Goal: Task Accomplishment & Management: Contribute content

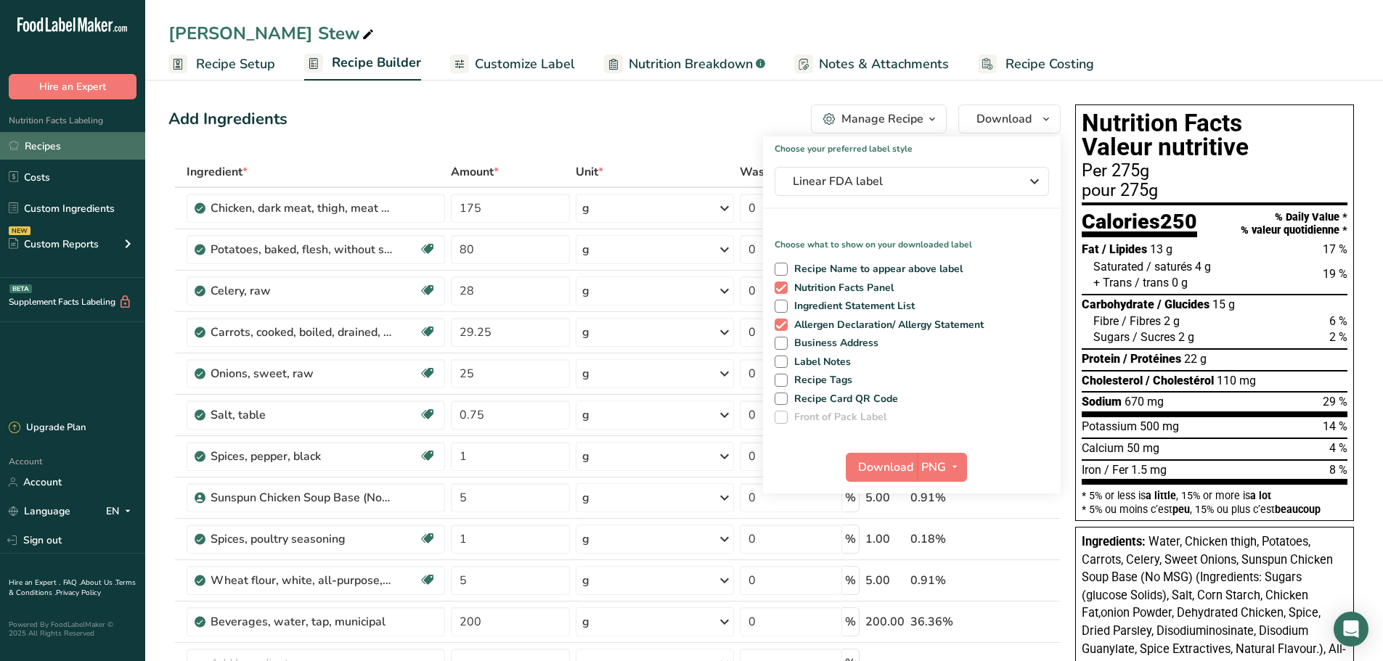
click at [52, 153] on link "Recipes" at bounding box center [72, 146] width 145 height 28
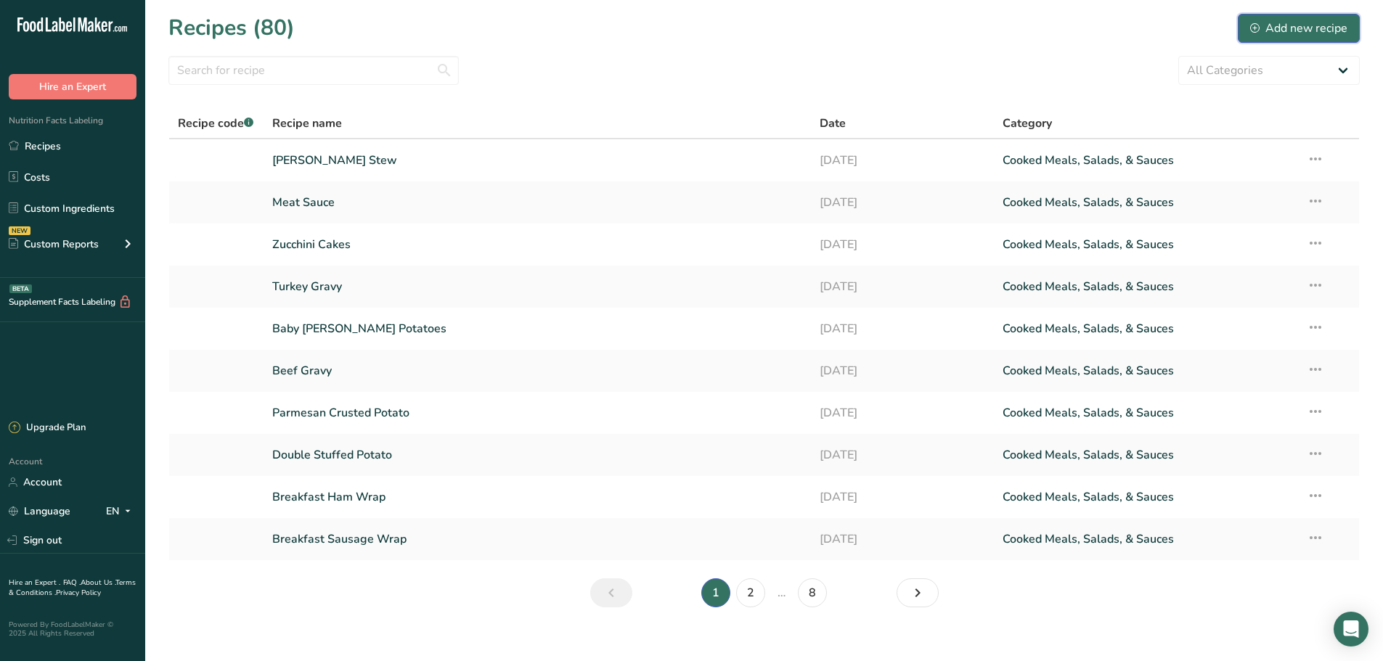
click at [1287, 23] on div "Add new recipe" at bounding box center [1298, 28] width 97 height 17
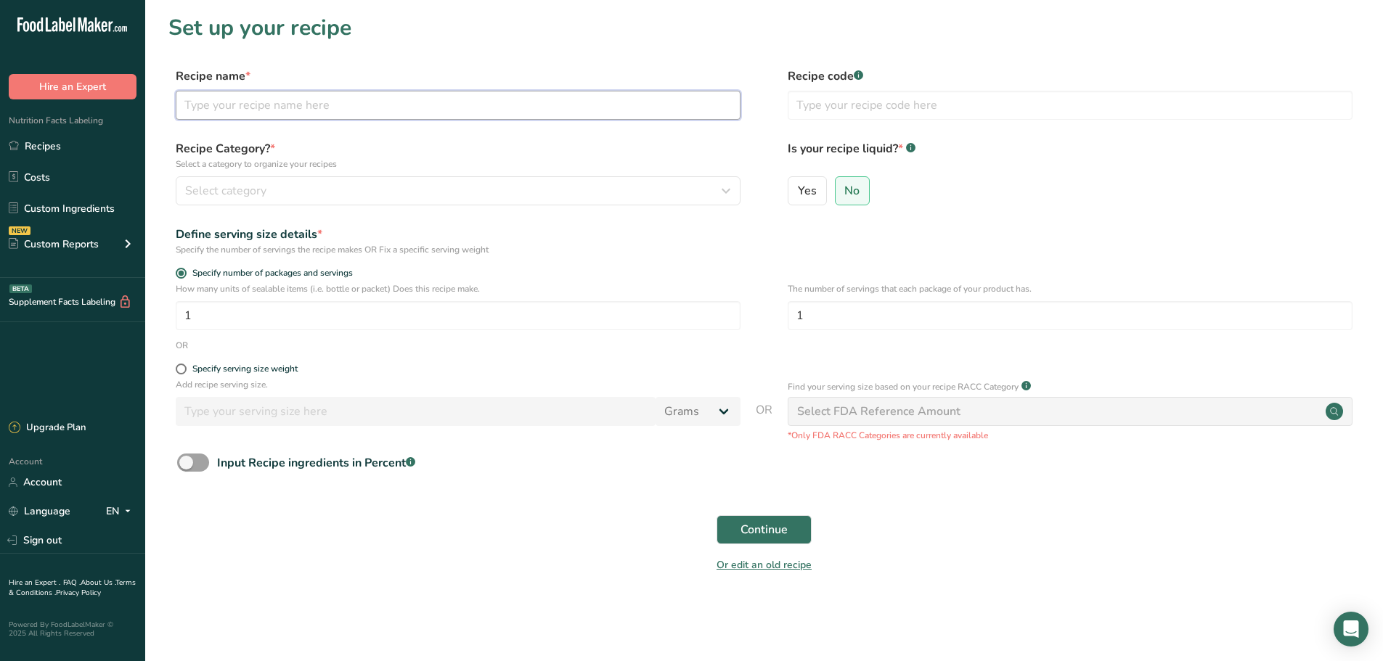
click at [261, 103] on input "text" at bounding box center [458, 105] width 565 height 29
type input "Philly Cheese Flatbread"
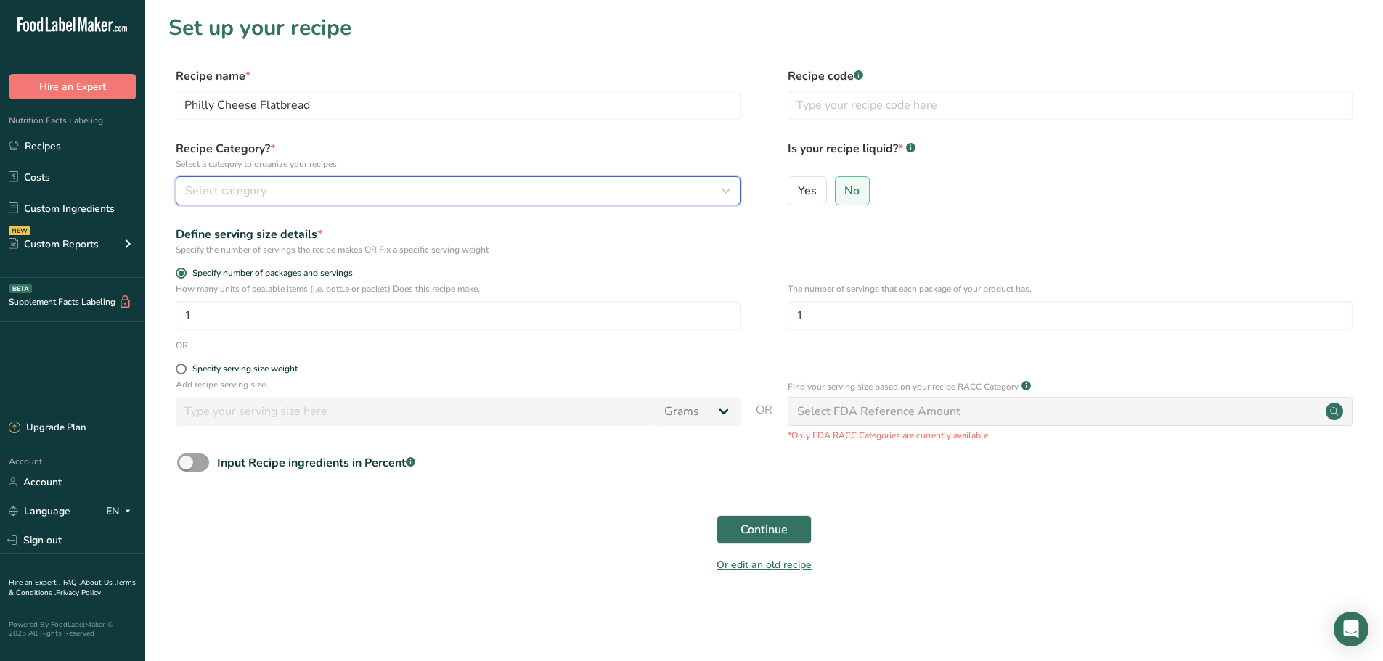
click at [425, 200] on button "Select category" at bounding box center [458, 190] width 565 height 29
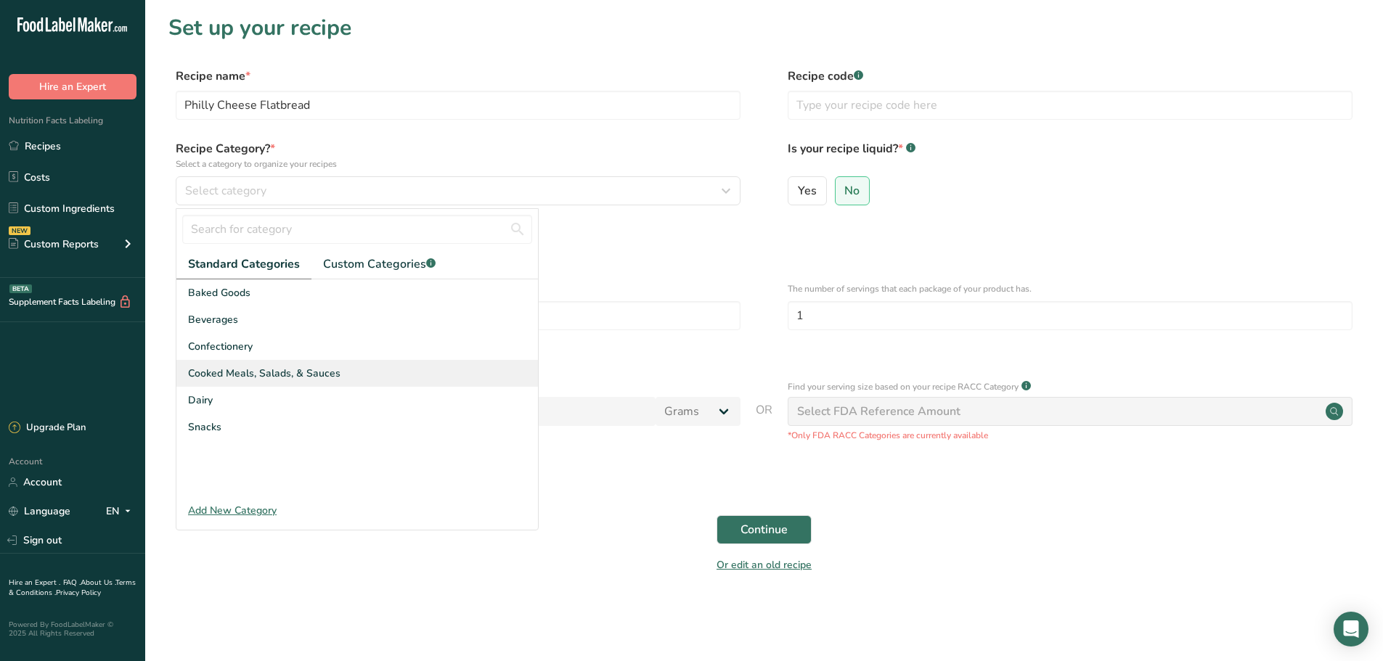
click at [326, 373] on span "Cooked Meals, Salads, & Sauces" at bounding box center [264, 373] width 152 height 15
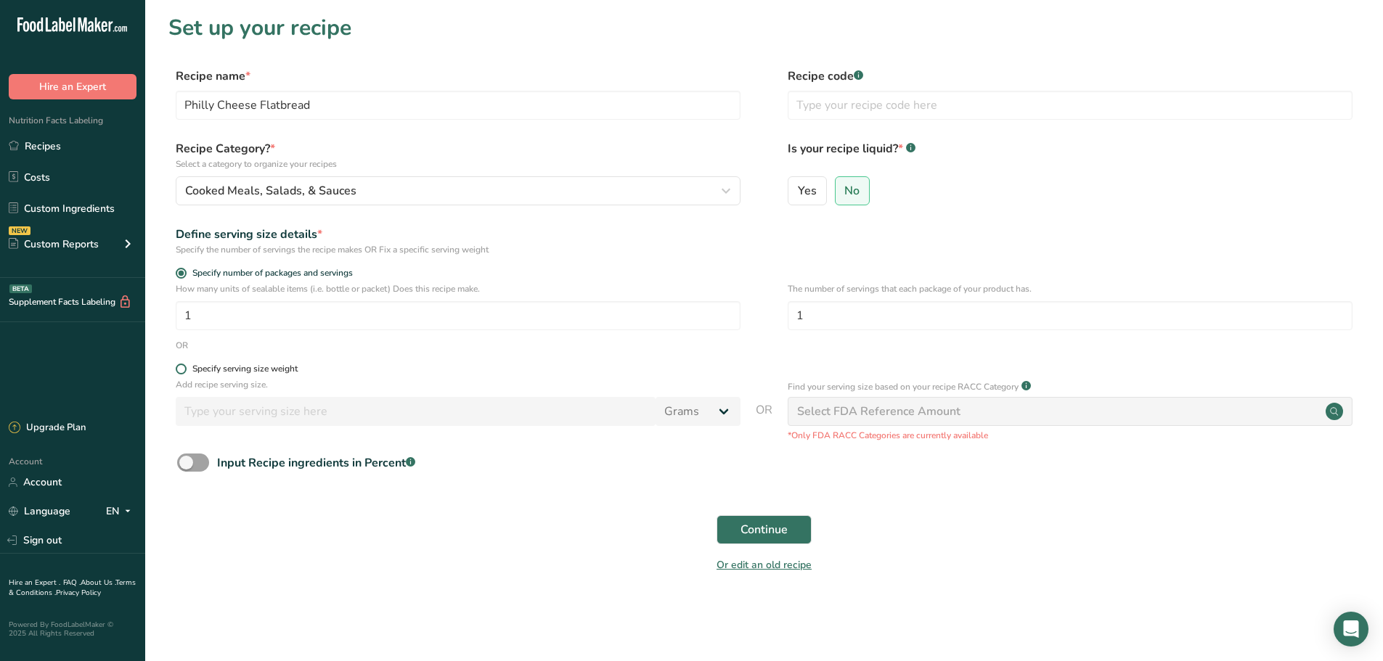
click at [182, 367] on span at bounding box center [181, 369] width 11 height 11
click at [182, 367] on input "Specify serving size weight" at bounding box center [180, 369] width 9 height 9
radio input "true"
radio input "false"
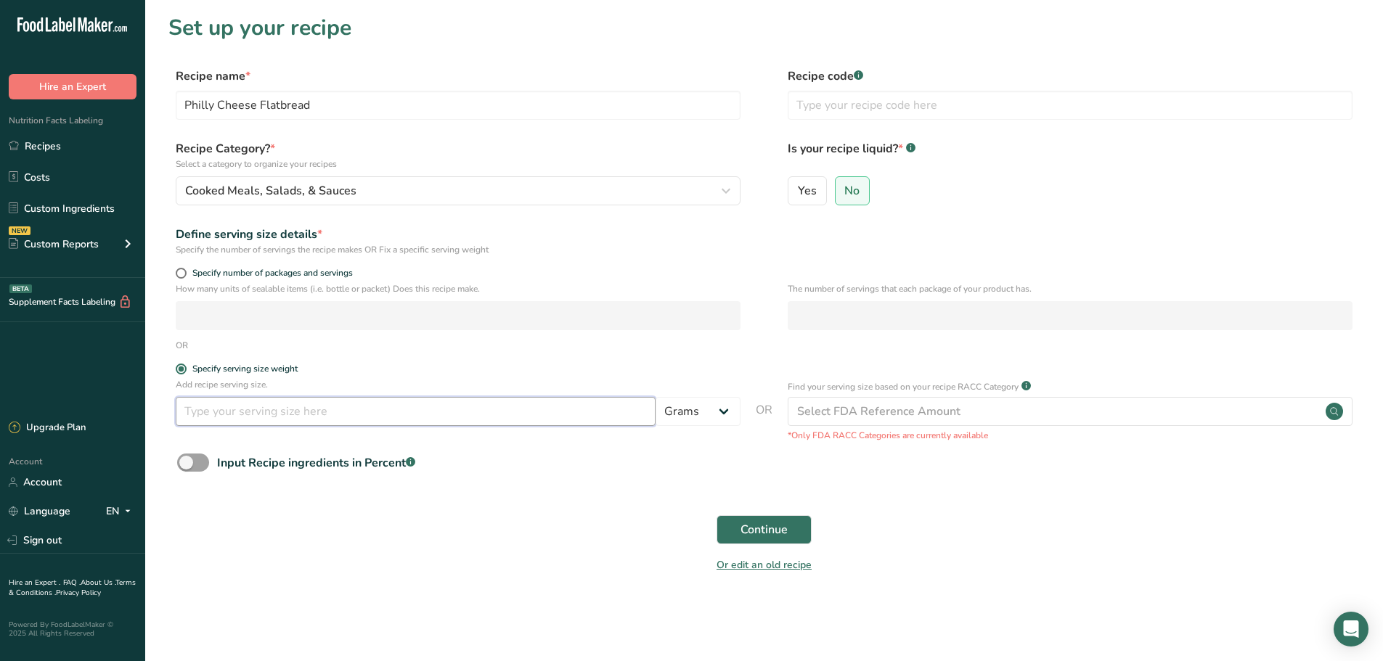
click at [239, 413] on input "number" at bounding box center [416, 411] width 480 height 29
type input "175"
drag, startPoint x: 745, startPoint y: 513, endPoint x: 754, endPoint y: 521, distance: 11.8
click at [748, 517] on div "Continue" at bounding box center [764, 530] width 1192 height 46
click at [755, 522] on span "Continue" at bounding box center [764, 529] width 47 height 17
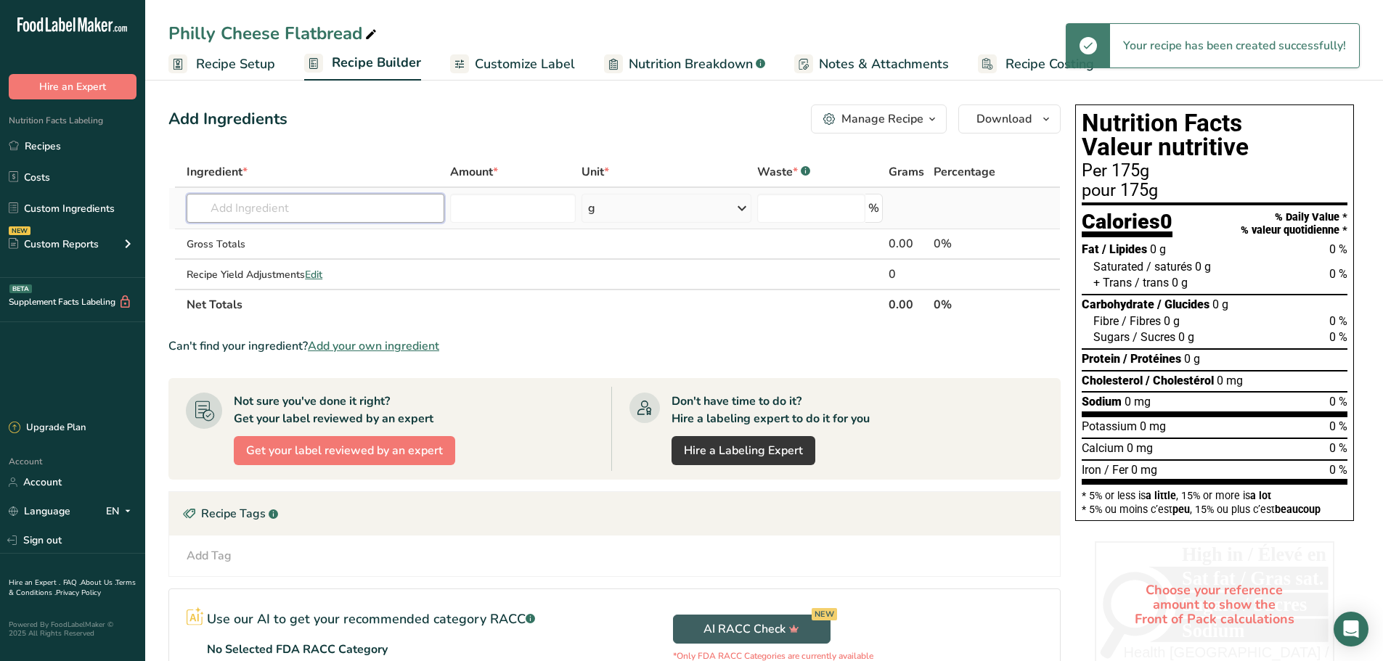
click at [245, 213] on input "text" at bounding box center [316, 208] width 258 height 29
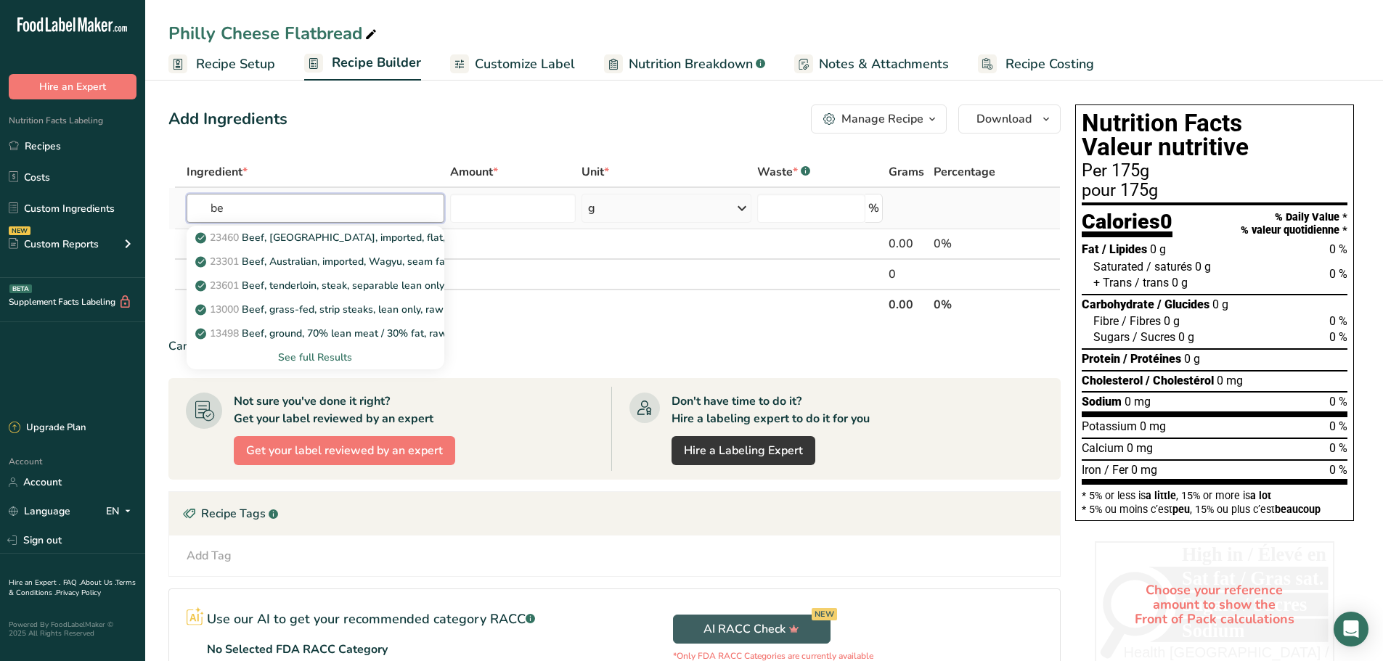
type input "b"
type input "r"
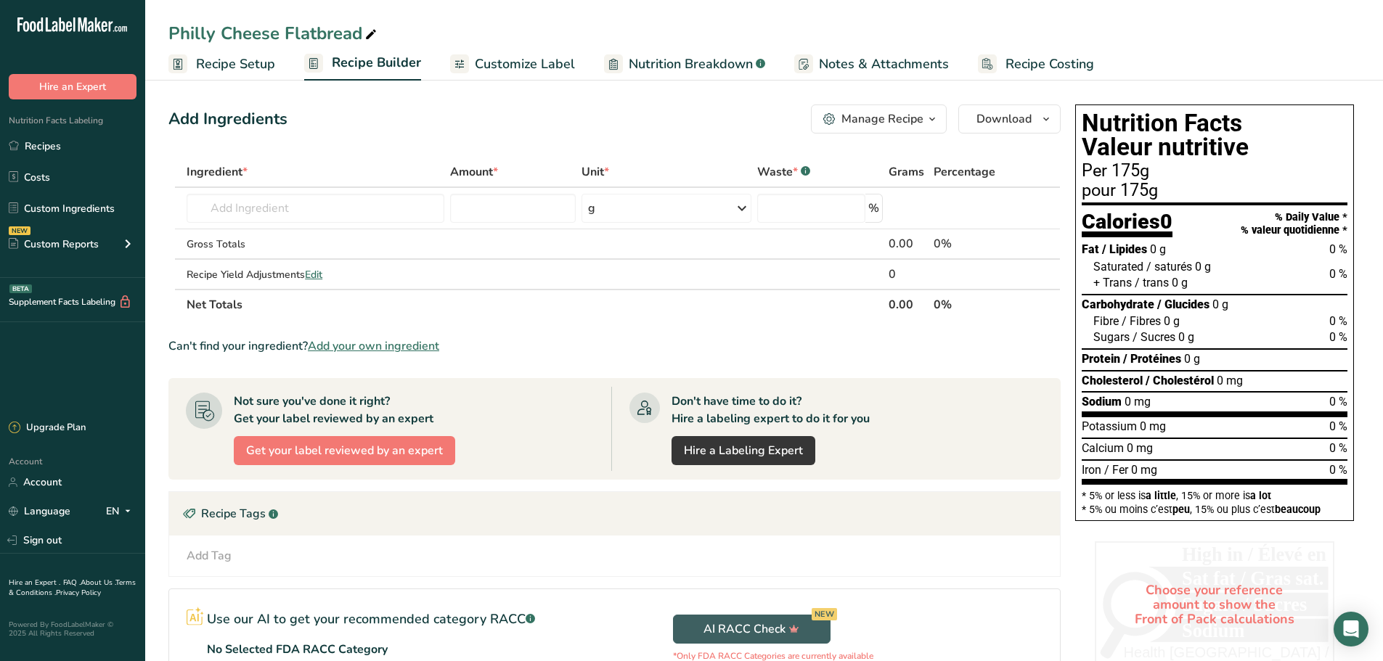
click at [395, 44] on div "Philly Cheese Flatbread" at bounding box center [764, 33] width 1238 height 26
click at [21, 151] on link "Recipes" at bounding box center [72, 146] width 145 height 28
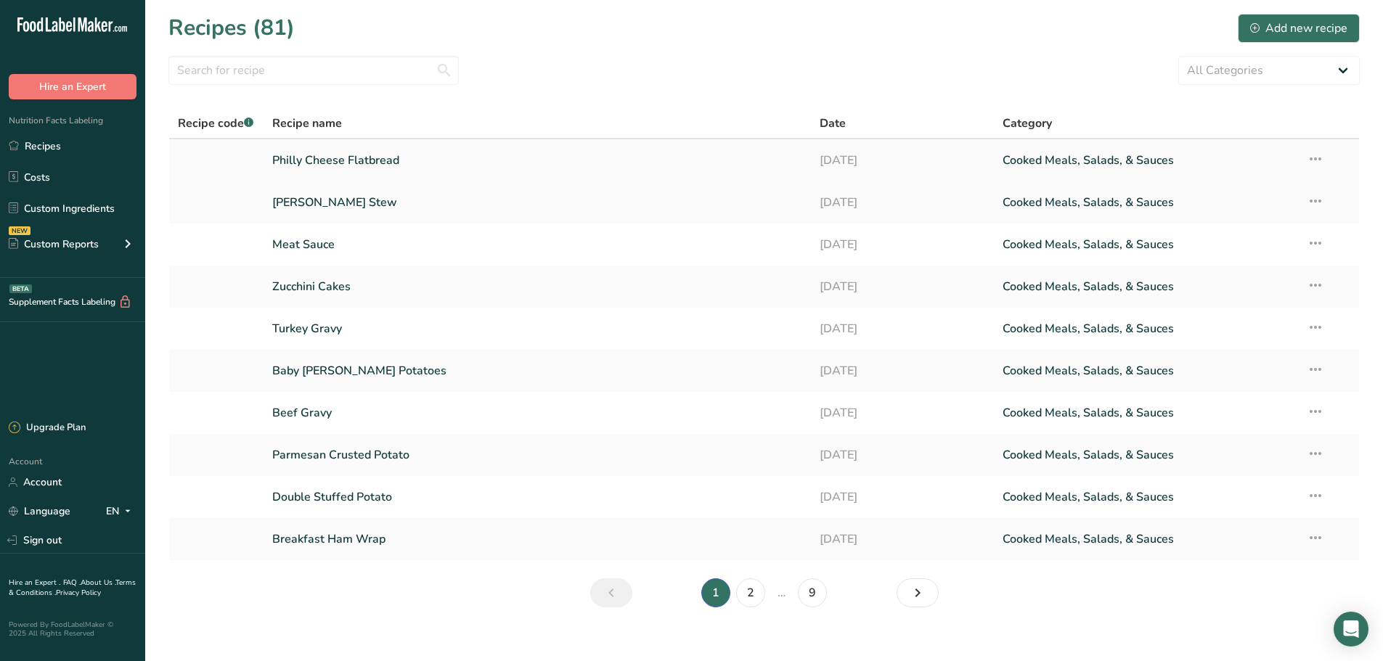
click at [1320, 153] on icon at bounding box center [1315, 159] width 17 height 26
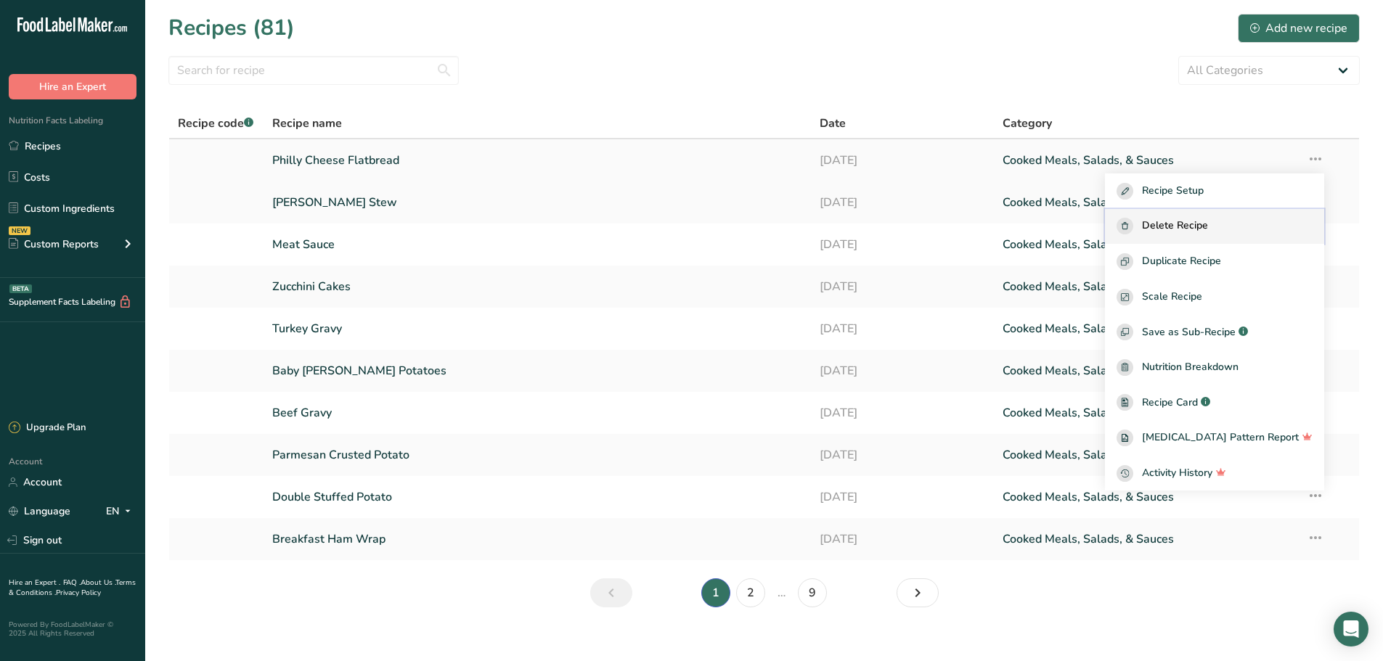
click at [1208, 223] on span "Delete Recipe" at bounding box center [1175, 226] width 66 height 17
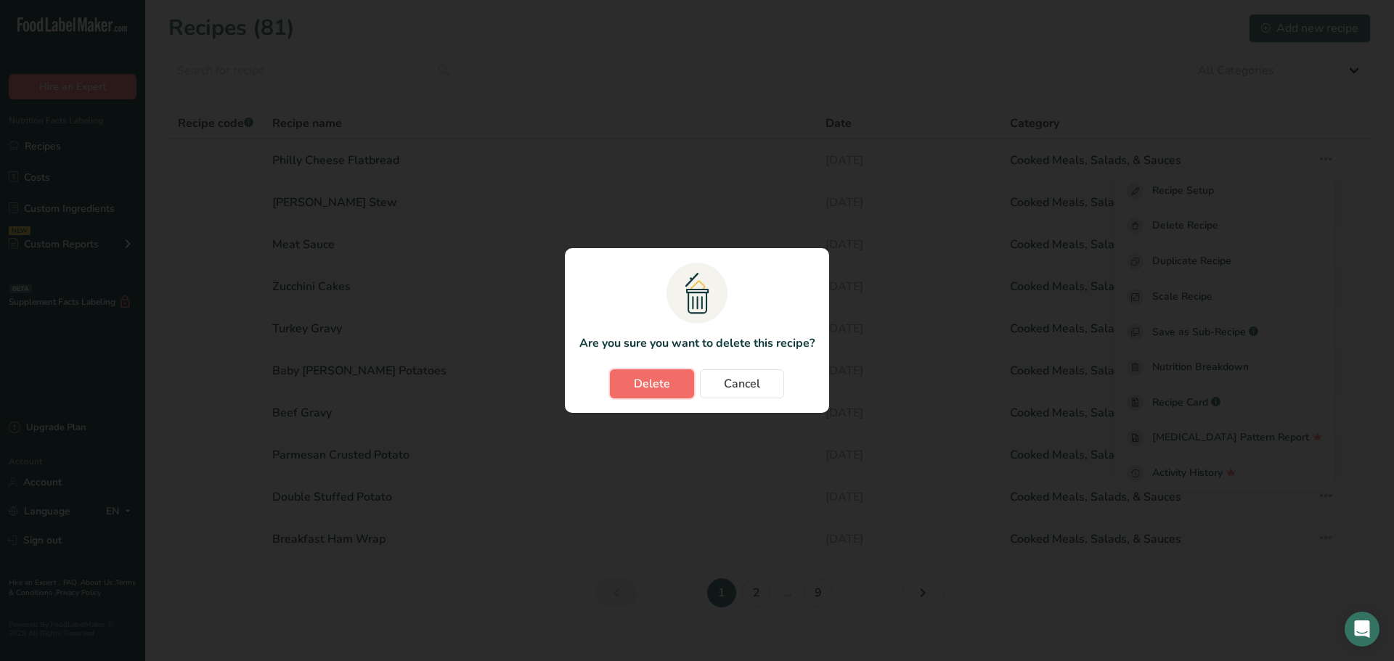
click at [653, 377] on span "Delete" at bounding box center [652, 383] width 36 height 17
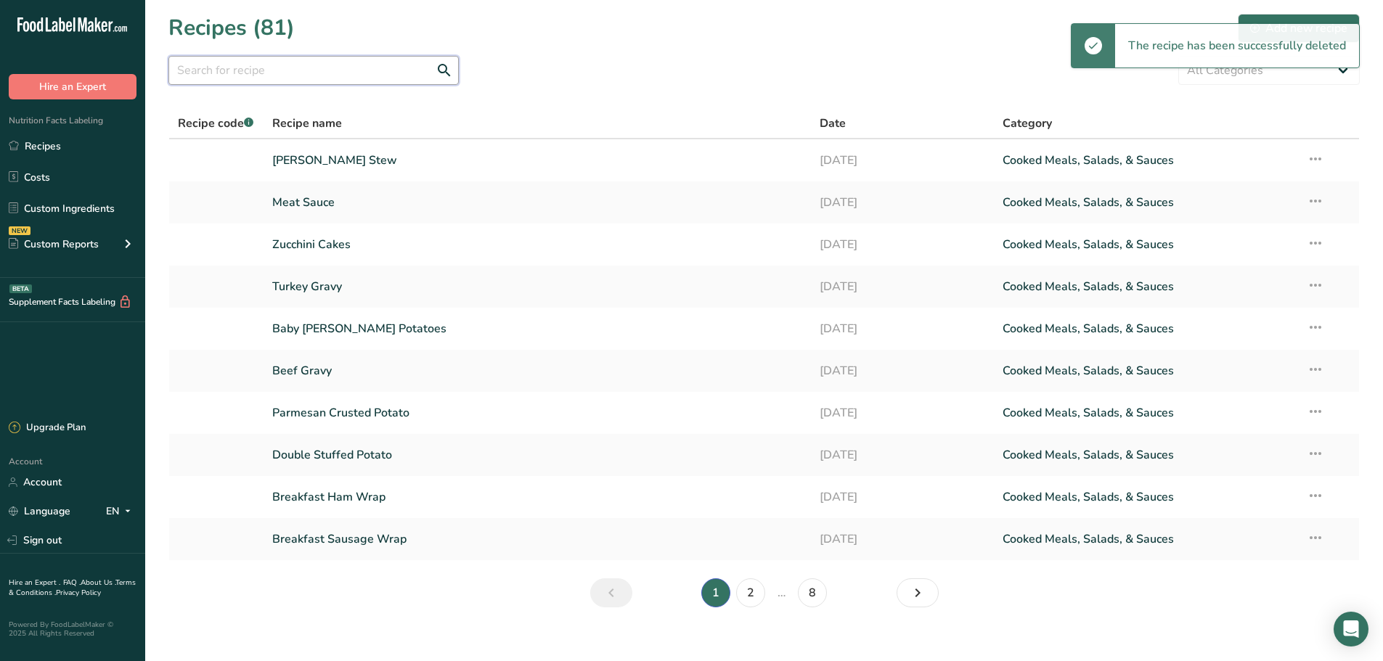
click at [238, 75] on input "text" at bounding box center [313, 70] width 290 height 29
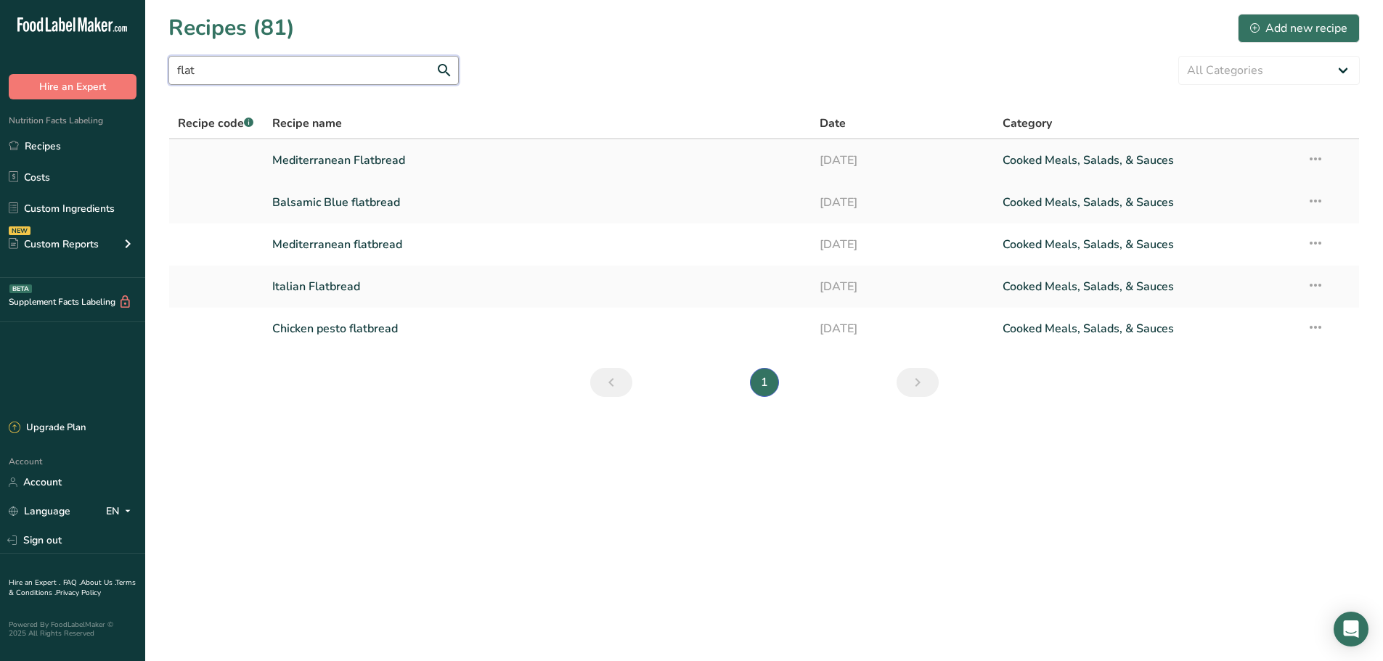
type input "flat"
click at [305, 171] on link "Mediterranean Flatbread" at bounding box center [537, 160] width 531 height 30
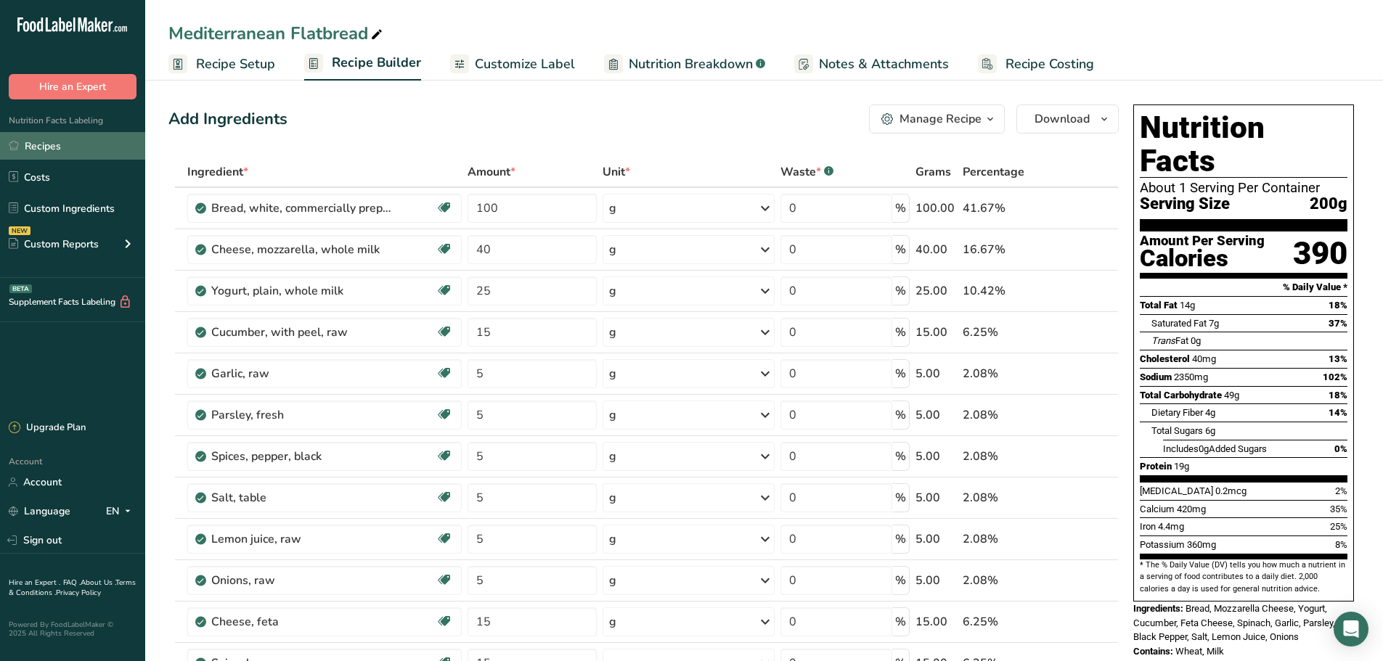
click at [44, 142] on link "Recipes" at bounding box center [72, 146] width 145 height 28
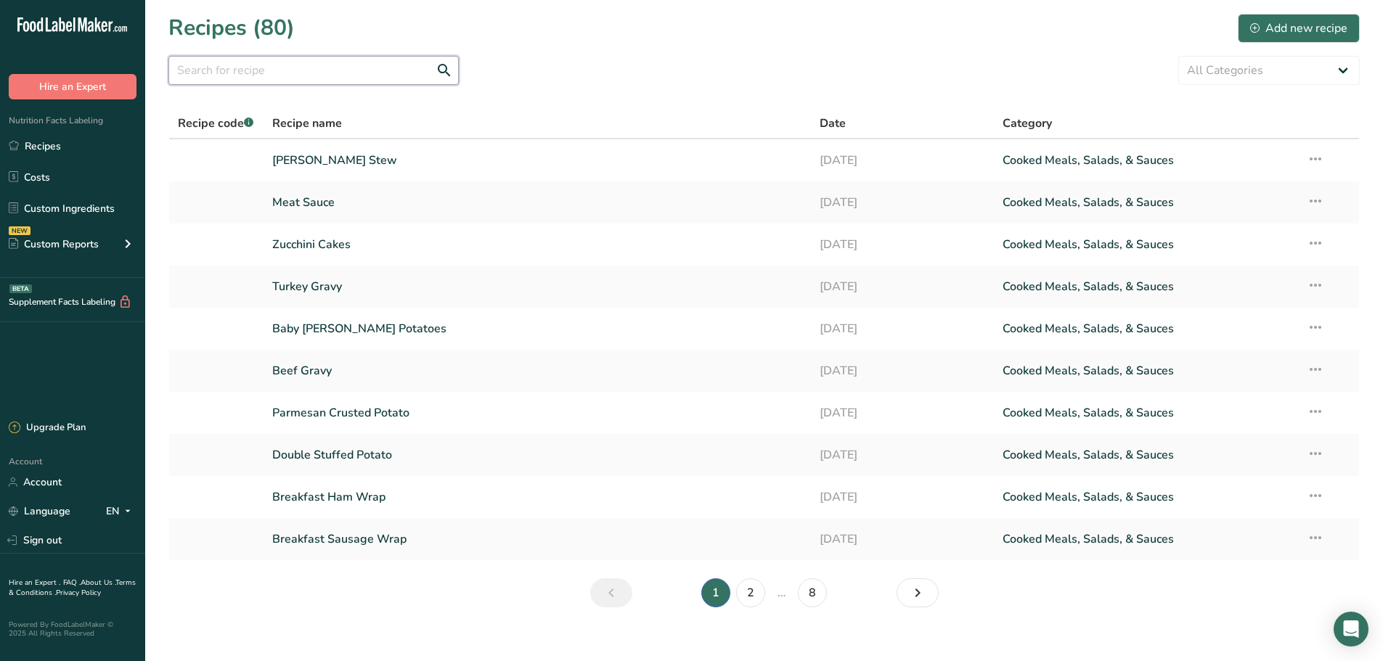
click at [221, 65] on input "text" at bounding box center [313, 70] width 290 height 29
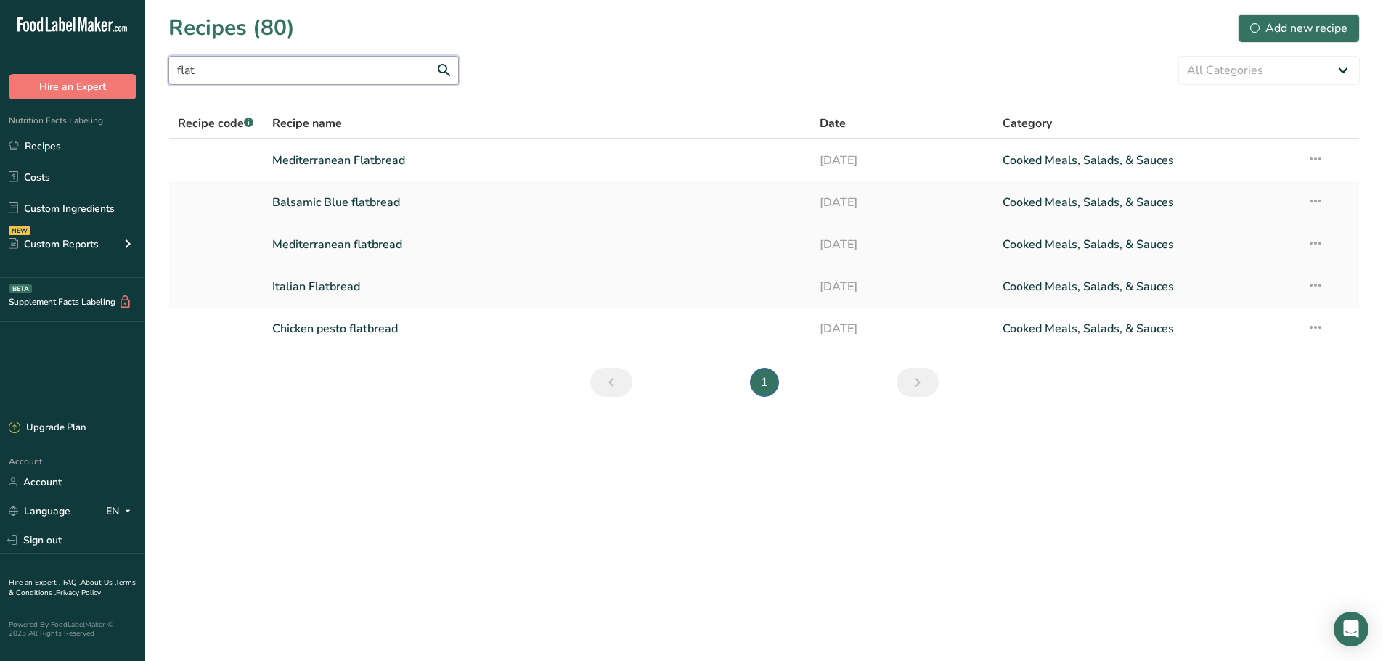
type input "flat"
click at [343, 251] on link "Mediterranean flatbread" at bounding box center [537, 244] width 531 height 30
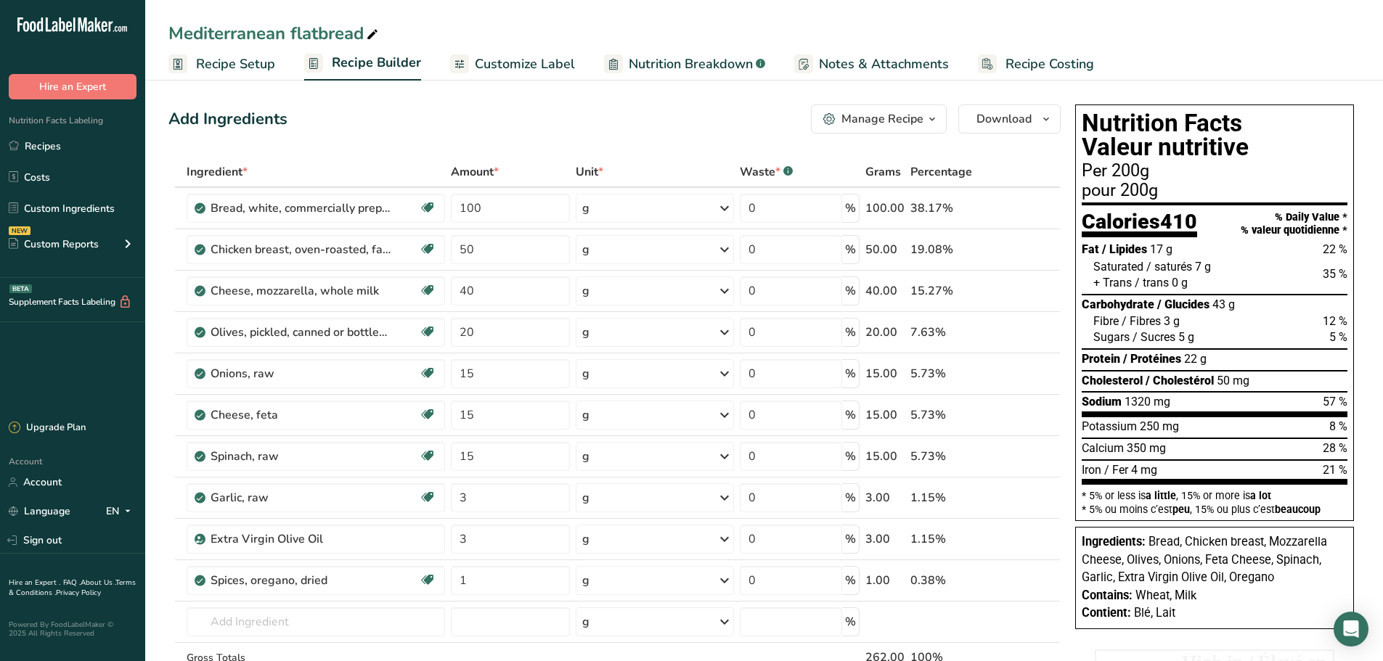
click at [888, 115] on div "Manage Recipe" at bounding box center [883, 118] width 82 height 17
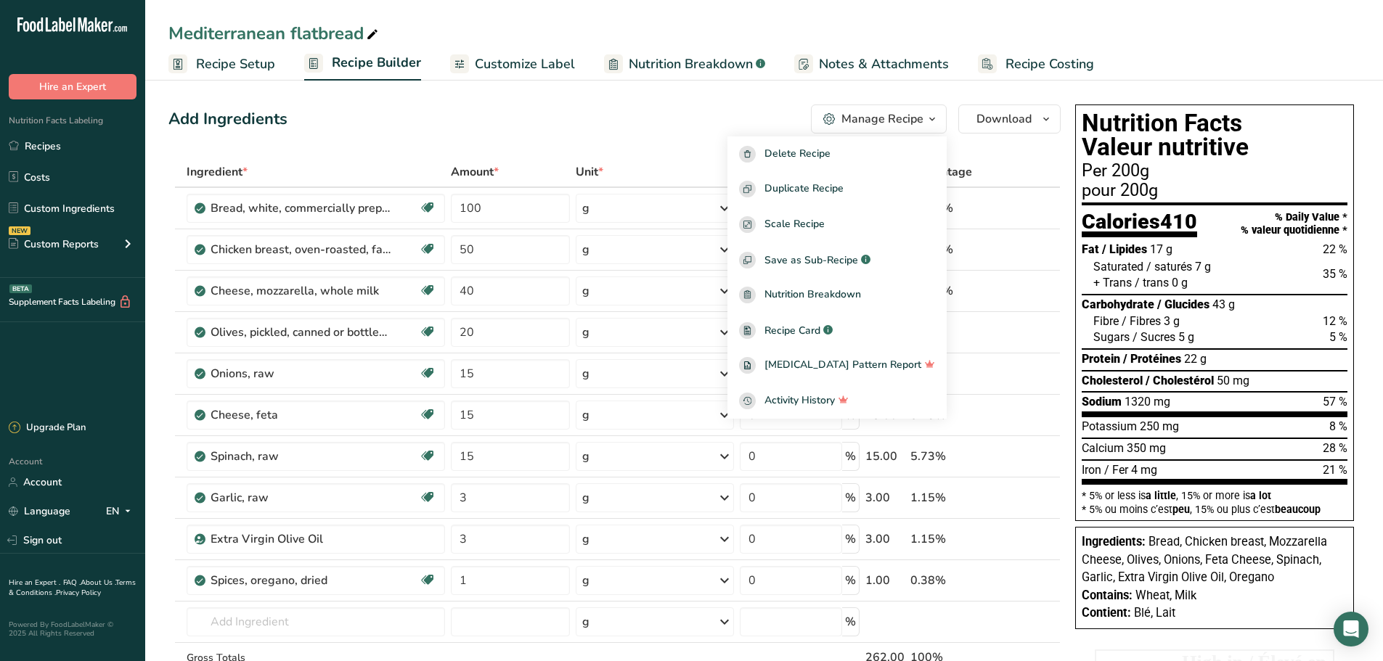
click at [415, 99] on div "Add Ingredients Manage Recipe Delete Recipe Duplicate Recipe Scale Recipe Save …" at bounding box center [618, 654] width 901 height 1110
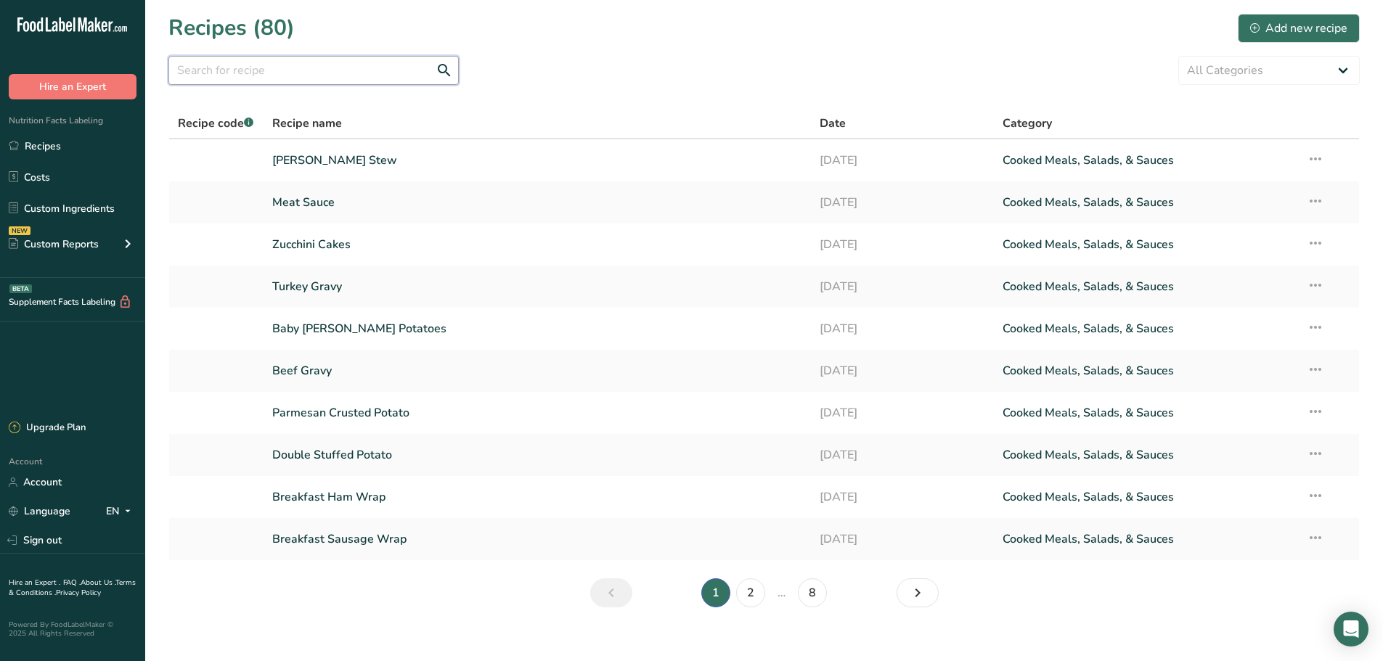
click at [308, 76] on input "text" at bounding box center [313, 70] width 290 height 29
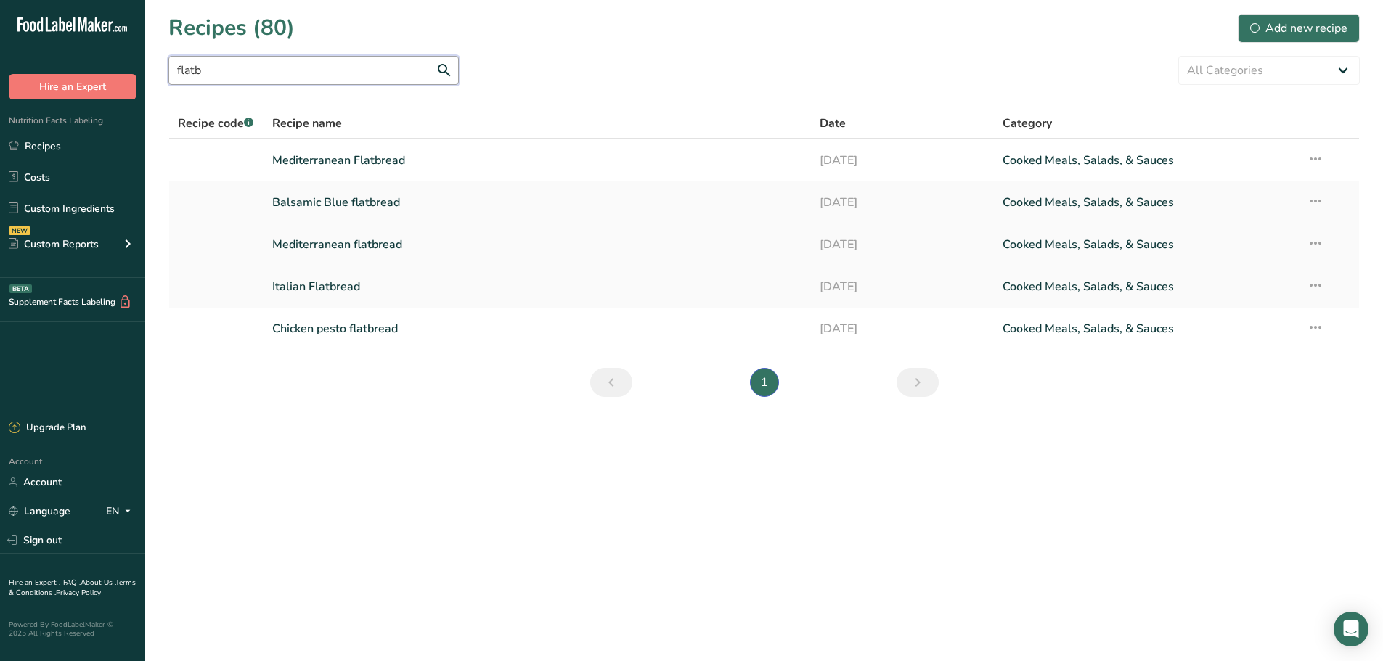
type input "flatb"
click at [1316, 247] on icon at bounding box center [1315, 243] width 17 height 26
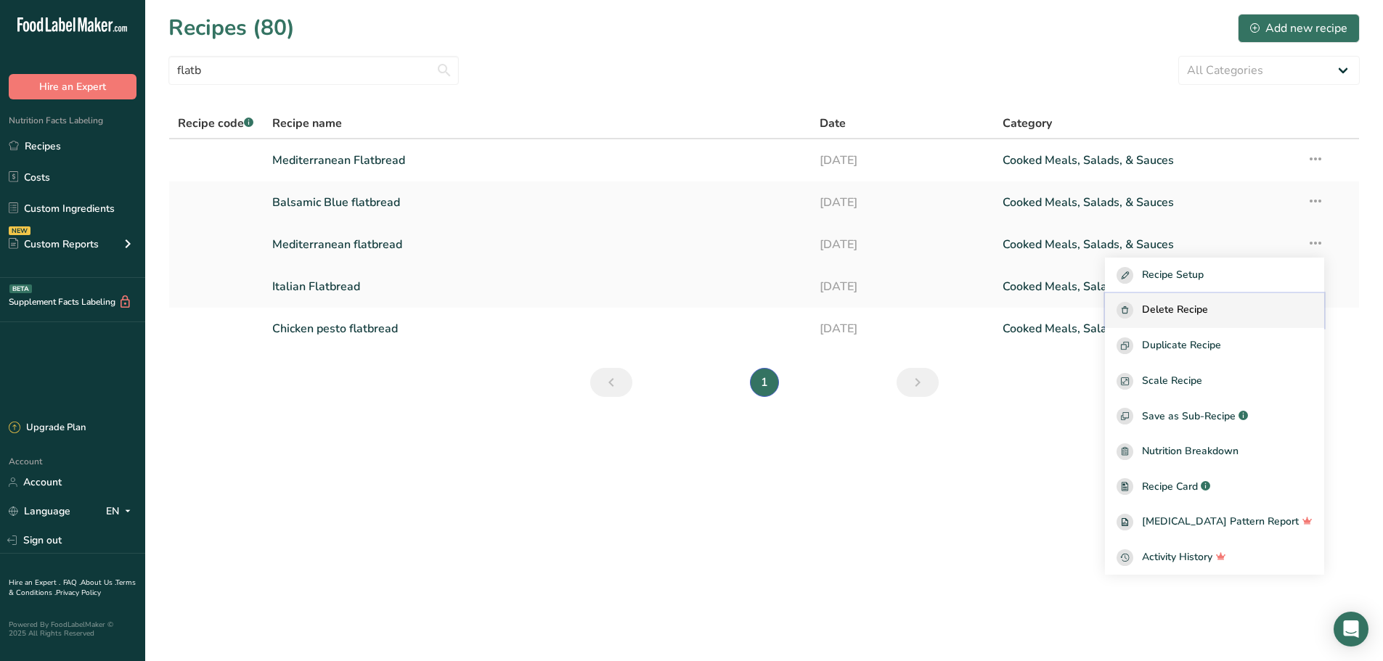
click at [1208, 314] on span "Delete Recipe" at bounding box center [1175, 310] width 66 height 17
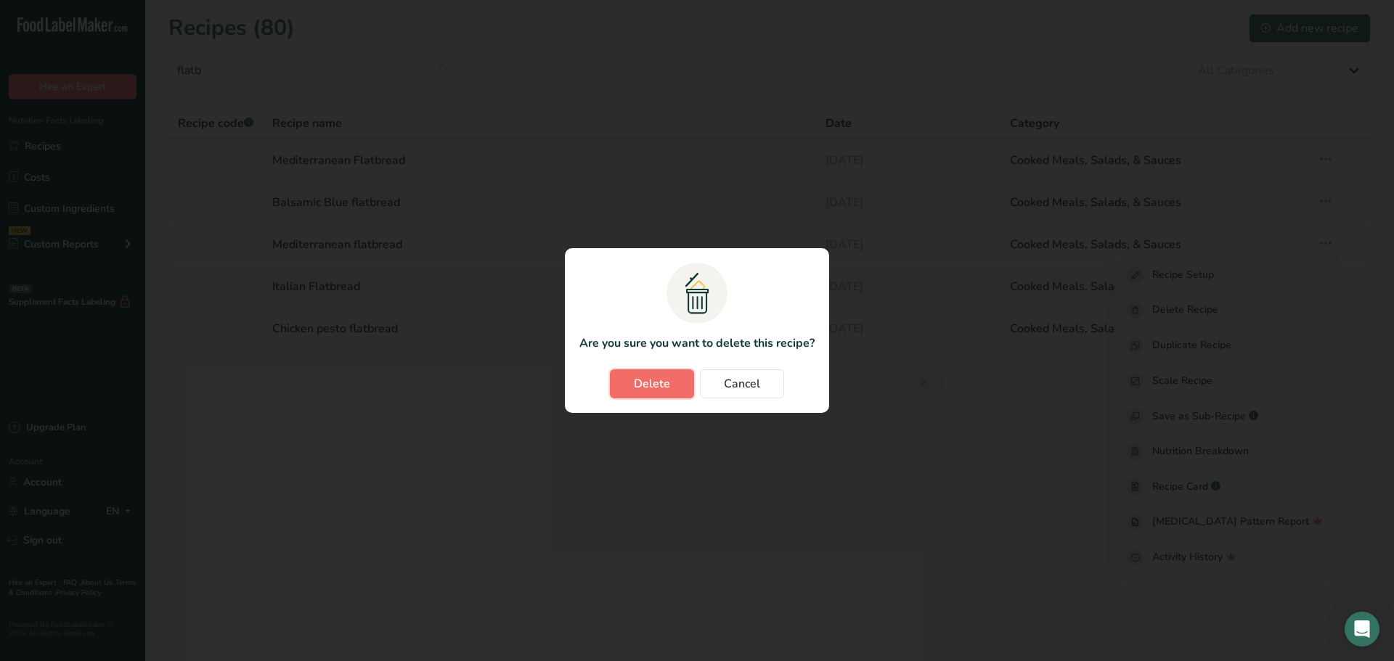
click at [636, 394] on button "Delete" at bounding box center [652, 384] width 84 height 29
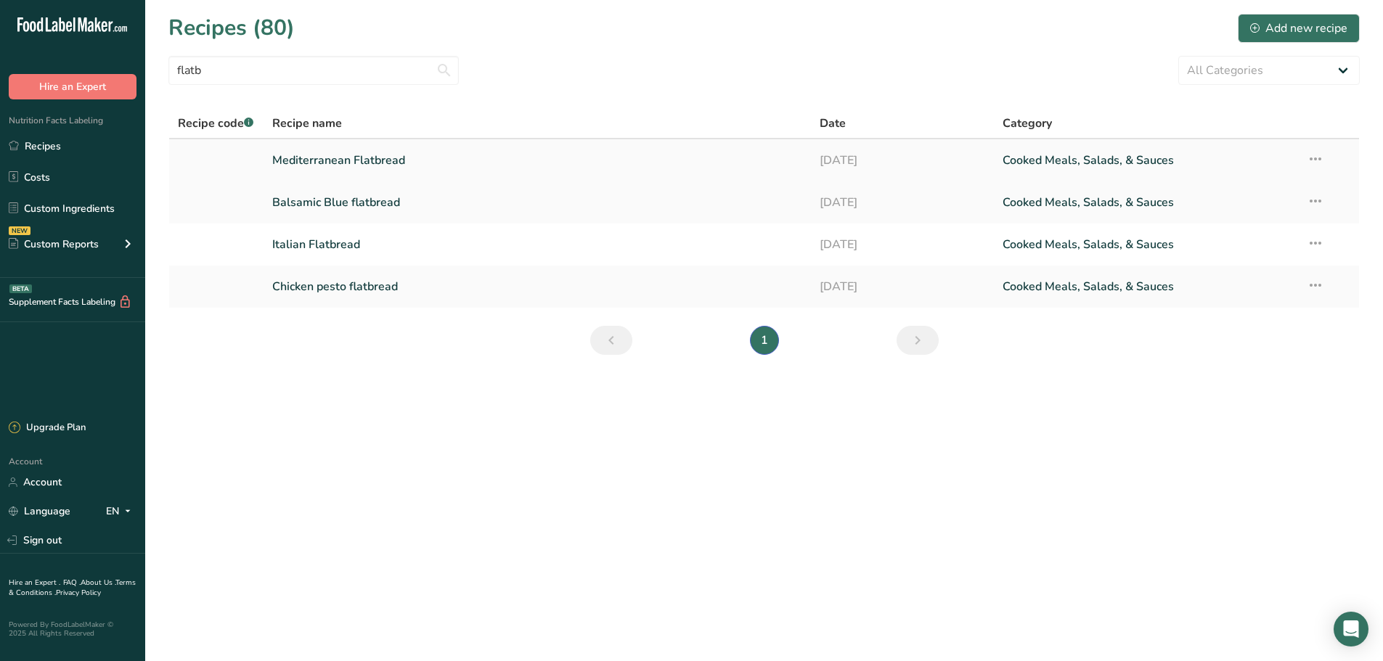
click at [1319, 163] on icon at bounding box center [1315, 159] width 17 height 26
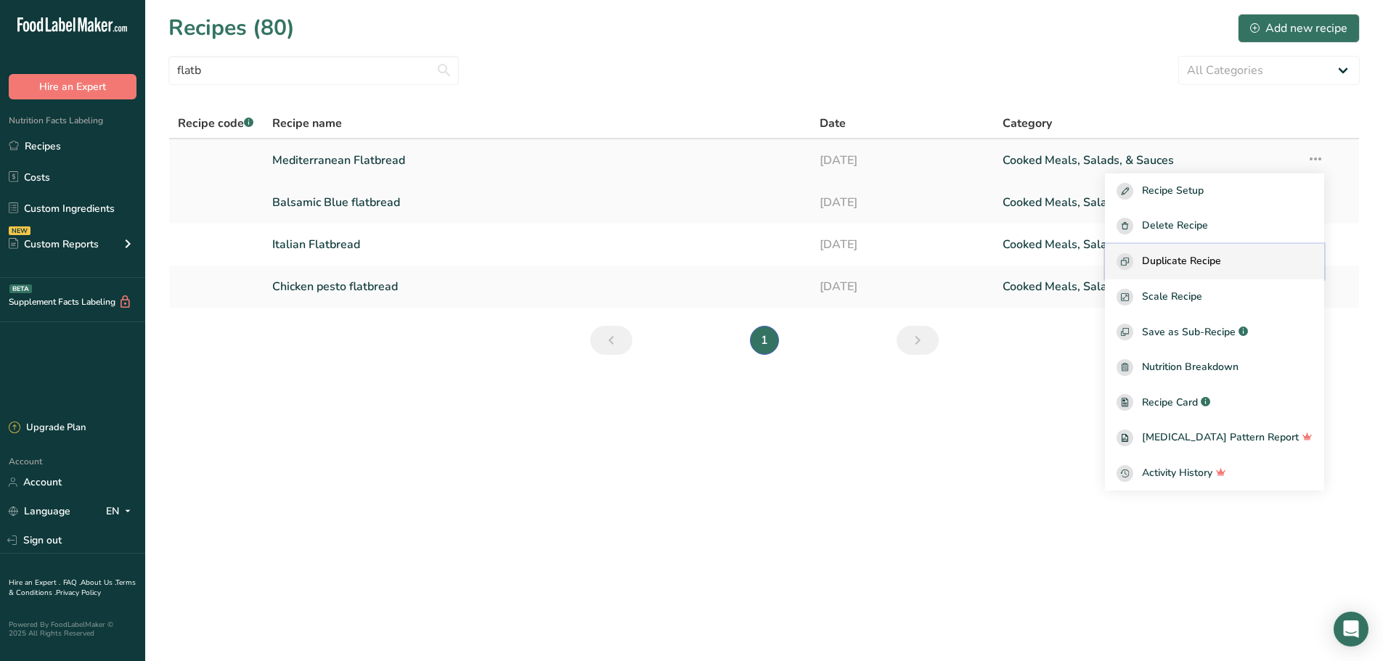
click at [1210, 265] on span "Duplicate Recipe" at bounding box center [1181, 261] width 79 height 17
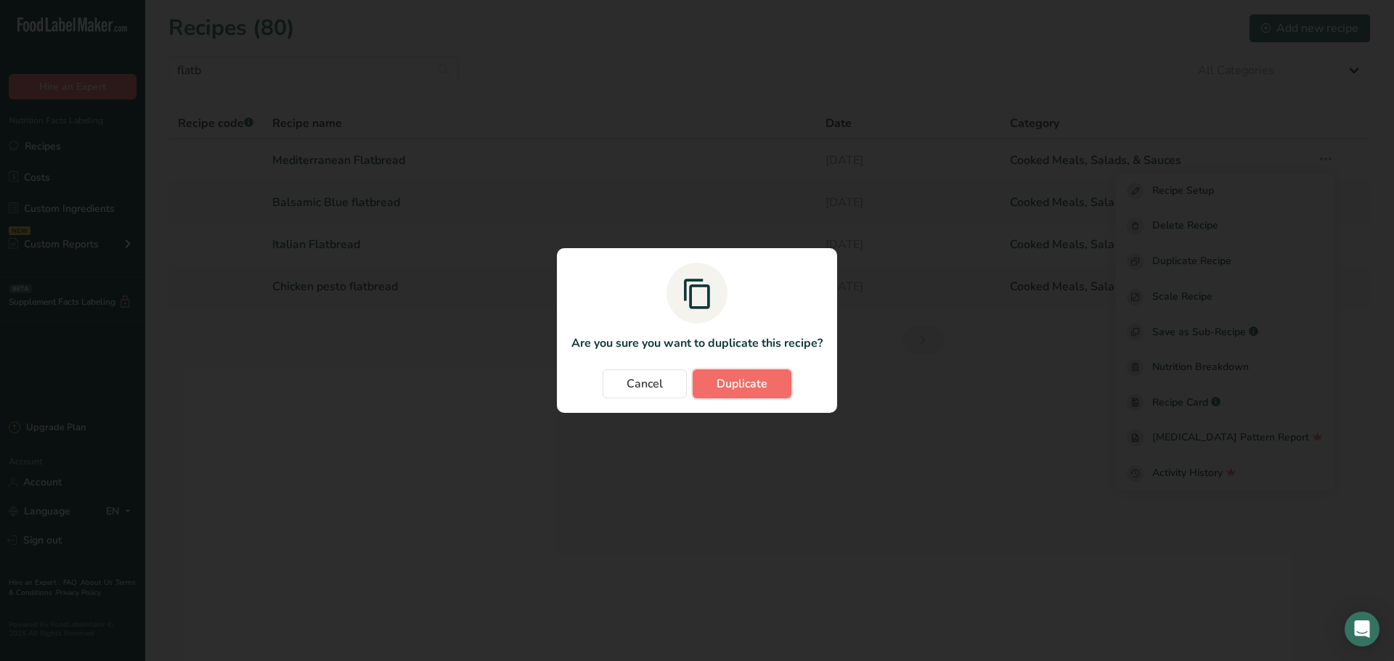
click at [775, 385] on button "Duplicate" at bounding box center [742, 384] width 99 height 29
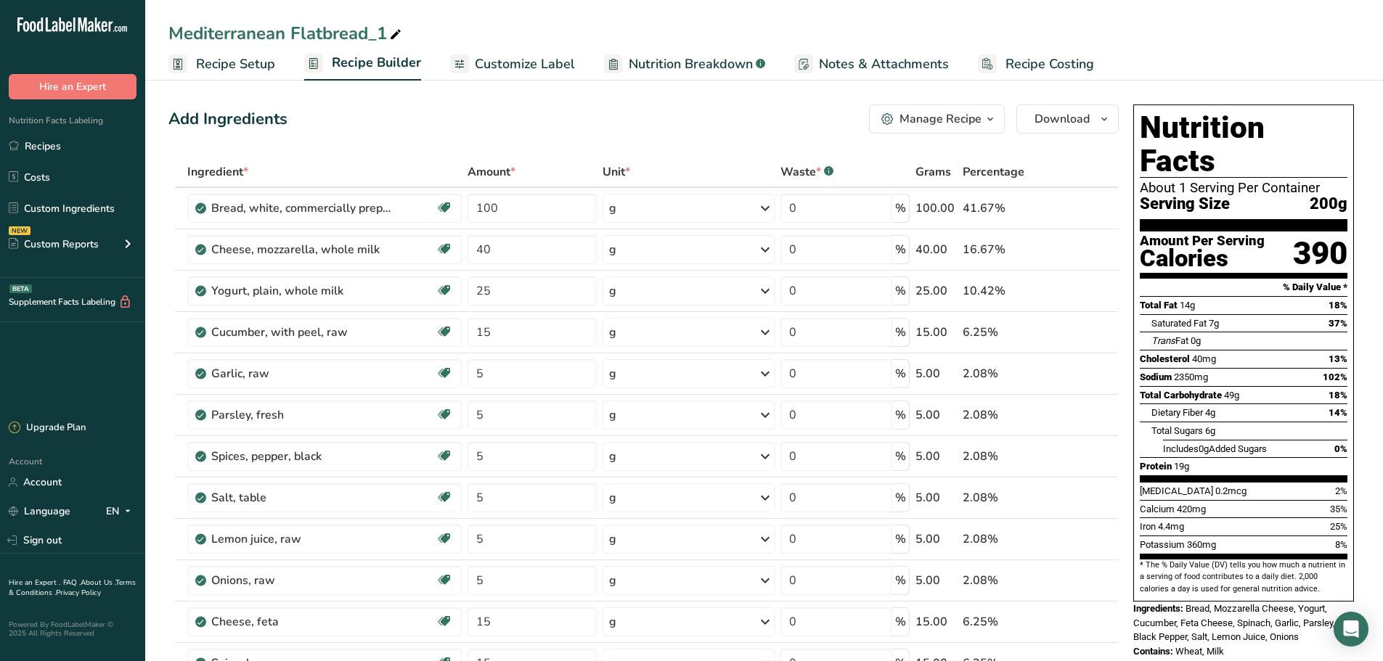
click at [396, 25] on icon at bounding box center [395, 35] width 13 height 20
drag, startPoint x: 396, startPoint y: 25, endPoint x: 370, endPoint y: 38, distance: 29.6
click at [370, 38] on input "Mediterranean Flatbread_1" at bounding box center [764, 33] width 1192 height 26
click at [283, 36] on input "Mediterranean Flatbread" at bounding box center [764, 33] width 1192 height 26
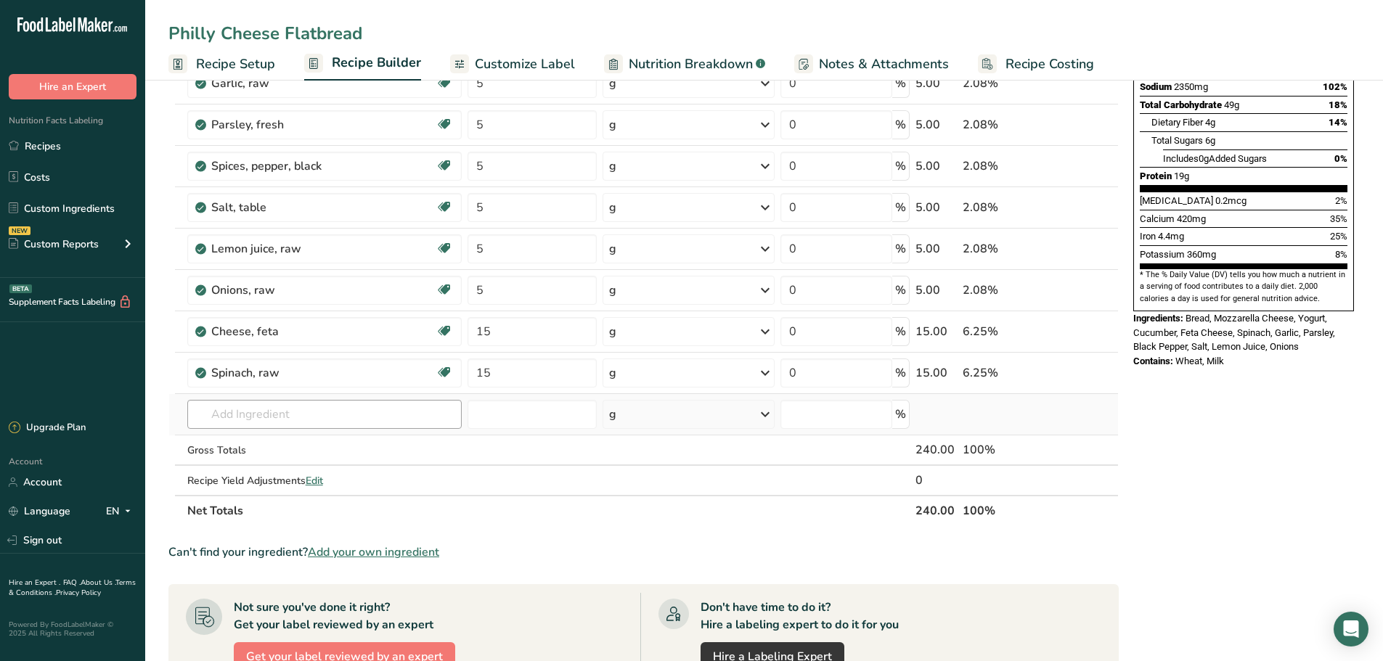
type input "Philly Cheese Flatbread"
click at [337, 426] on input "text" at bounding box center [324, 414] width 275 height 29
click at [380, 555] on span "Add your own ingredient" at bounding box center [373, 552] width 131 height 17
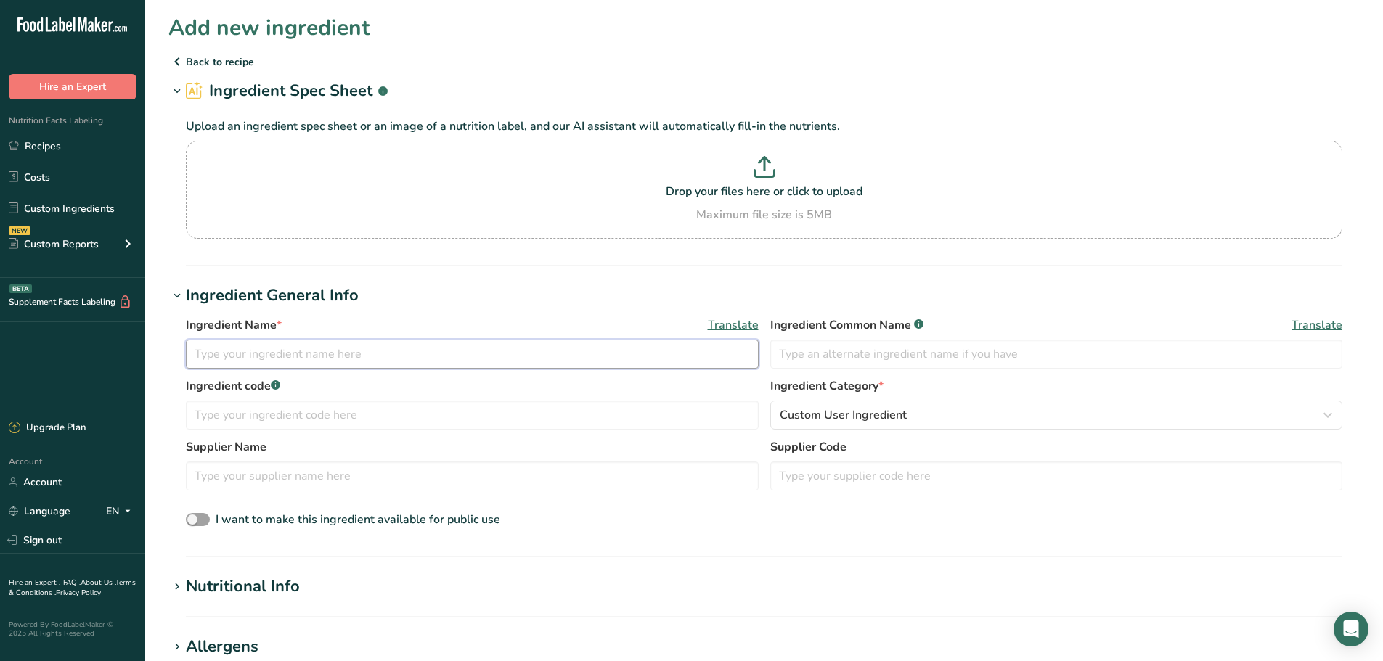
click at [237, 354] on input "text" at bounding box center [472, 354] width 573 height 29
type input "Rich's Flatbread"
click at [193, 59] on p "Back to recipe" at bounding box center [764, 61] width 1192 height 17
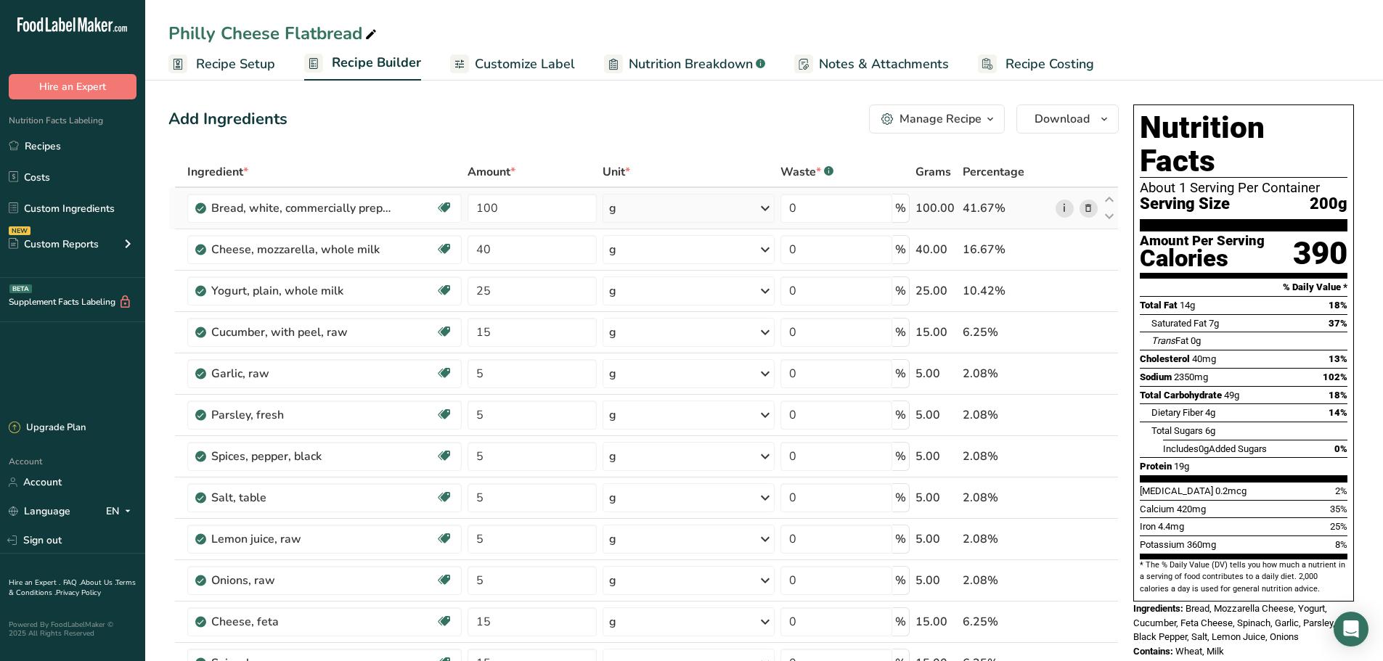
click at [1067, 202] on link "i" at bounding box center [1065, 209] width 18 height 18
click at [1089, 290] on icon at bounding box center [1088, 291] width 10 height 15
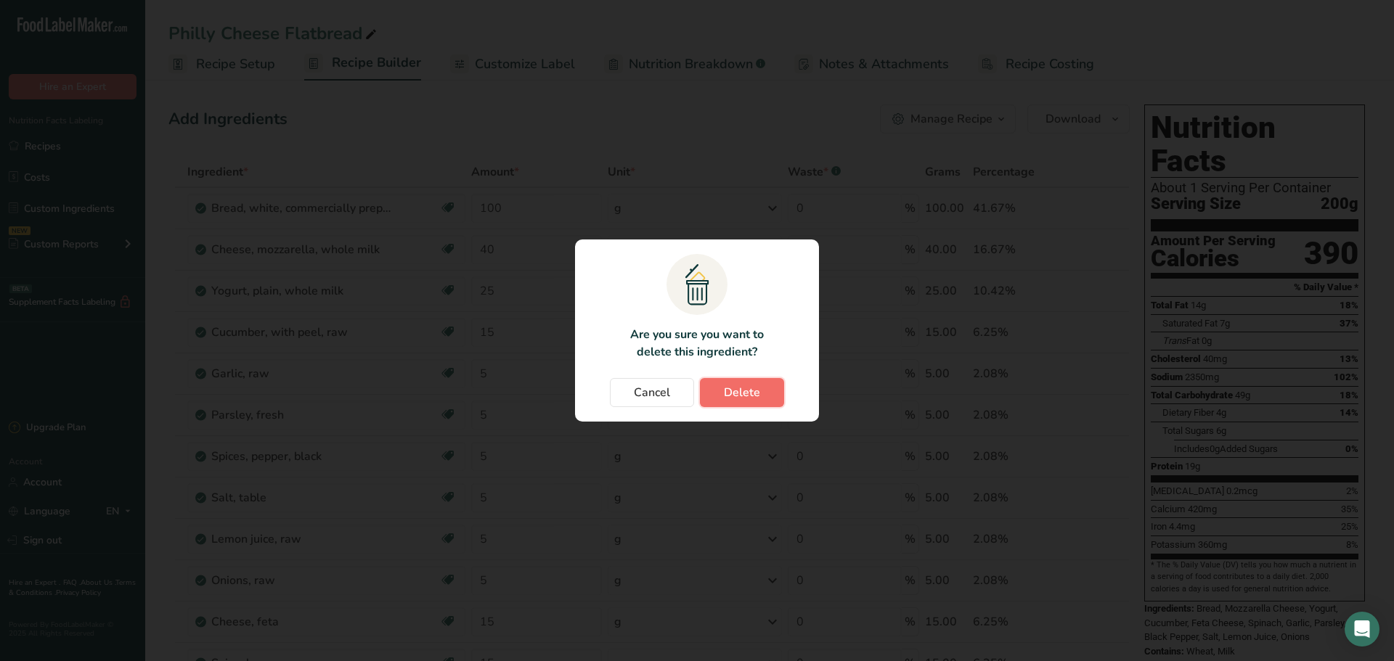
click at [725, 398] on span "Delete" at bounding box center [742, 392] width 36 height 17
type input "15"
type input "5"
type input "15"
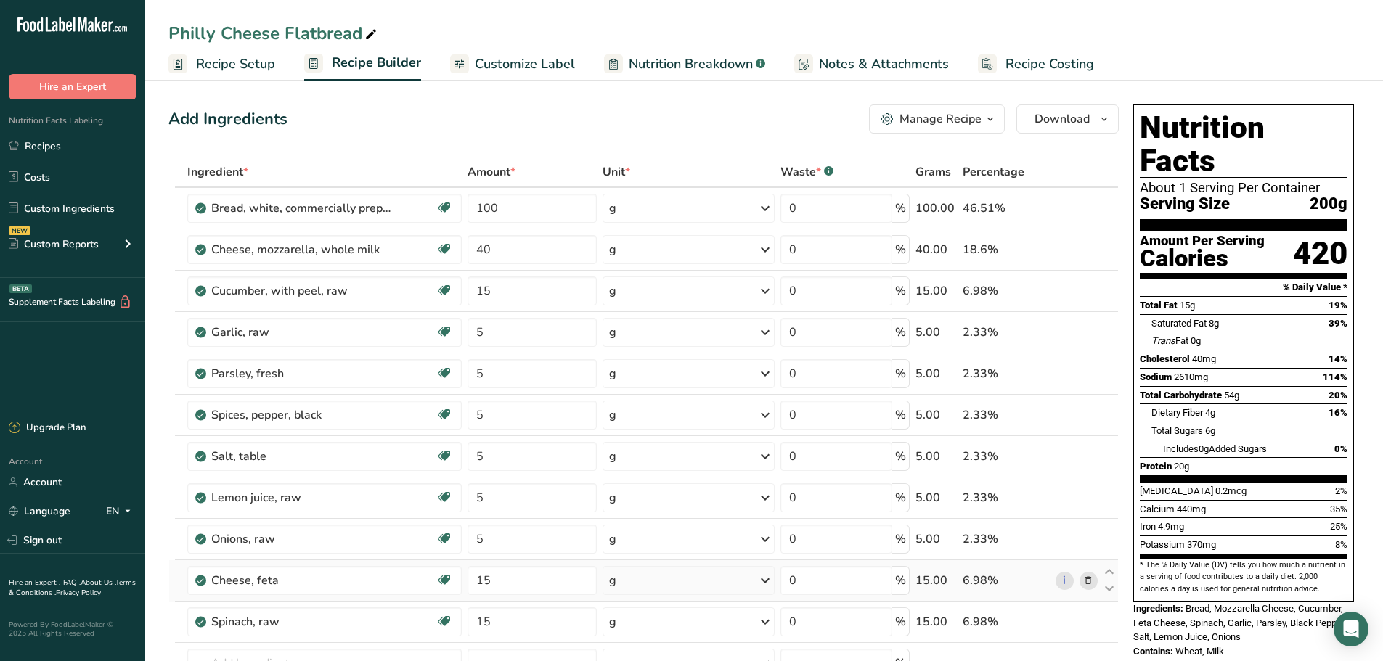
scroll to position [145, 0]
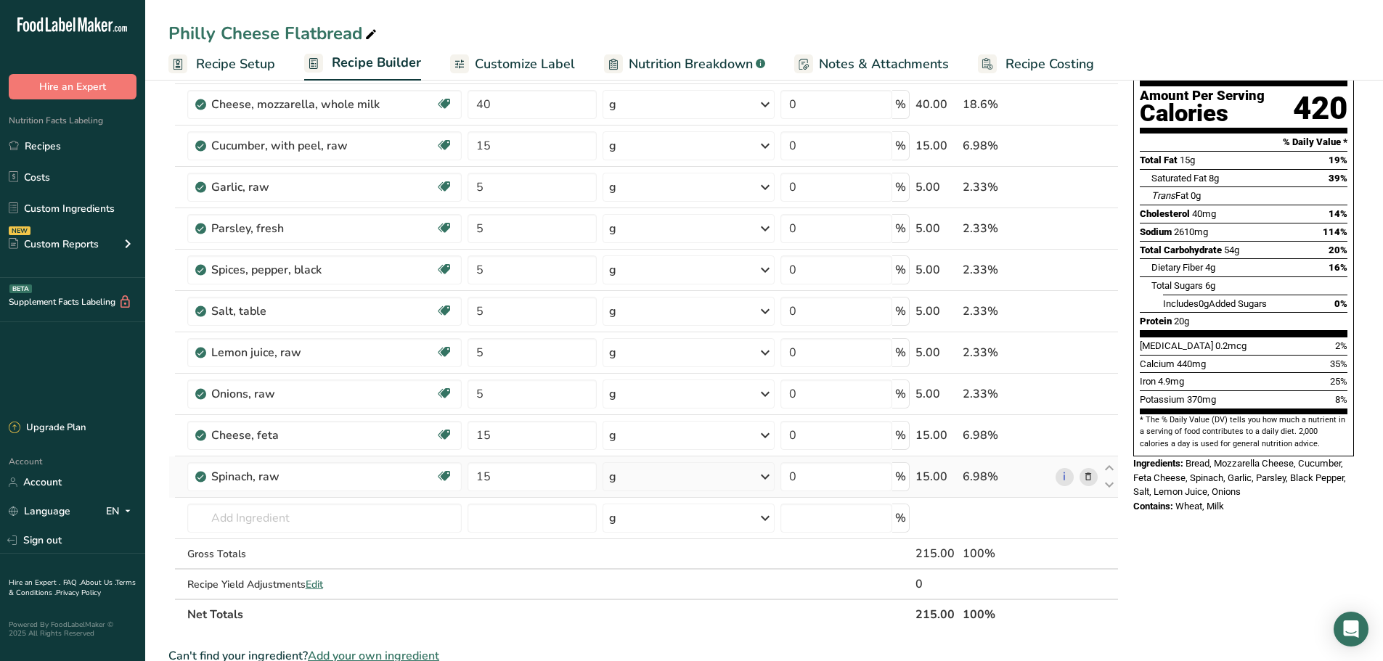
click at [1086, 480] on icon at bounding box center [1088, 477] width 10 height 15
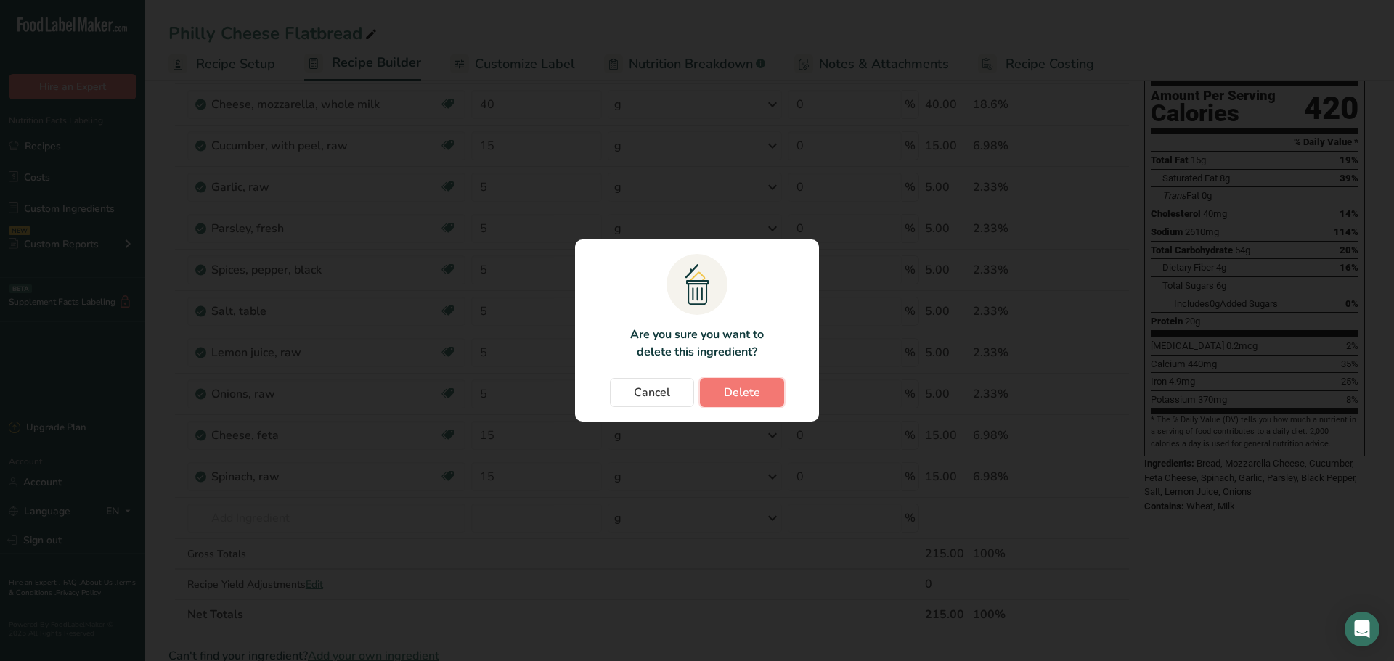
click at [771, 402] on button "Delete" at bounding box center [742, 392] width 84 height 29
drag, startPoint x: 765, startPoint y: 400, endPoint x: 744, endPoint y: 394, distance: 21.8
click at [763, 400] on div "Cancel [GEOGRAPHIC_DATA]" at bounding box center [697, 392] width 215 height 29
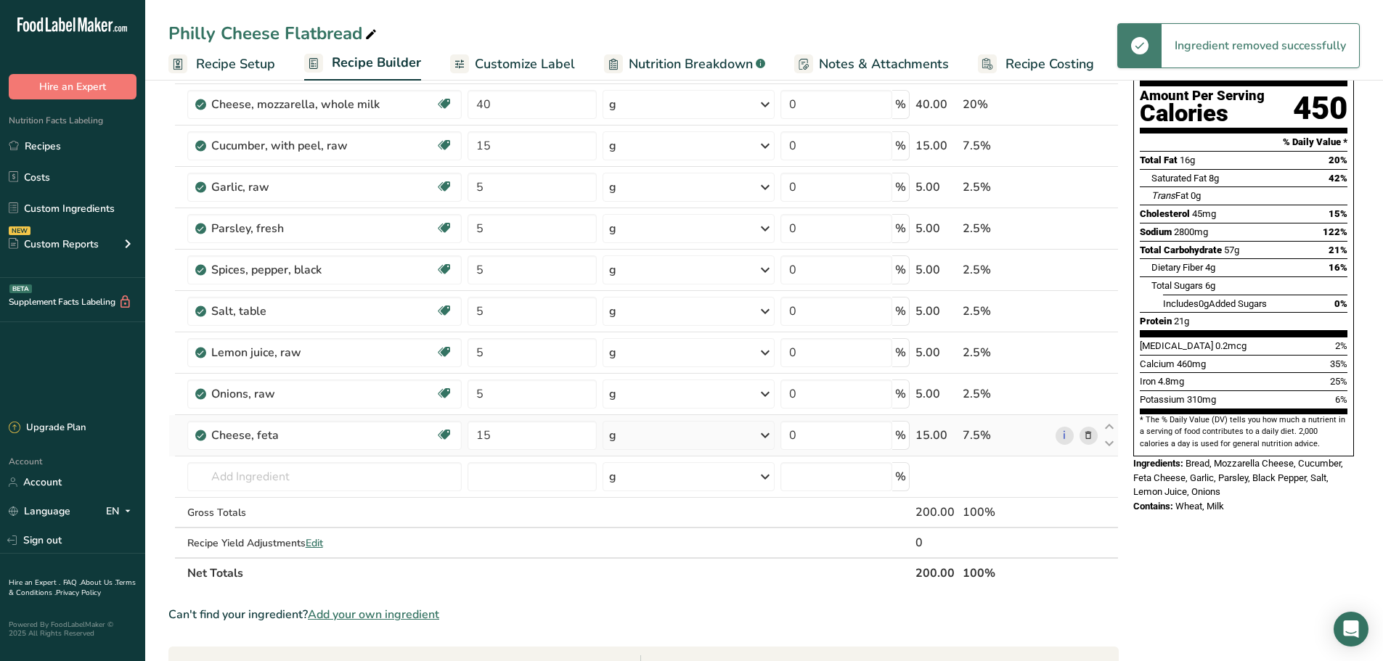
click at [1088, 438] on icon at bounding box center [1088, 435] width 10 height 15
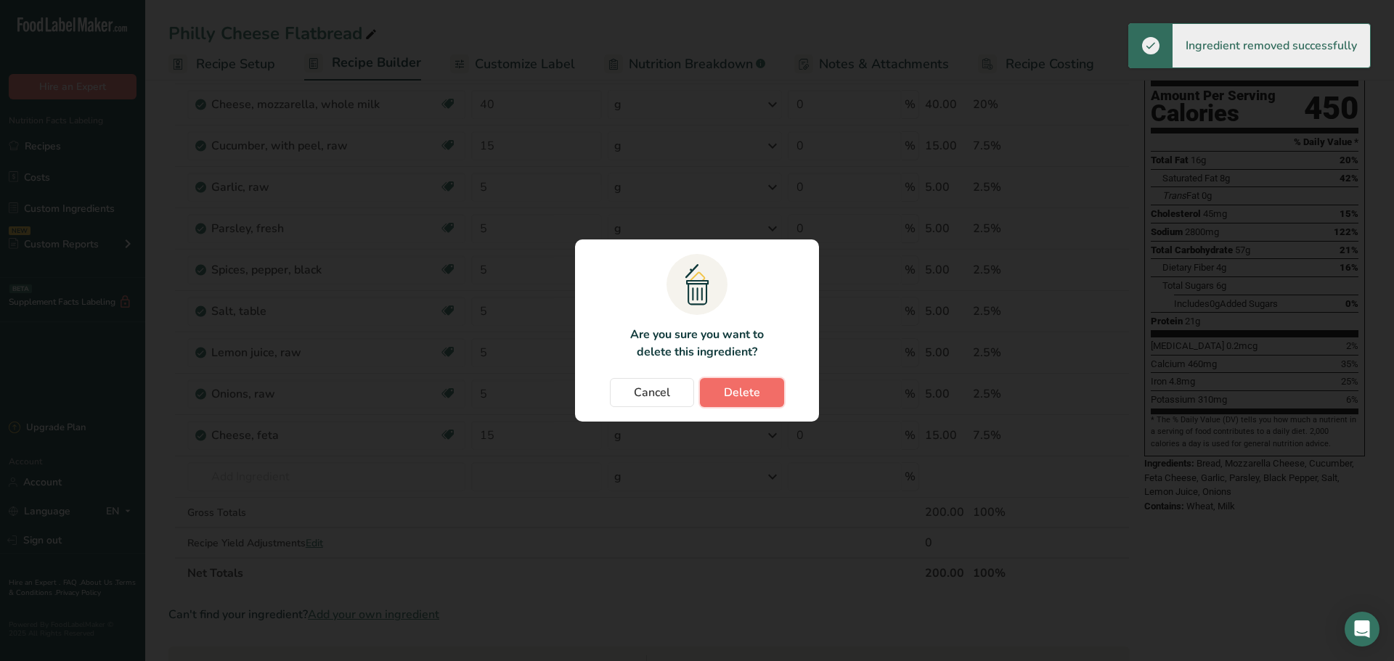
click at [739, 393] on span "Delete" at bounding box center [742, 392] width 36 height 17
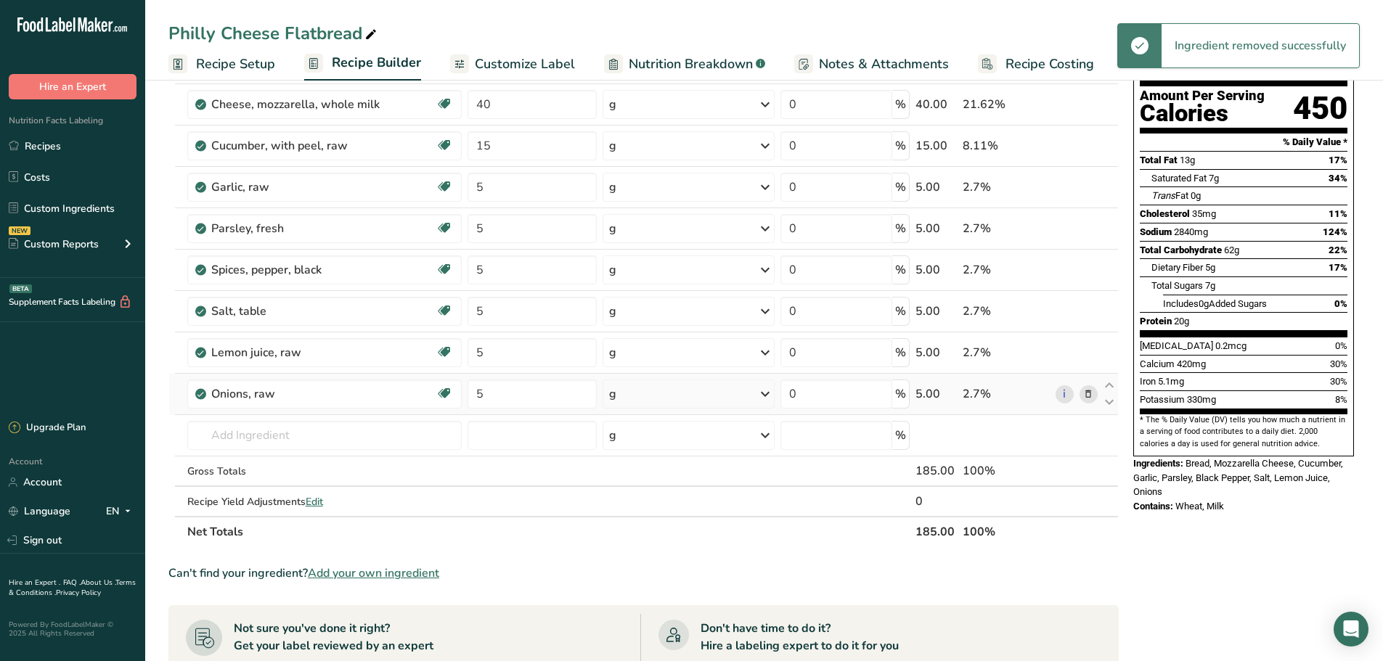
click at [1094, 391] on span at bounding box center [1088, 394] width 17 height 17
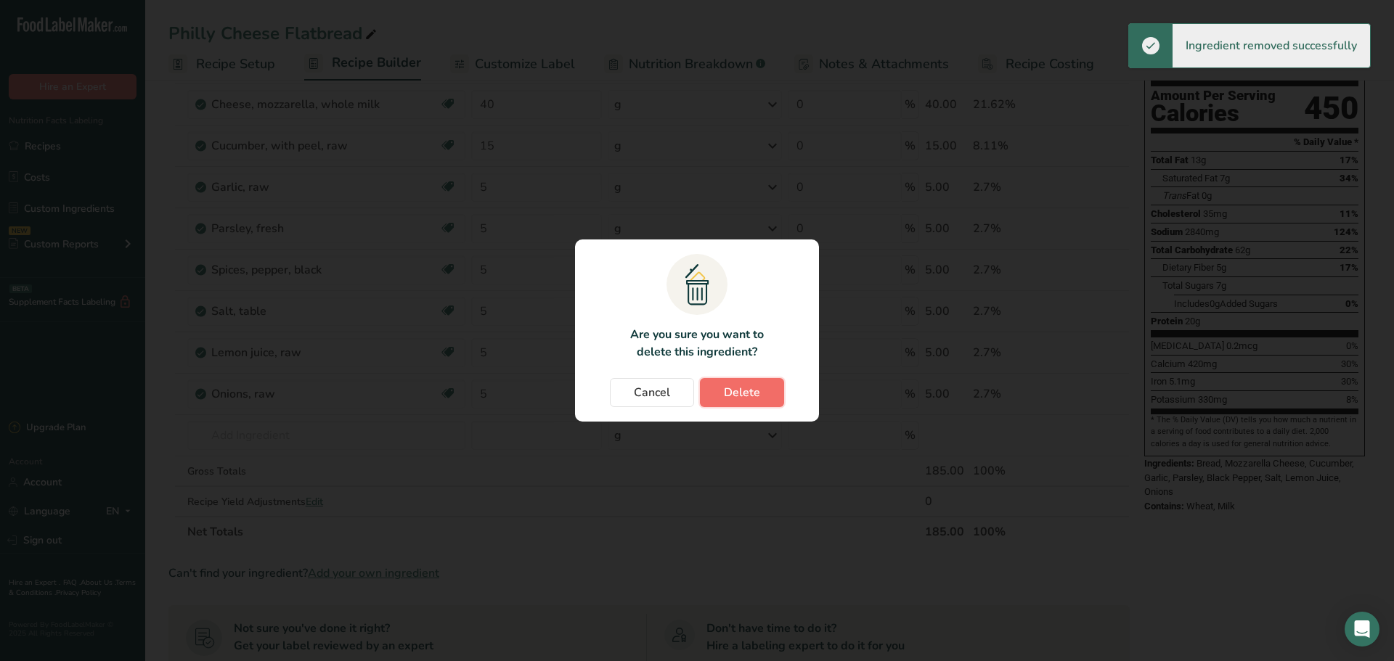
click at [744, 390] on span "Delete" at bounding box center [742, 392] width 36 height 17
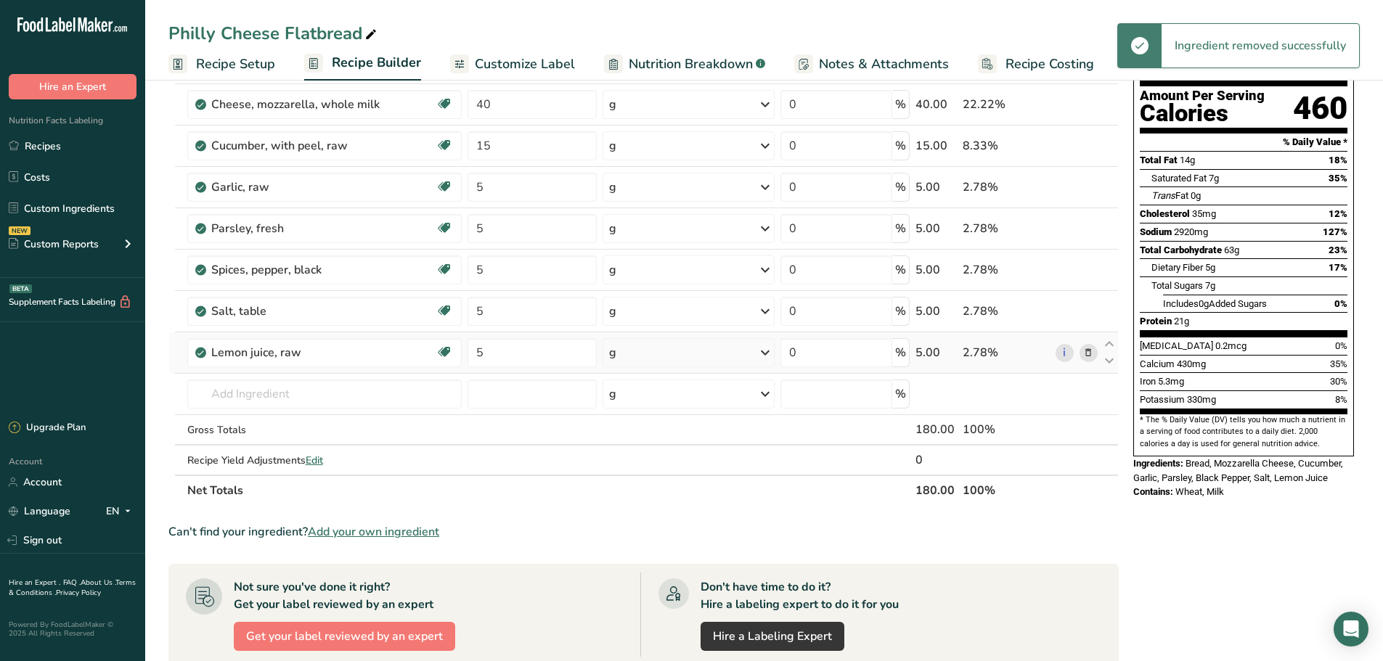
click at [1093, 358] on icon at bounding box center [1088, 353] width 10 height 15
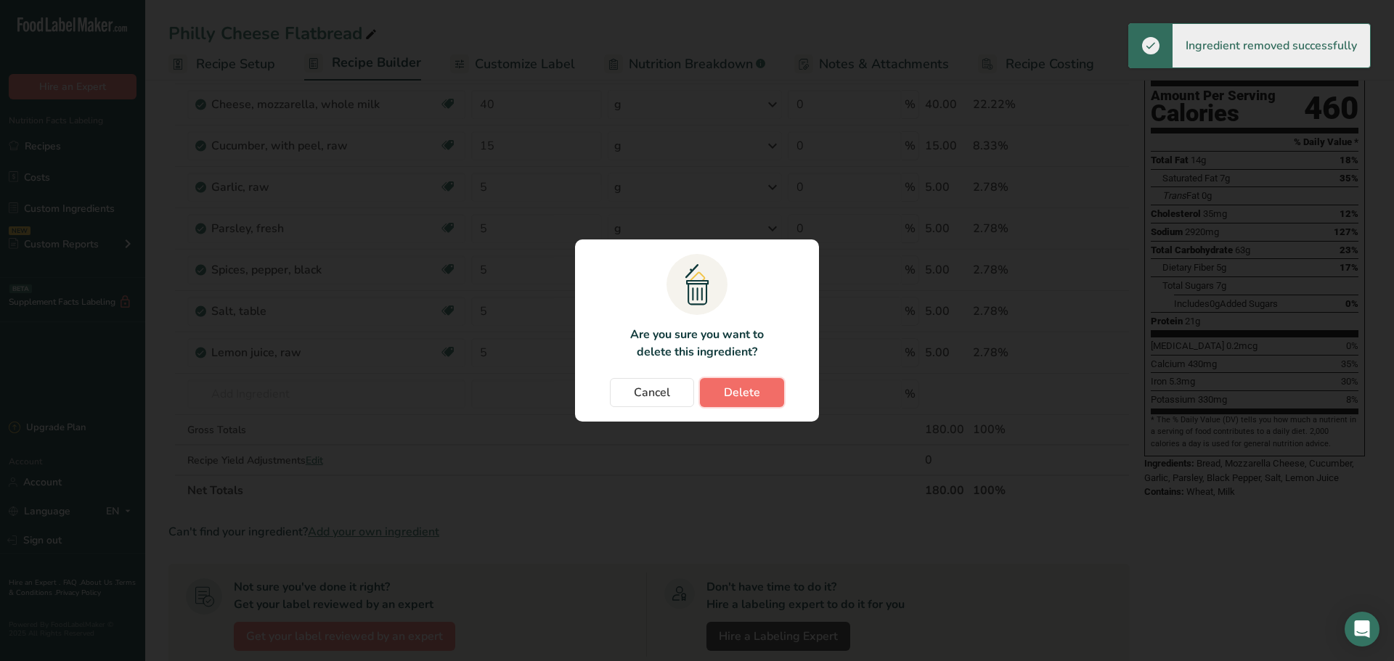
click at [762, 386] on button "Delete" at bounding box center [742, 392] width 84 height 29
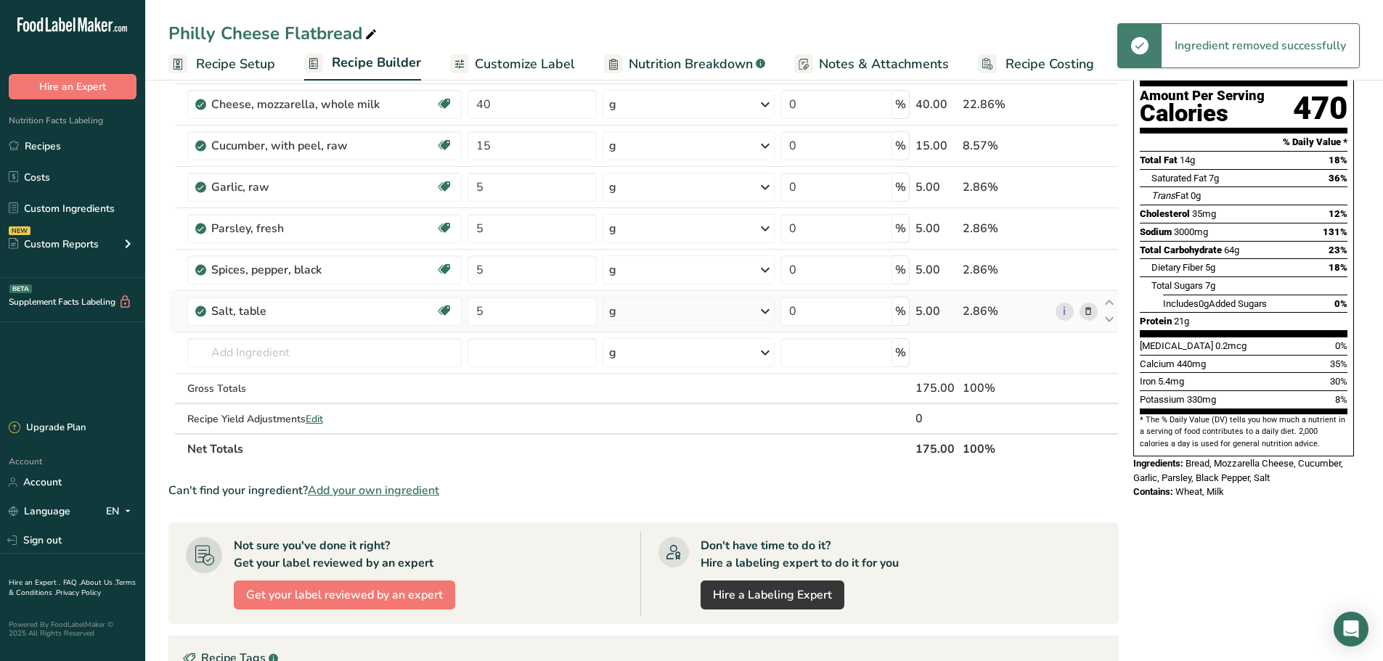
click at [1091, 310] on icon at bounding box center [1088, 311] width 10 height 15
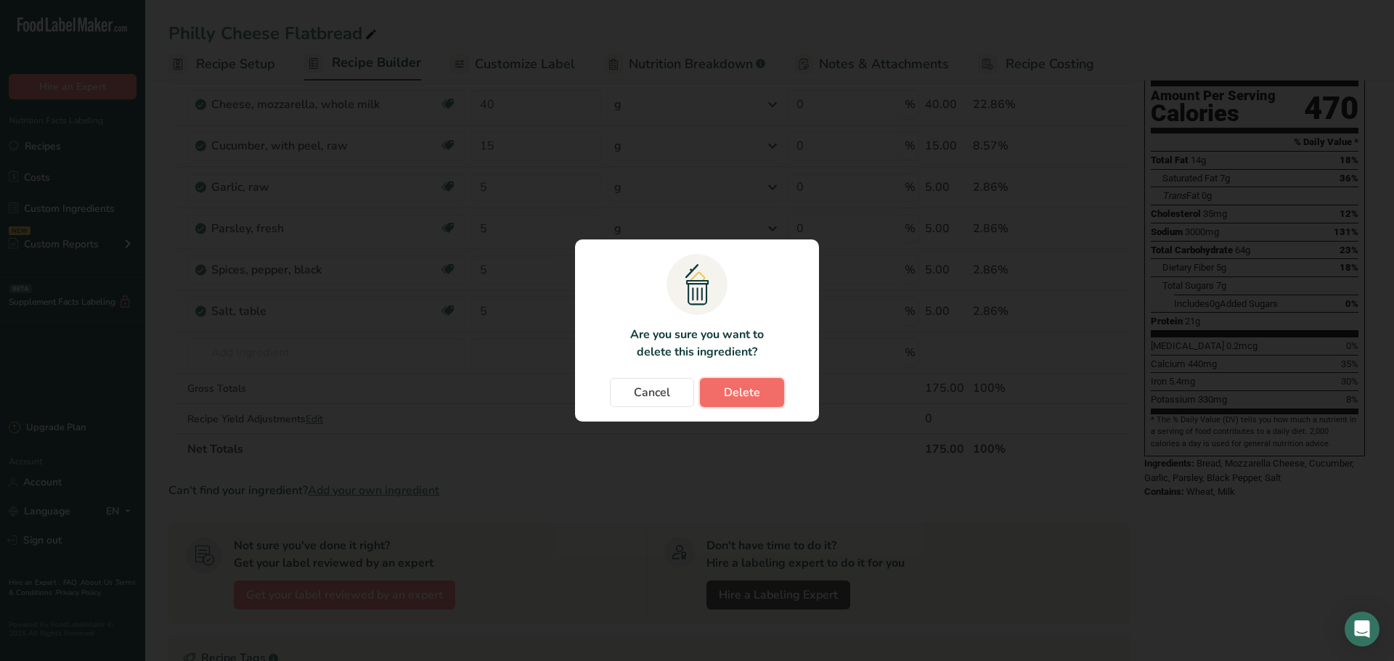
click at [767, 399] on button "Delete" at bounding box center [742, 392] width 84 height 29
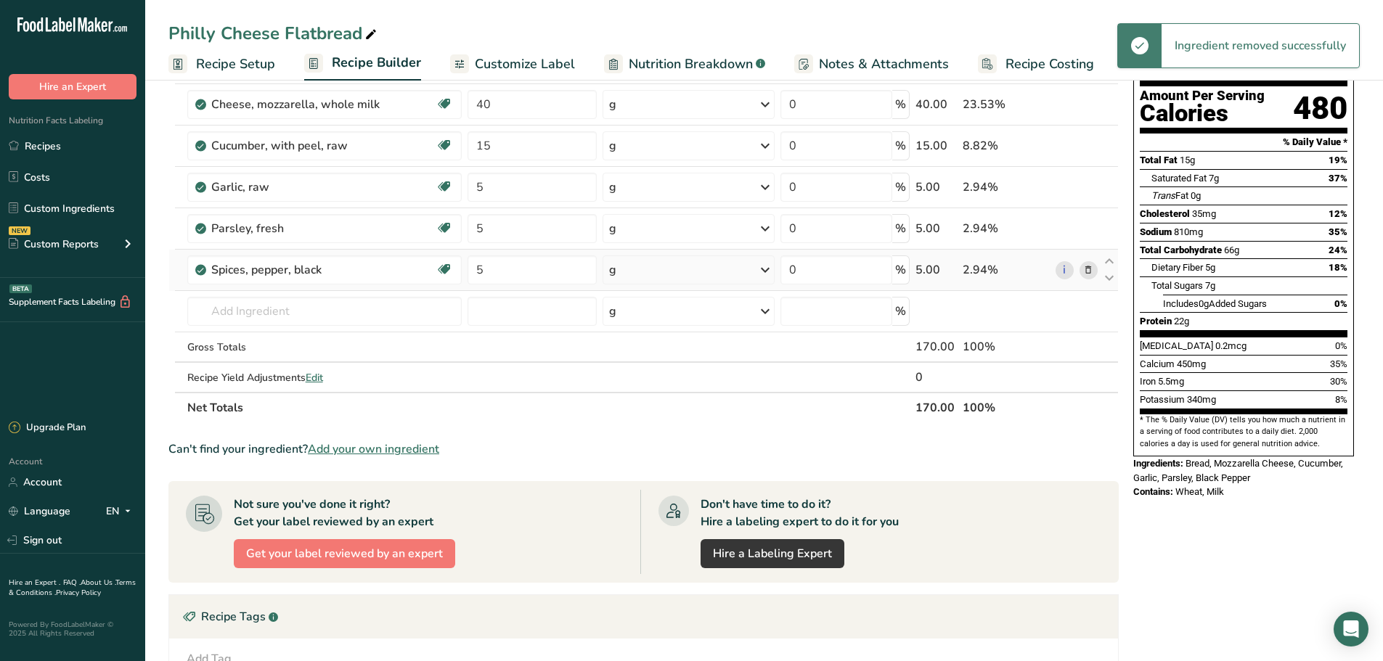
click at [1088, 266] on icon at bounding box center [1088, 270] width 10 height 15
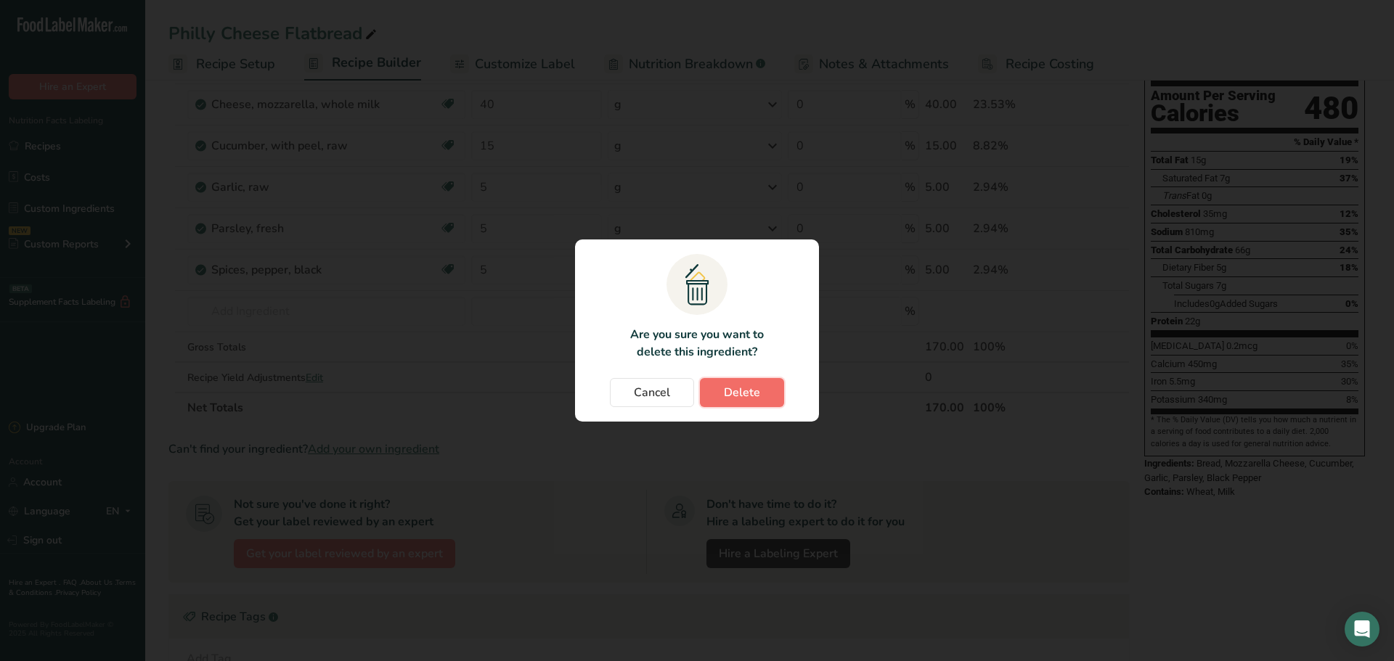
click at [744, 396] on span "Delete" at bounding box center [742, 392] width 36 height 17
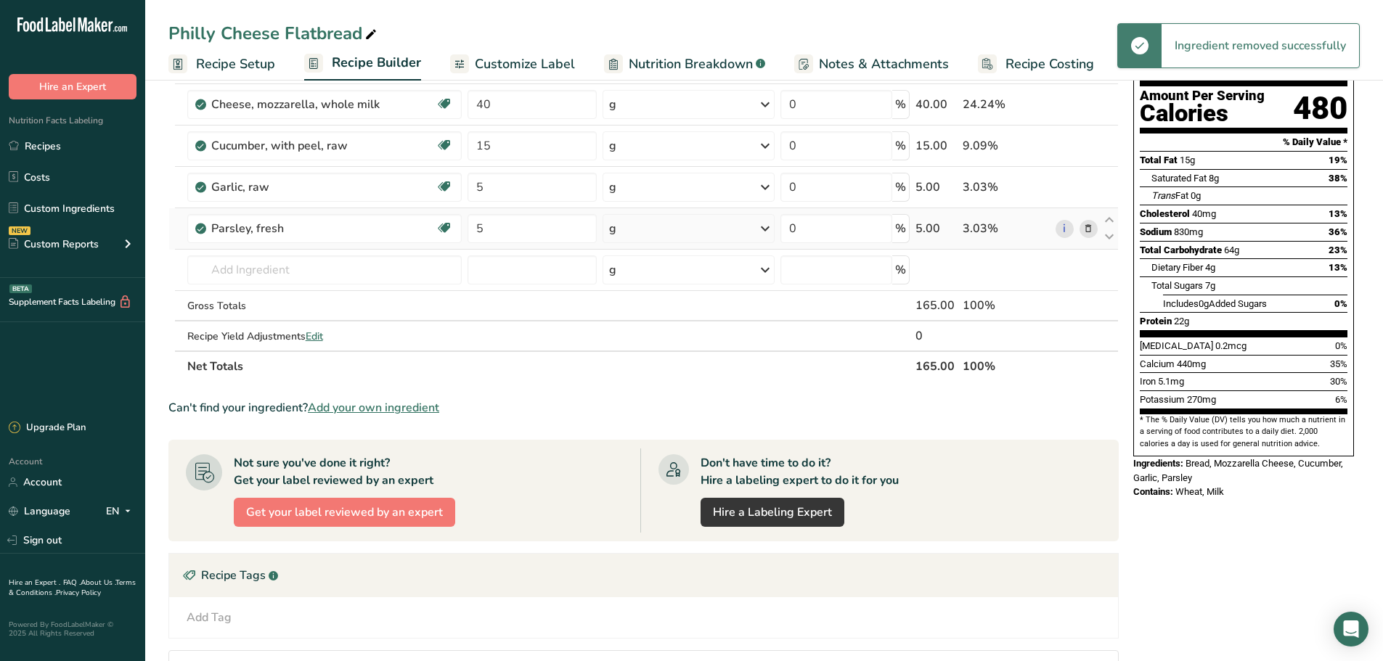
click at [1096, 230] on span at bounding box center [1088, 228] width 17 height 17
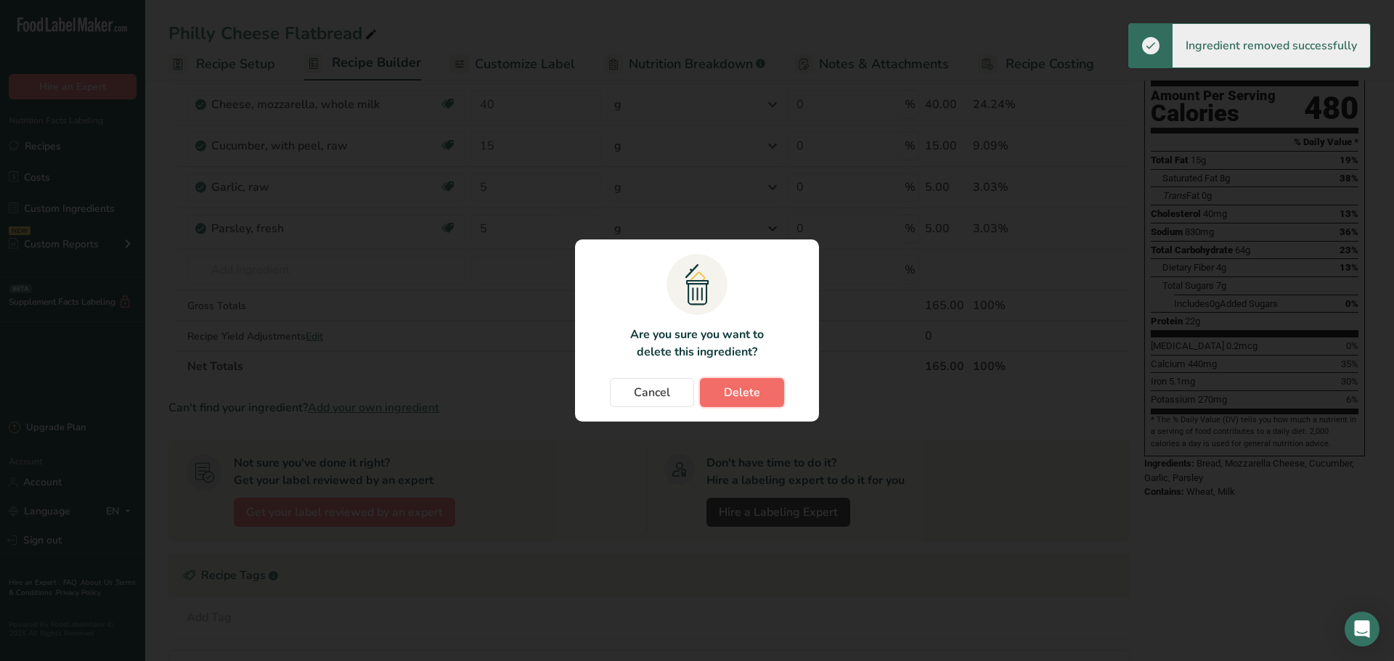
click at [749, 386] on span "Delete" at bounding box center [742, 392] width 36 height 17
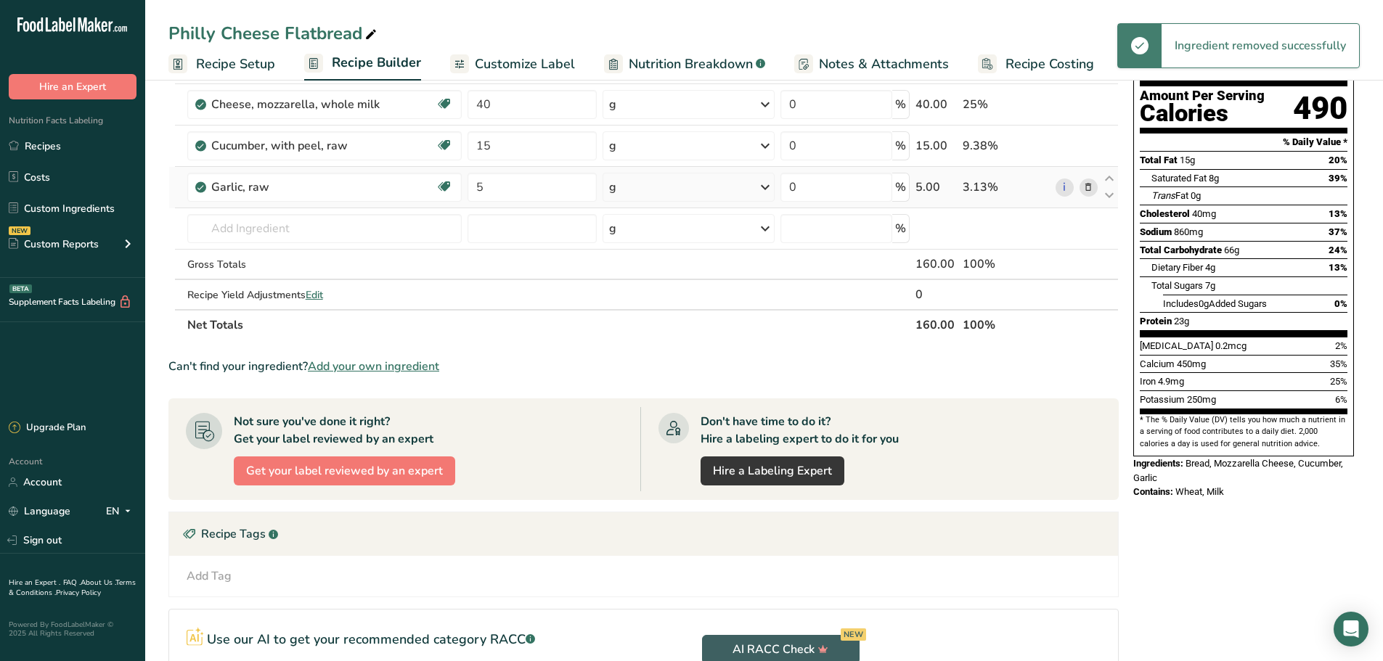
click at [1095, 190] on span at bounding box center [1088, 187] width 17 height 17
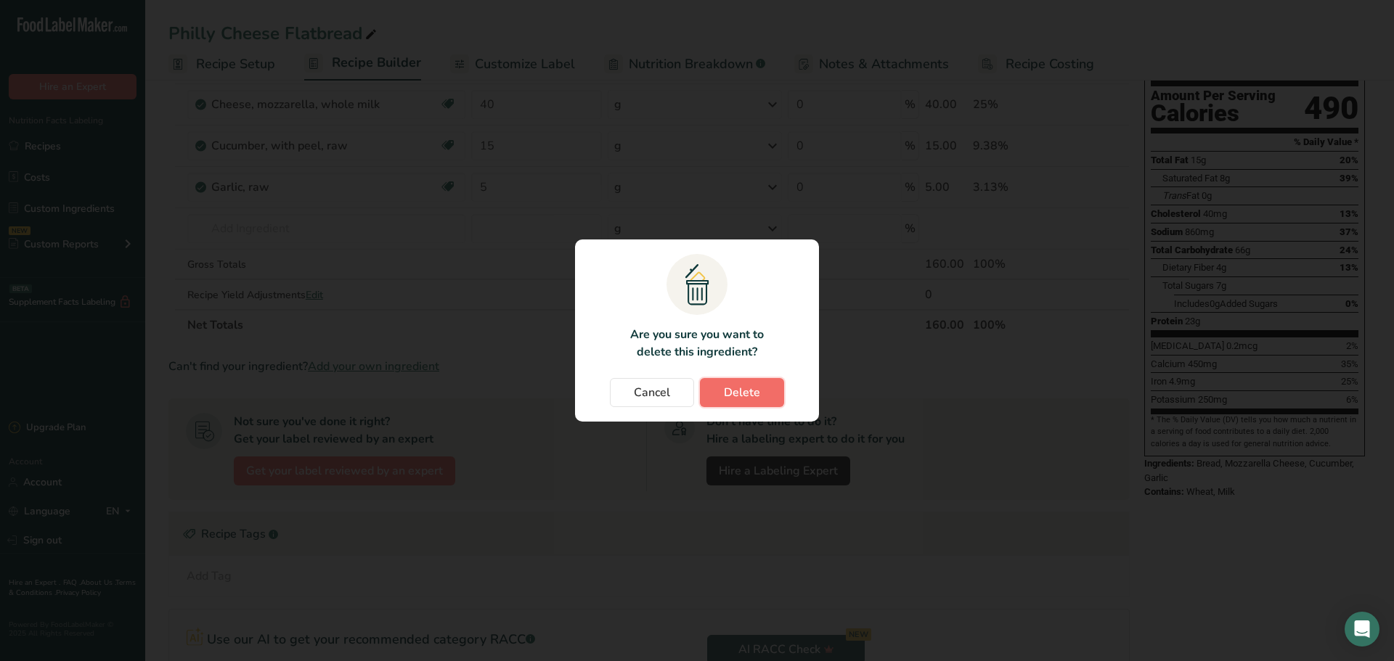
click at [716, 397] on button "Delete" at bounding box center [742, 392] width 84 height 29
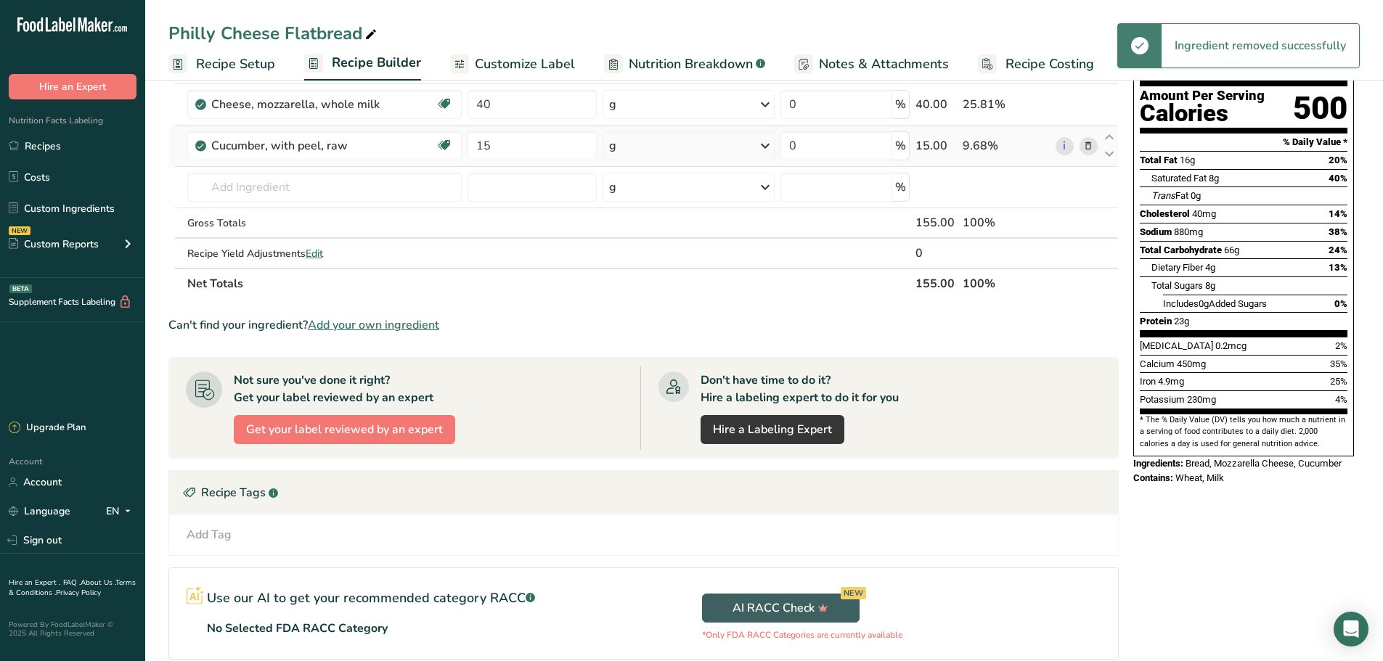
click at [1087, 144] on icon at bounding box center [1088, 146] width 10 height 15
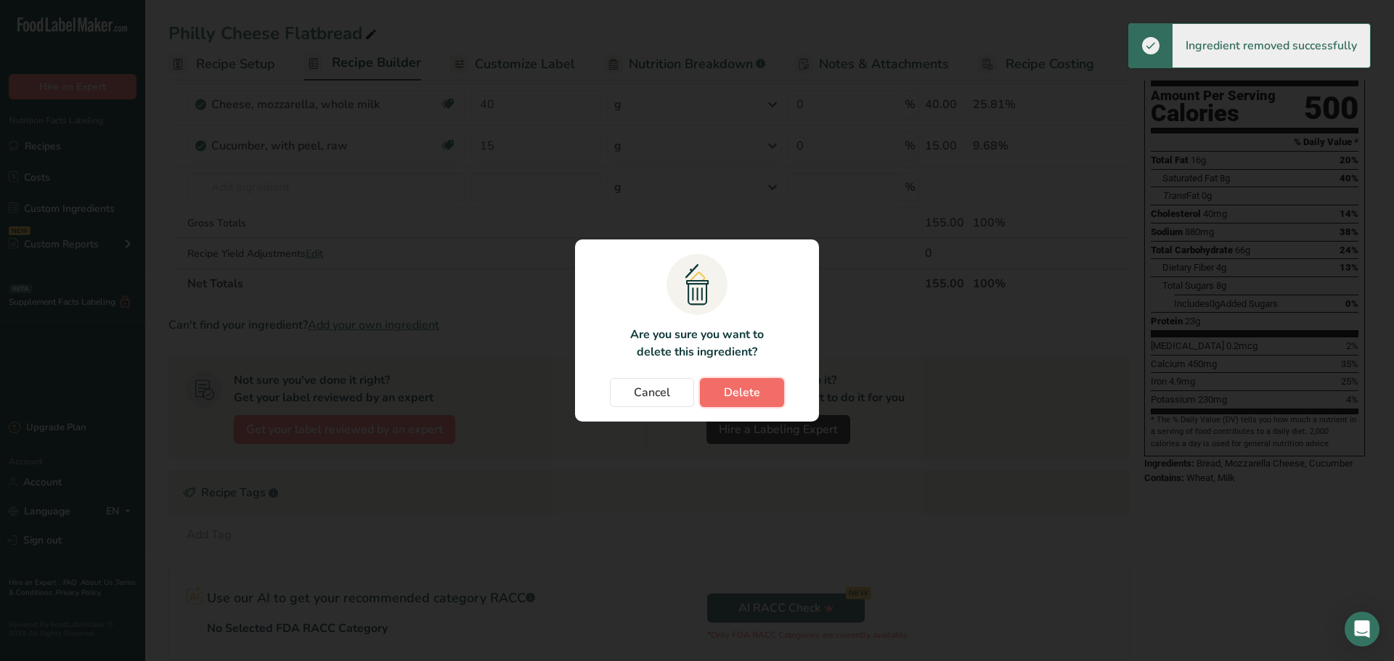
click at [743, 394] on span "Delete" at bounding box center [742, 392] width 36 height 17
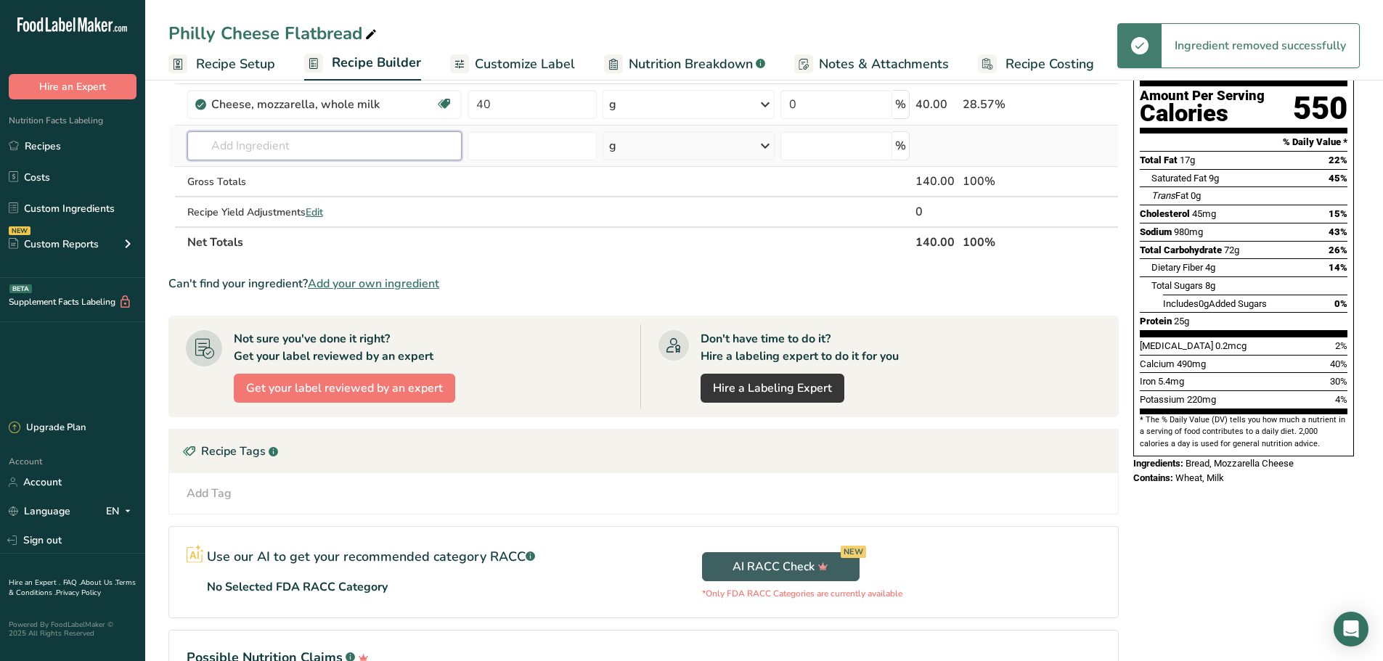
click at [245, 147] on input "text" at bounding box center [324, 145] width 275 height 29
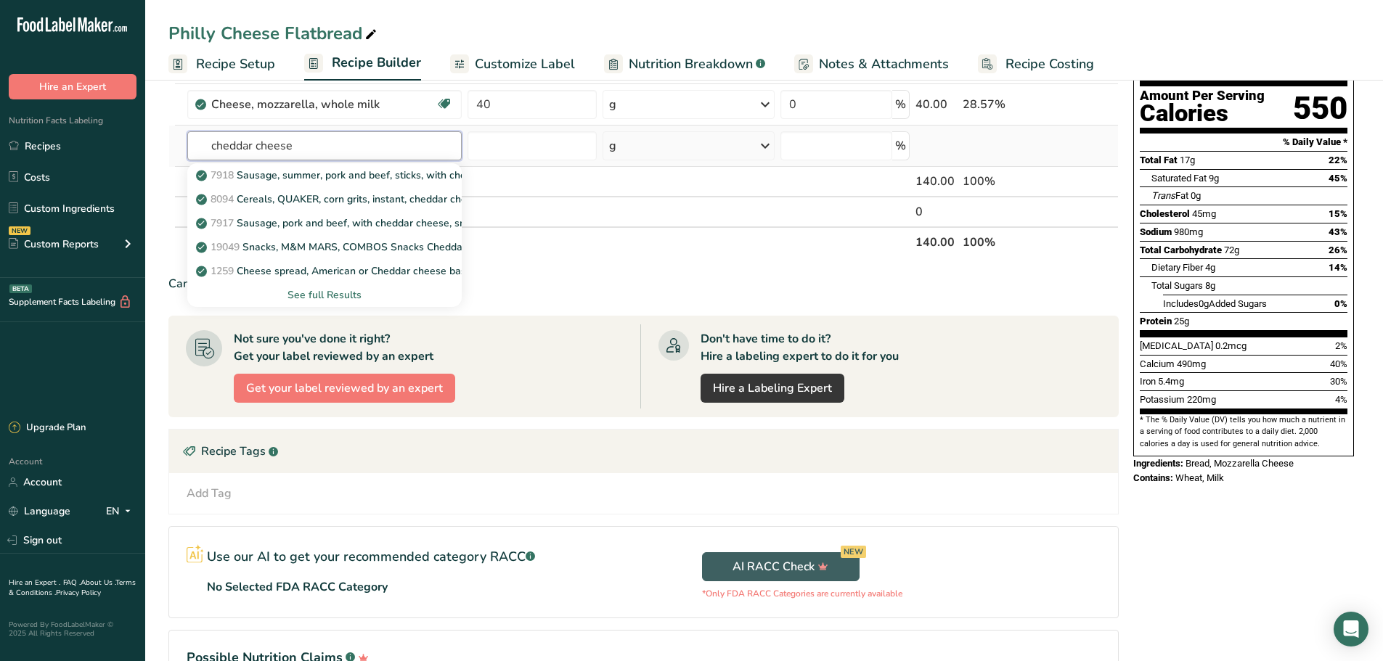
type input "cheddar cheese"
click at [319, 296] on div "See full Results" at bounding box center [325, 295] width 252 height 15
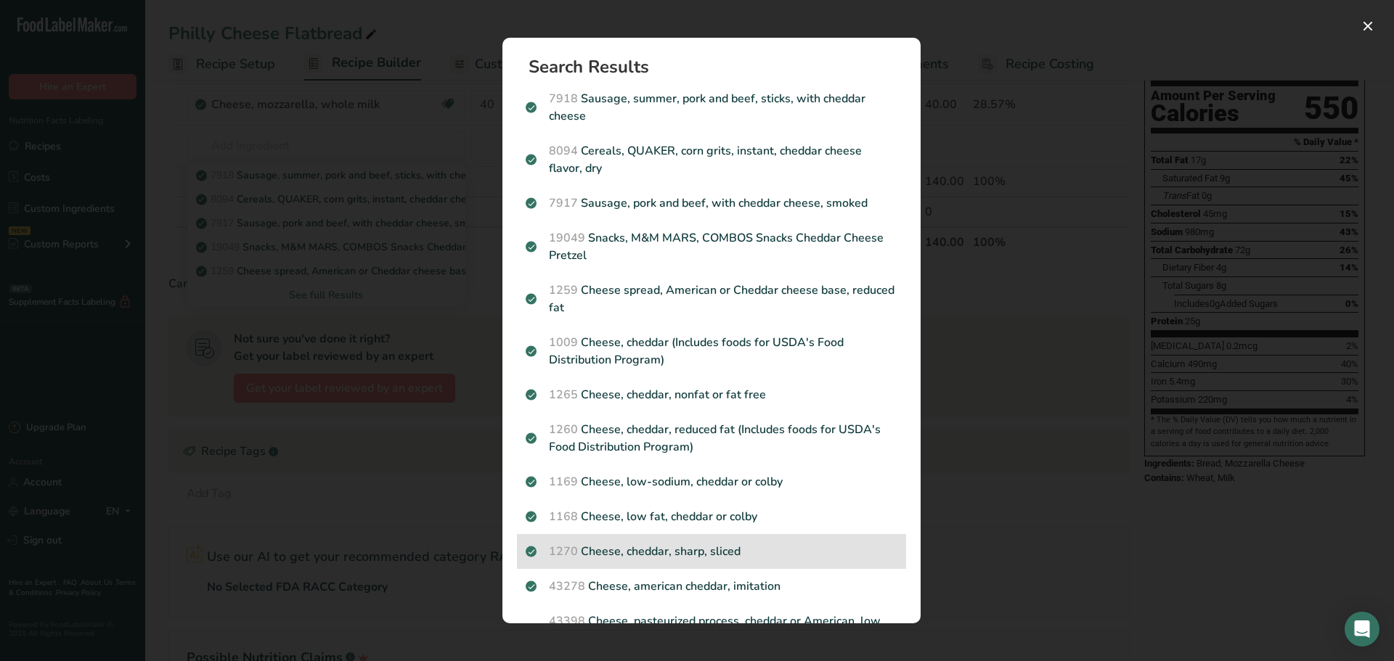
click at [683, 547] on p "1270 Cheese, cheddar, sharp, sliced" at bounding box center [712, 551] width 372 height 17
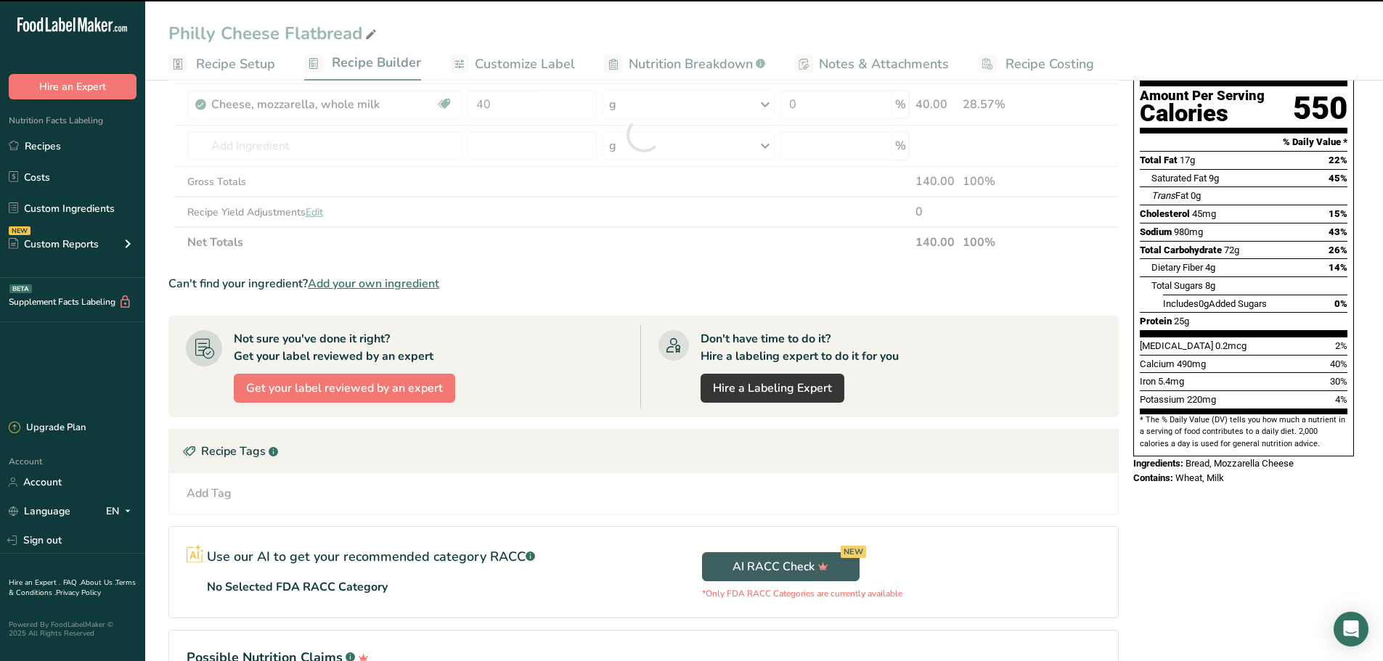
type input "0"
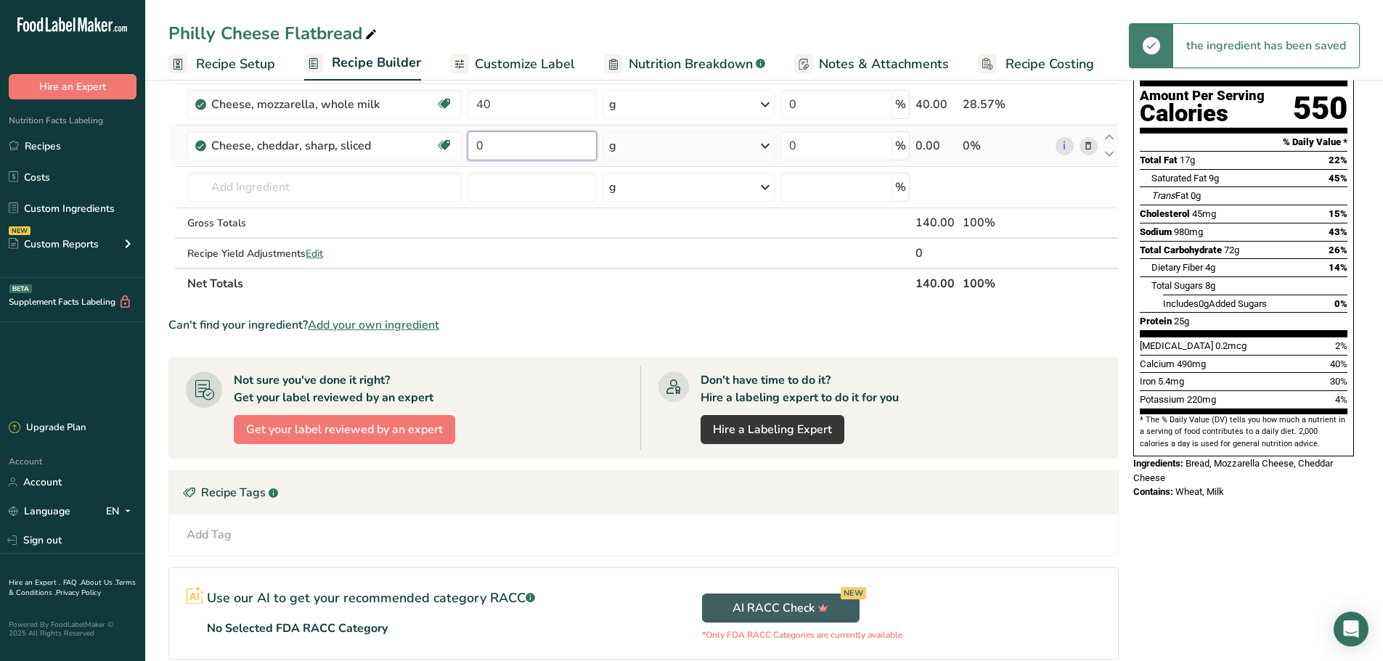
drag, startPoint x: 497, startPoint y: 142, endPoint x: 465, endPoint y: 143, distance: 32.7
click at [465, 143] on td "0" at bounding box center [532, 146] width 135 height 41
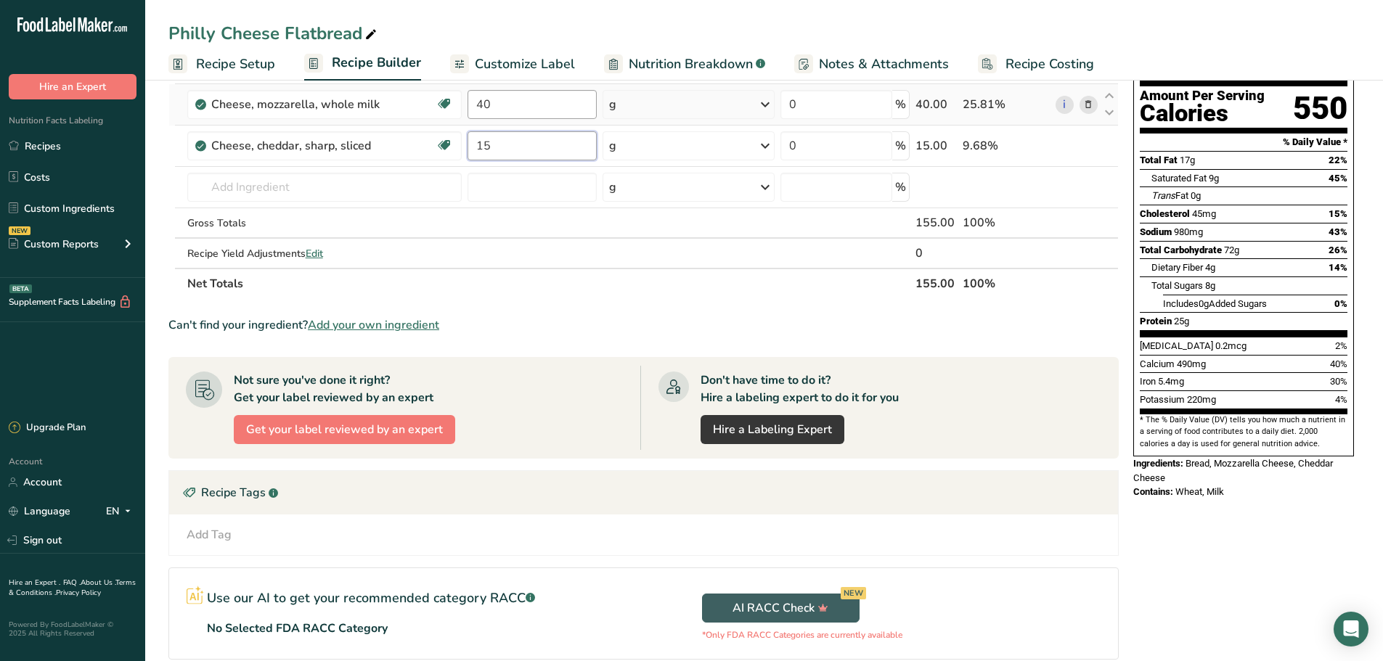
type input "15"
click at [428, 104] on div "Ingredient * Amount * Unit * Waste * .a-a{fill:#347362;}.b-a{fill:#fff;} Grams …" at bounding box center [643, 156] width 950 height 288
type input "4"
type input "15"
click at [260, 185] on div "Ingredient * Amount * Unit * Waste * .a-a{fill:#347362;}.b-a{fill:#fff;} Grams …" at bounding box center [643, 156] width 950 height 288
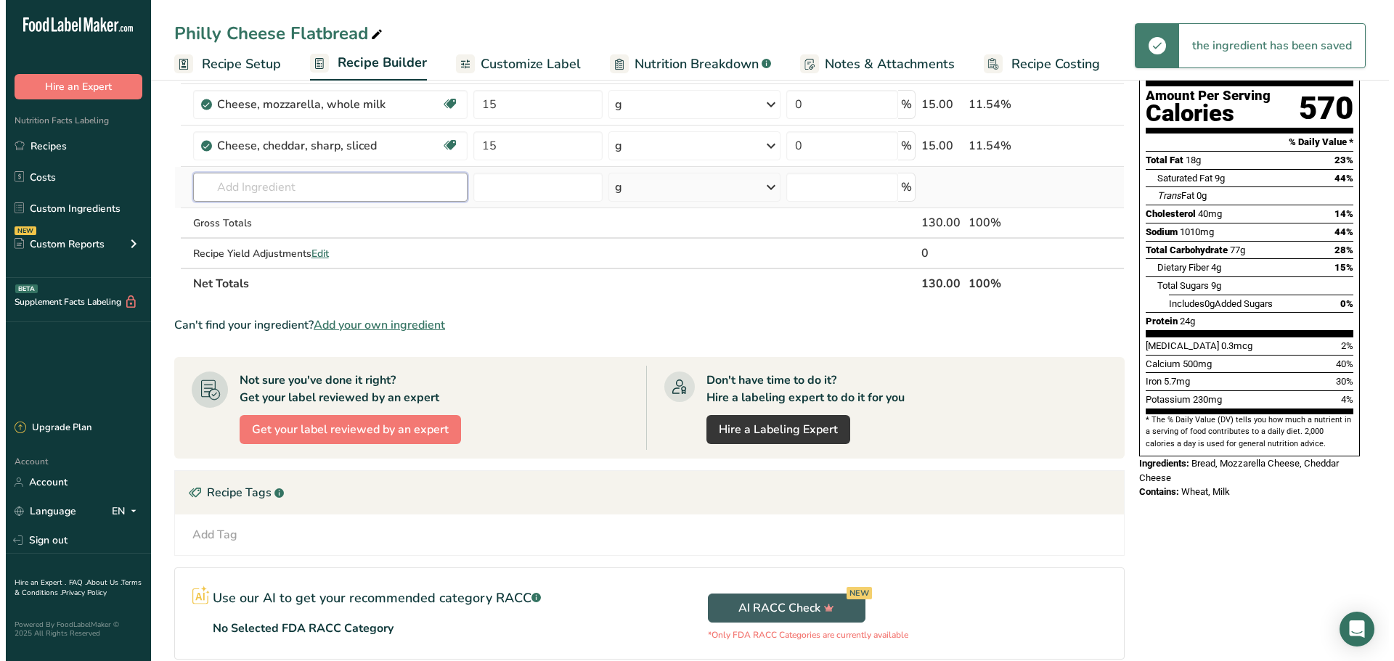
scroll to position [73, 0]
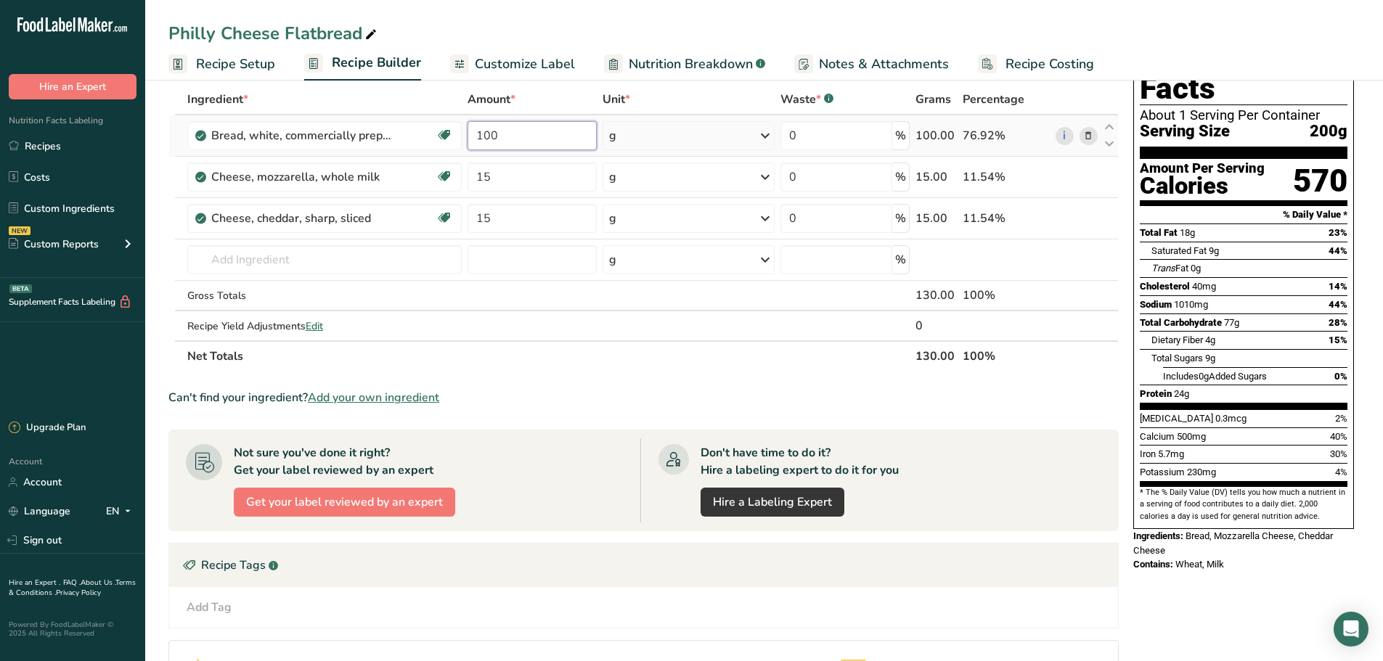
click at [513, 144] on input "100" at bounding box center [532, 135] width 129 height 29
type input "142"
click at [253, 263] on div "Ingredient * Amount * Unit * Waste * .a-a{fill:#347362;}.b-a{fill:#fff;} Grams …" at bounding box center [643, 228] width 950 height 288
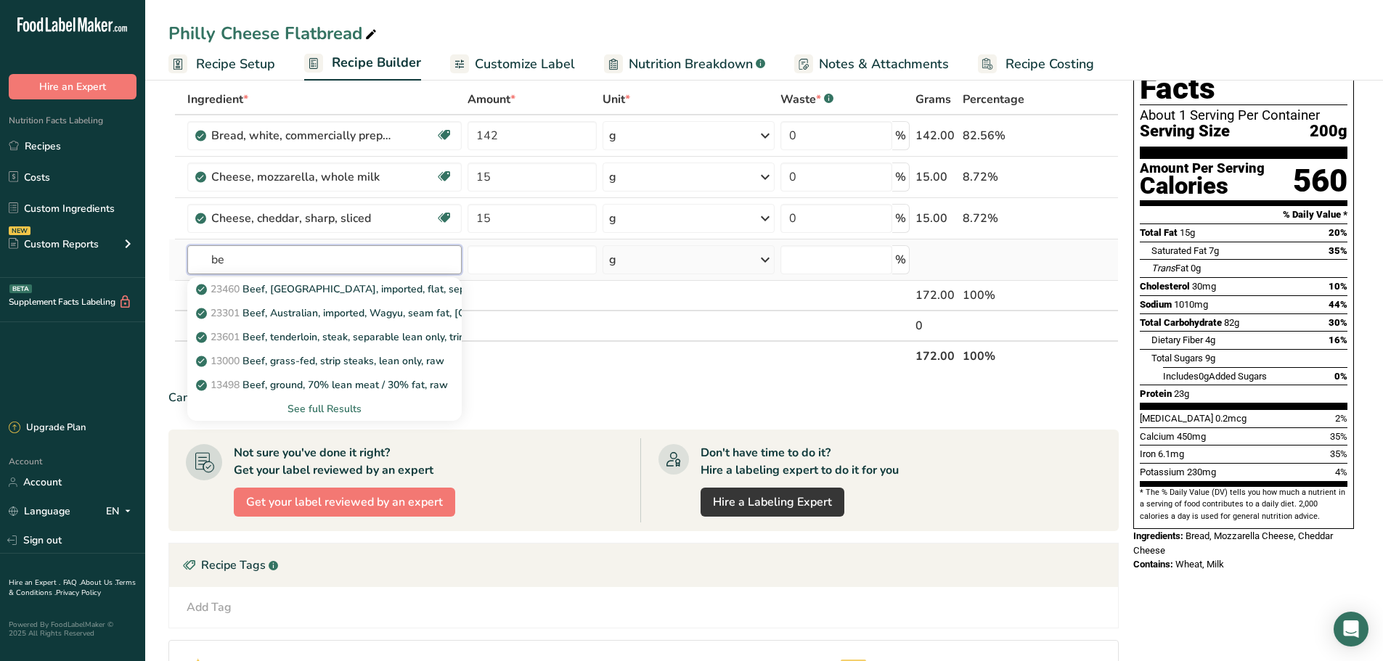
type input "b"
type input "roast beef"
click at [328, 406] on div "See full Results" at bounding box center [325, 409] width 252 height 15
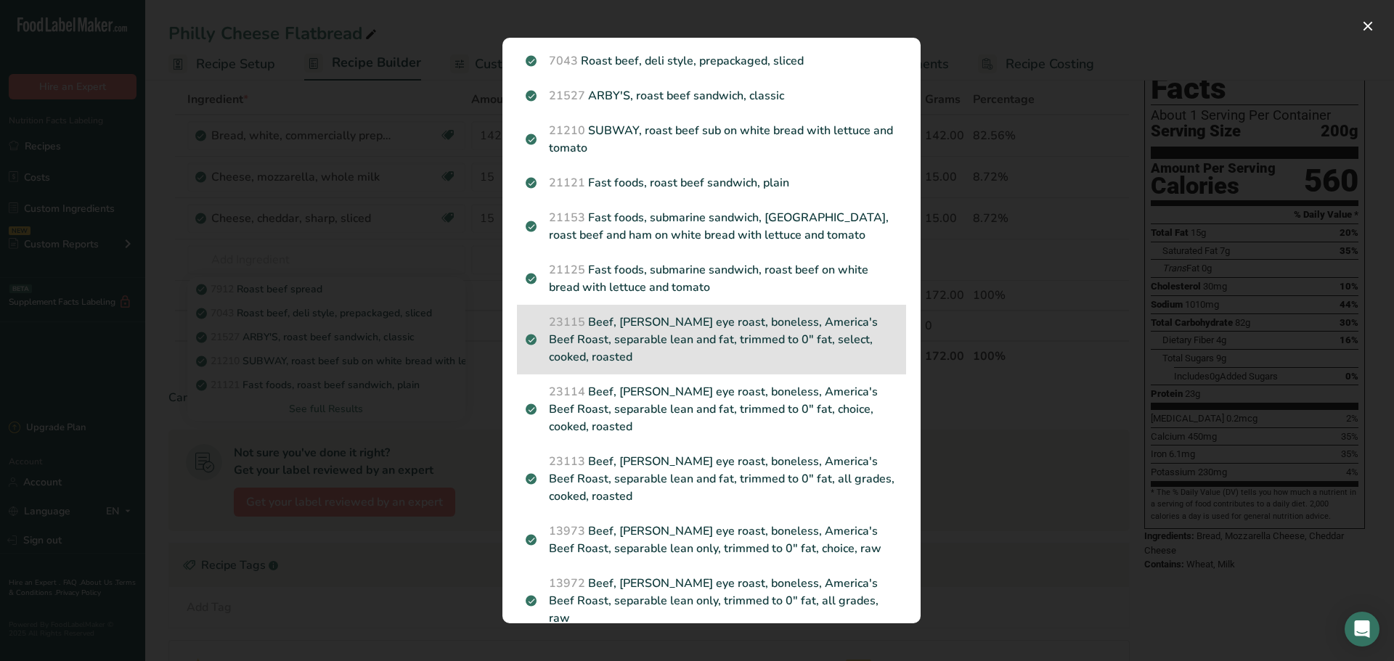
click at [691, 330] on p "23115 Beef, [PERSON_NAME] eye roast, boneless, America's Beef Roast, separable …" at bounding box center [712, 340] width 372 height 52
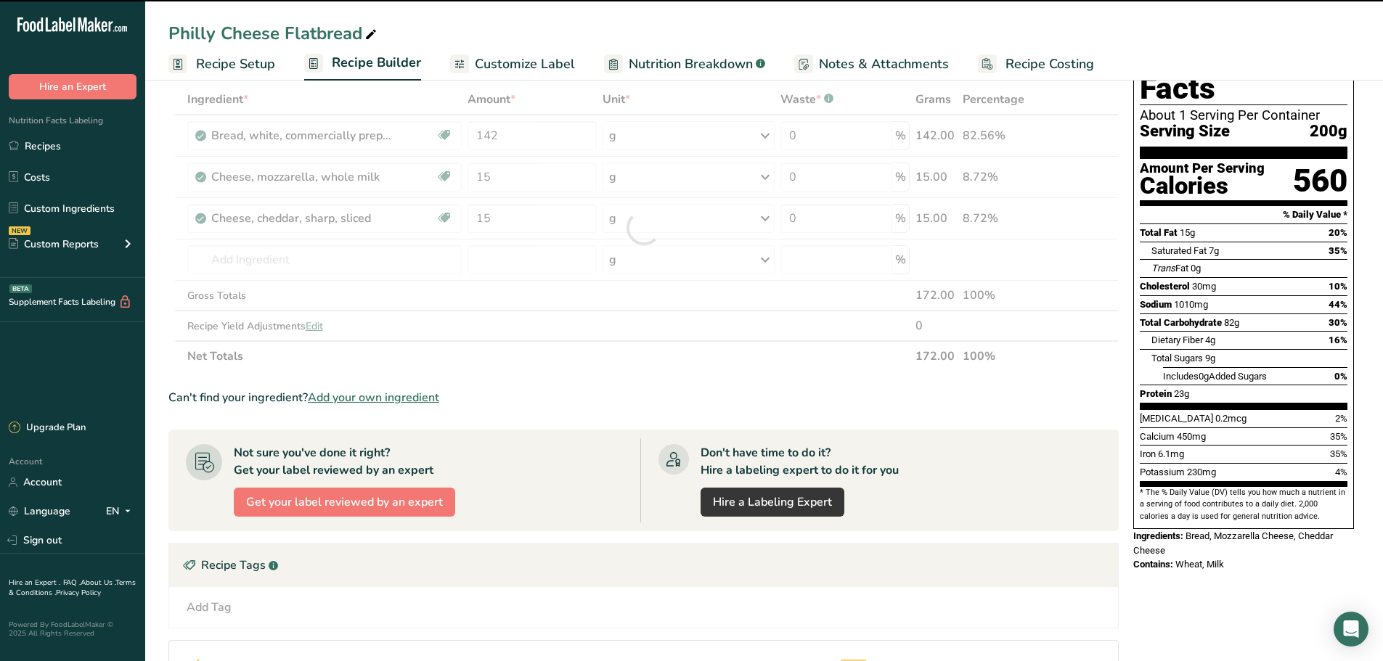
type input "0"
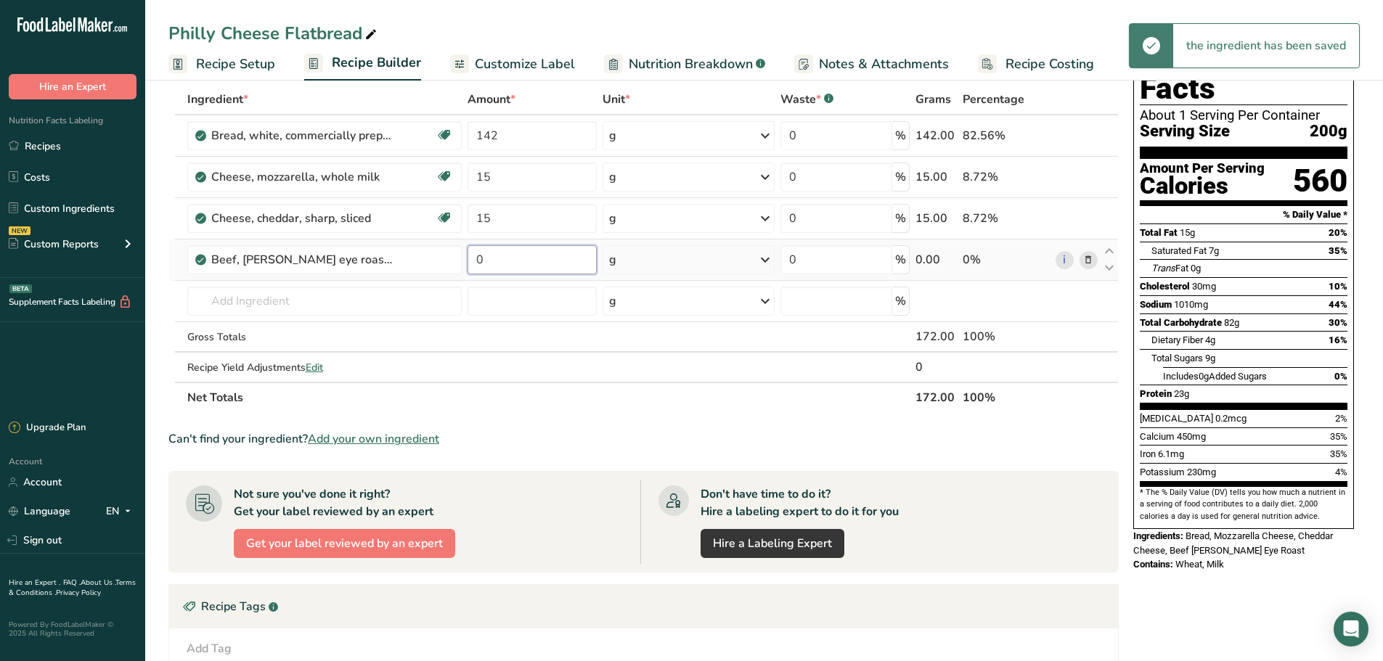
drag, startPoint x: 485, startPoint y: 253, endPoint x: 473, endPoint y: 258, distance: 12.7
click at [473, 258] on input "0" at bounding box center [532, 259] width 129 height 29
type input "30"
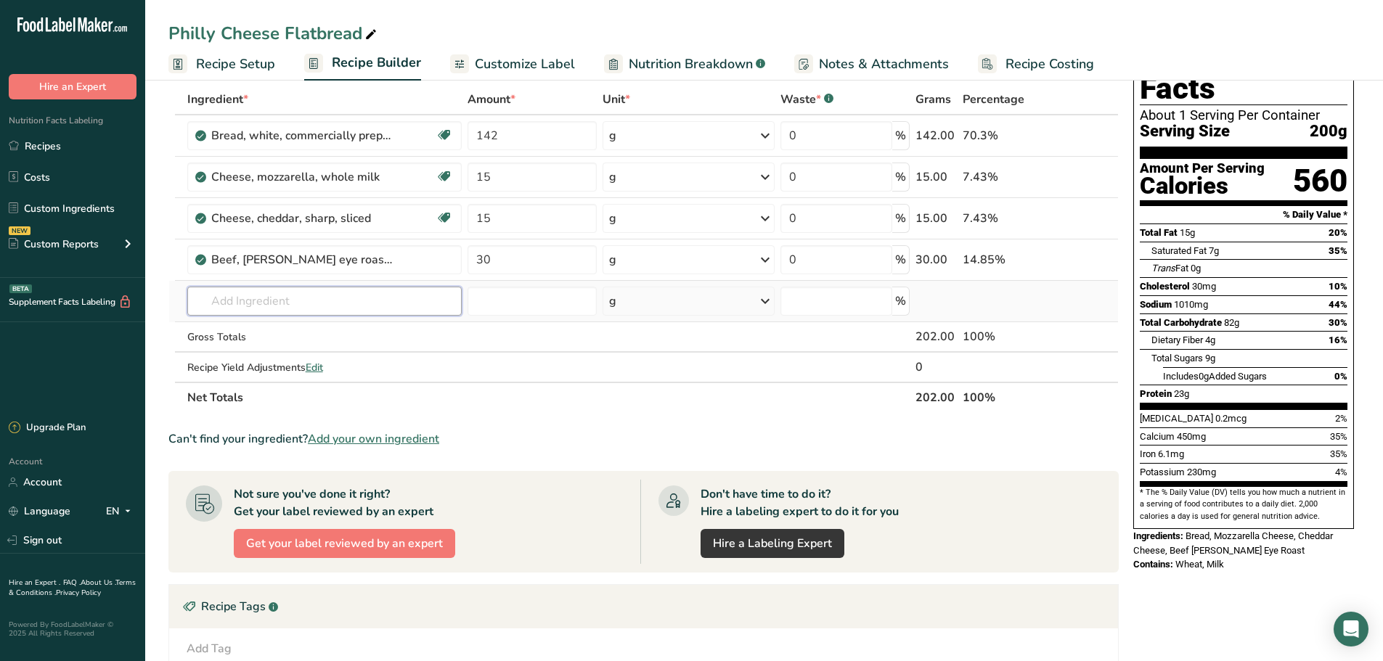
click at [286, 299] on div "Ingredient * Amount * Unit * Waste * .a-a{fill:#347362;}.b-a{fill:#fff;} Grams …" at bounding box center [643, 248] width 950 height 329
type input "c"
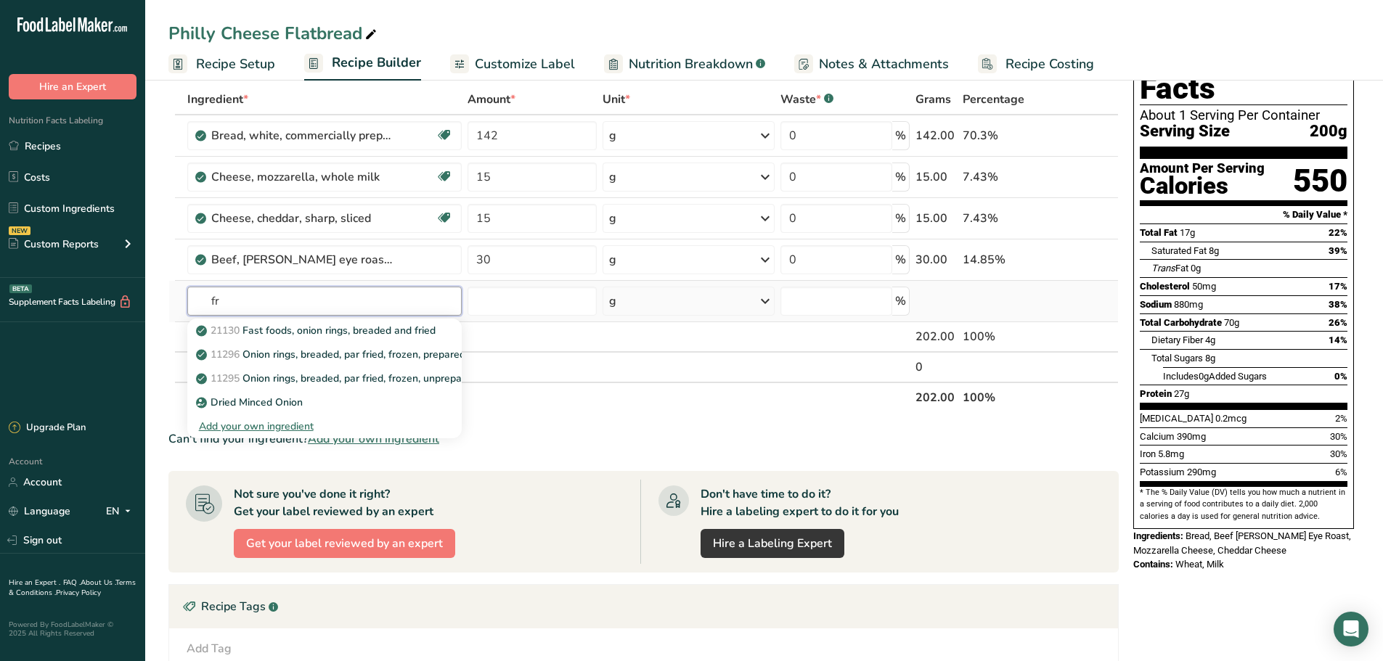
type input "f"
type input "friend [PERSON_NAME]"
click at [285, 404] on div "Add your own ingredient" at bounding box center [325, 402] width 252 height 15
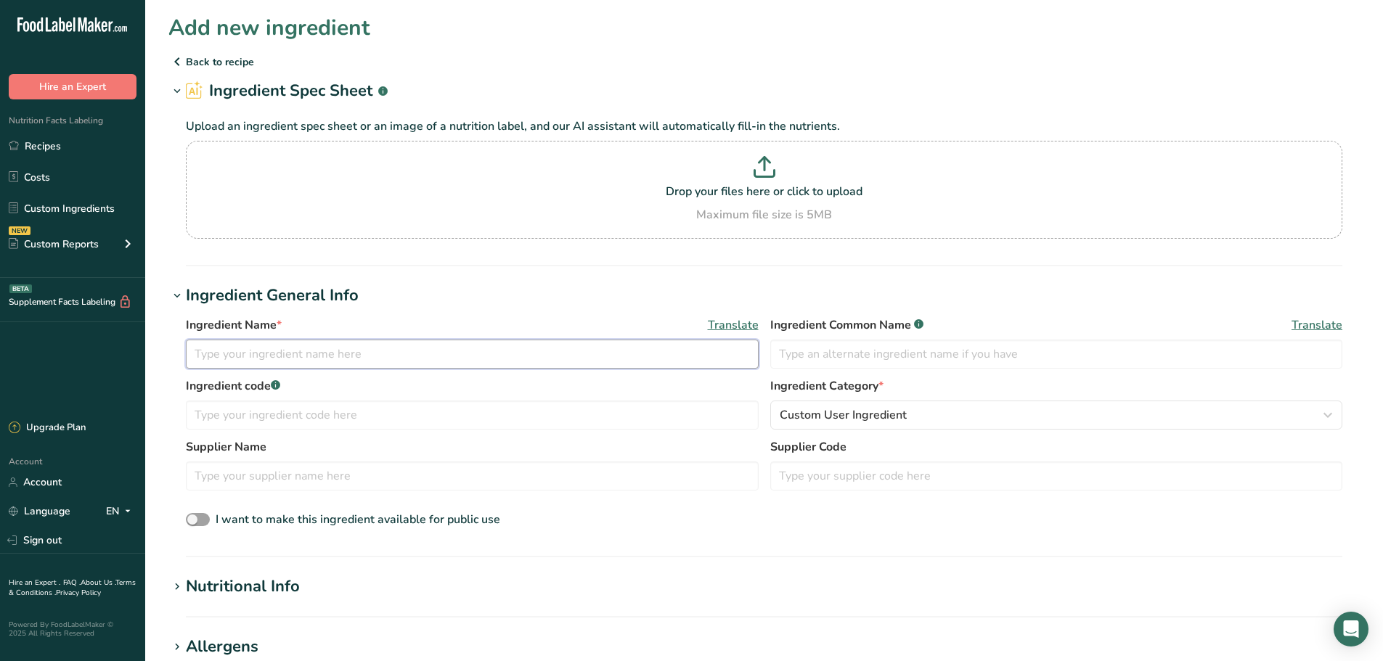
click at [326, 358] on input "text" at bounding box center [472, 354] width 573 height 29
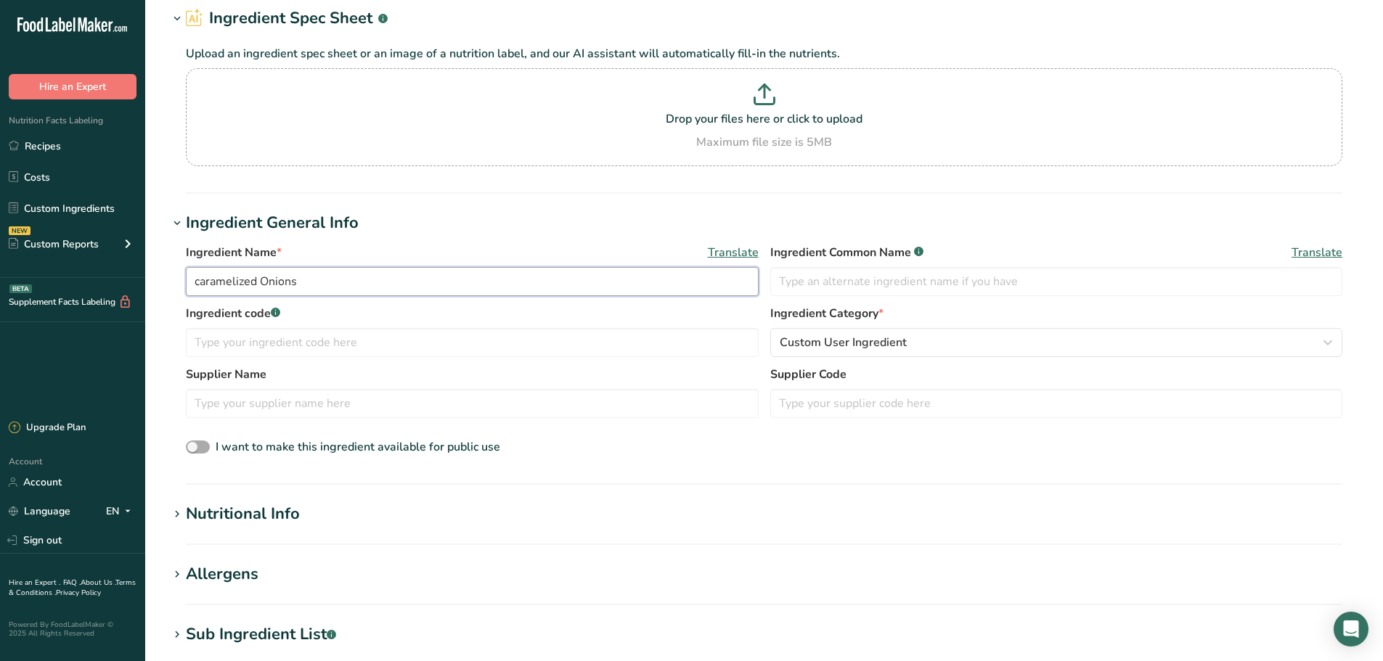
scroll to position [145, 0]
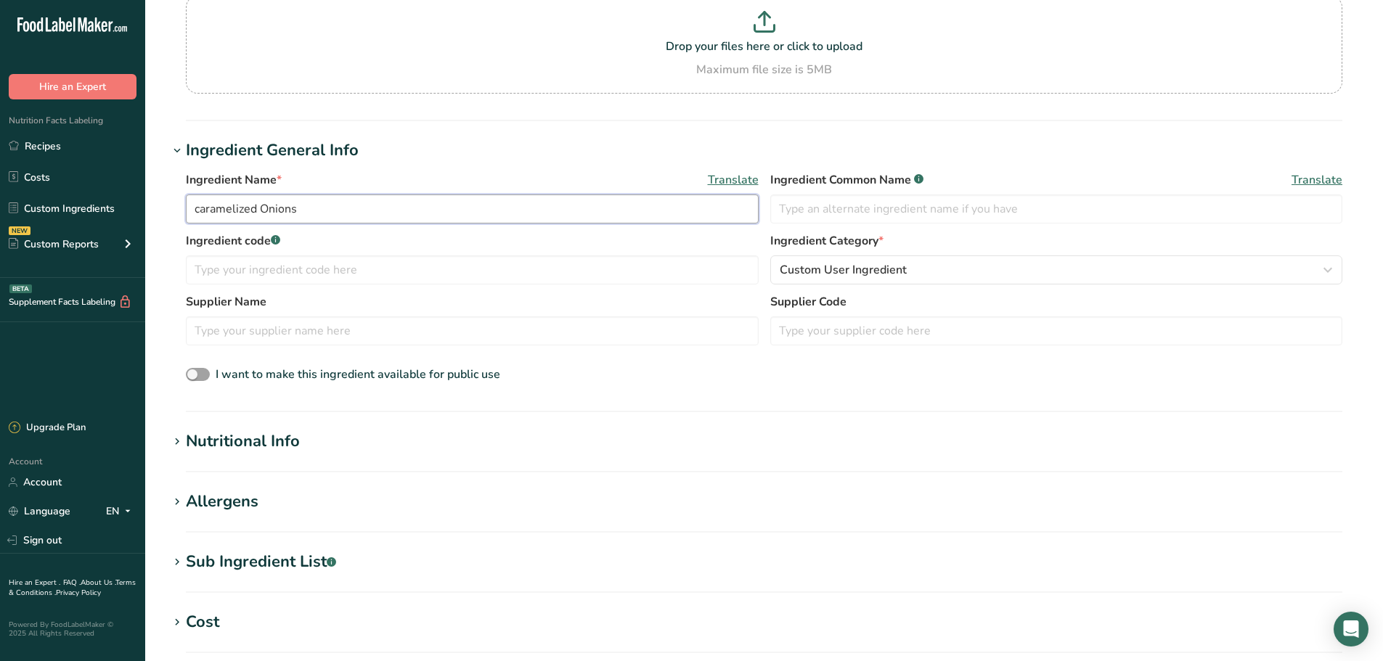
type input "caramelized Onions"
click at [280, 439] on div "Nutritional Info" at bounding box center [243, 442] width 114 height 24
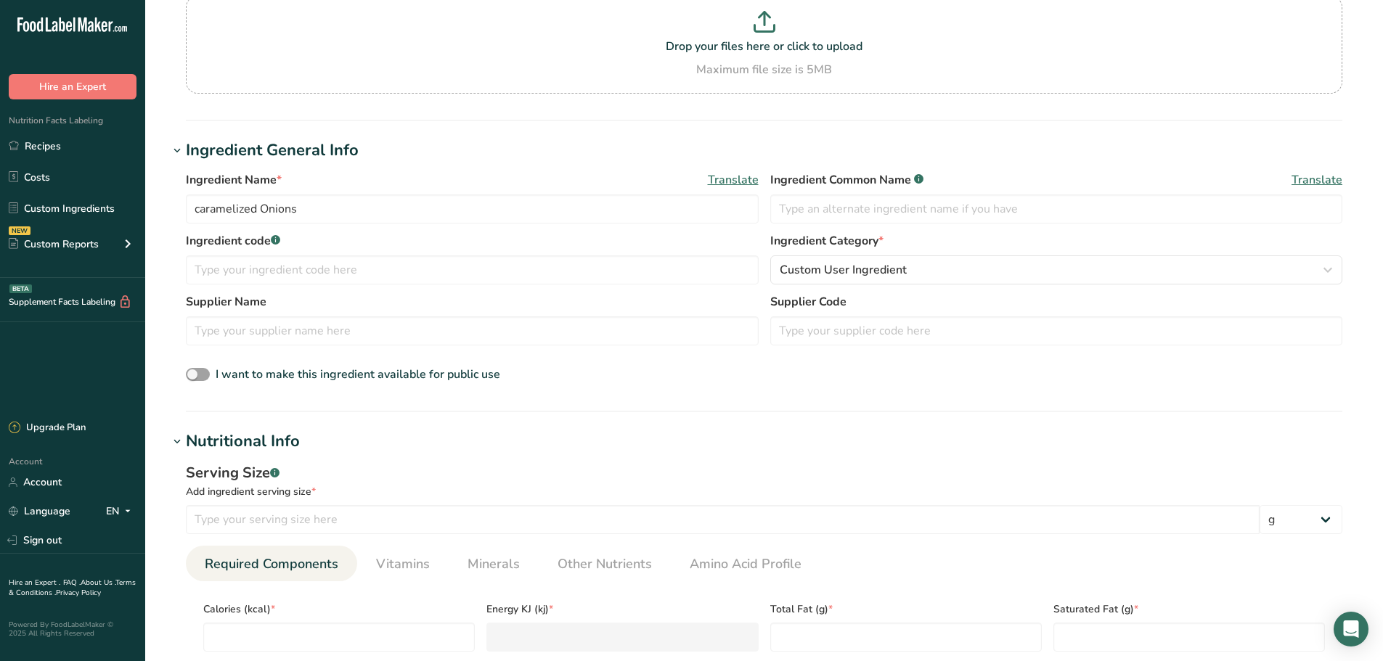
scroll to position [290, 0]
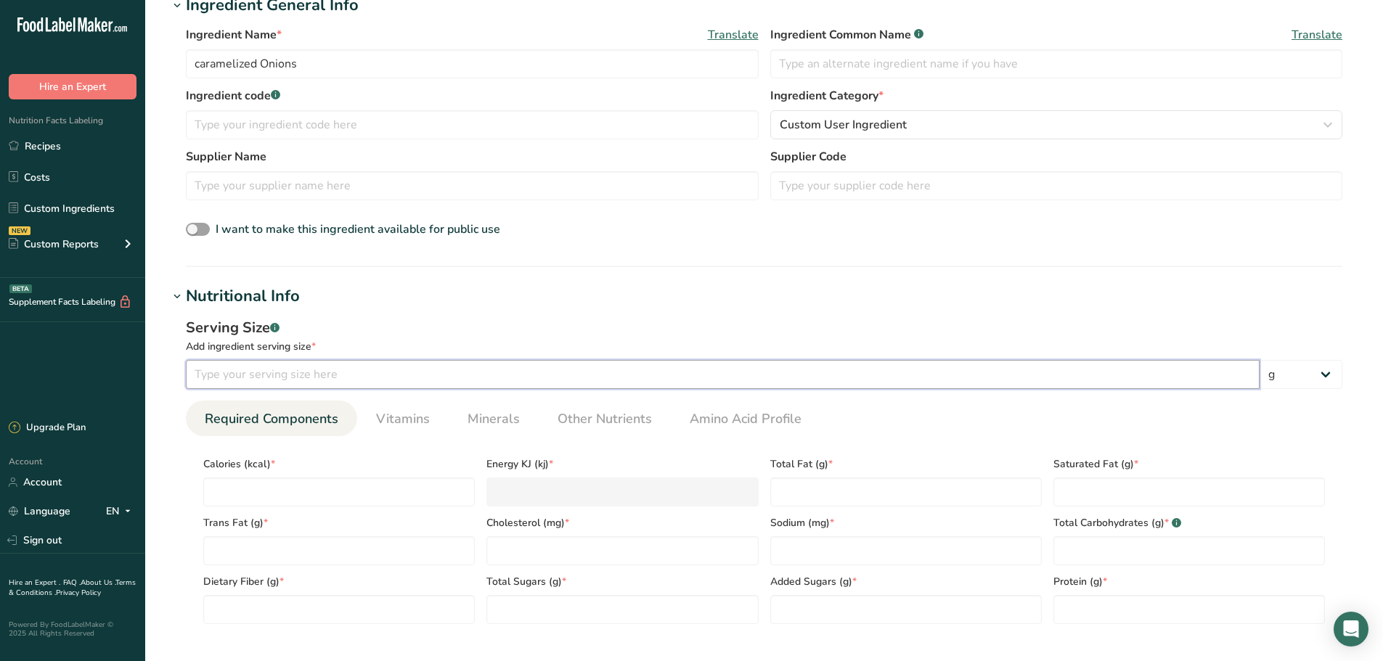
click at [261, 376] on input "number" at bounding box center [723, 374] width 1074 height 29
type input "98"
click at [272, 487] on input "number" at bounding box center [339, 492] width 272 height 29
click at [237, 494] on input "number" at bounding box center [339, 492] width 272 height 29
type input "1"
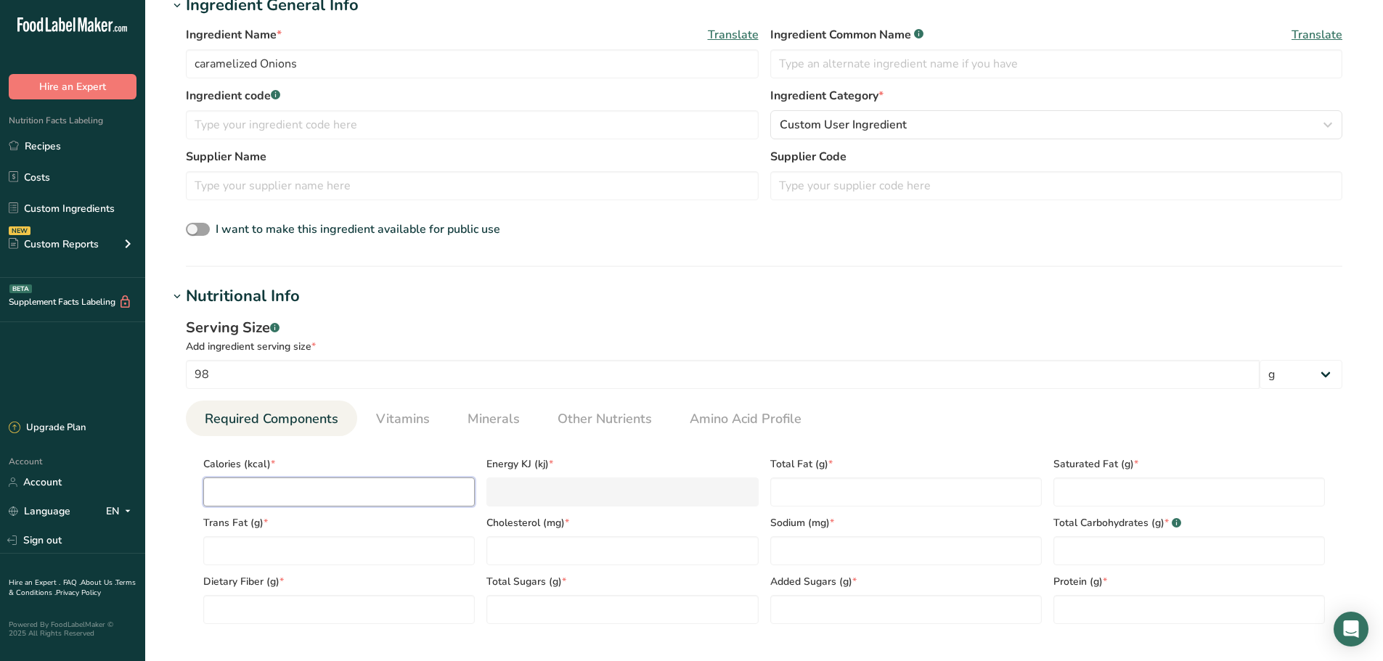
type KJ "4.2"
type input "11"
type KJ "46"
type input "116"
type KJ "485.3"
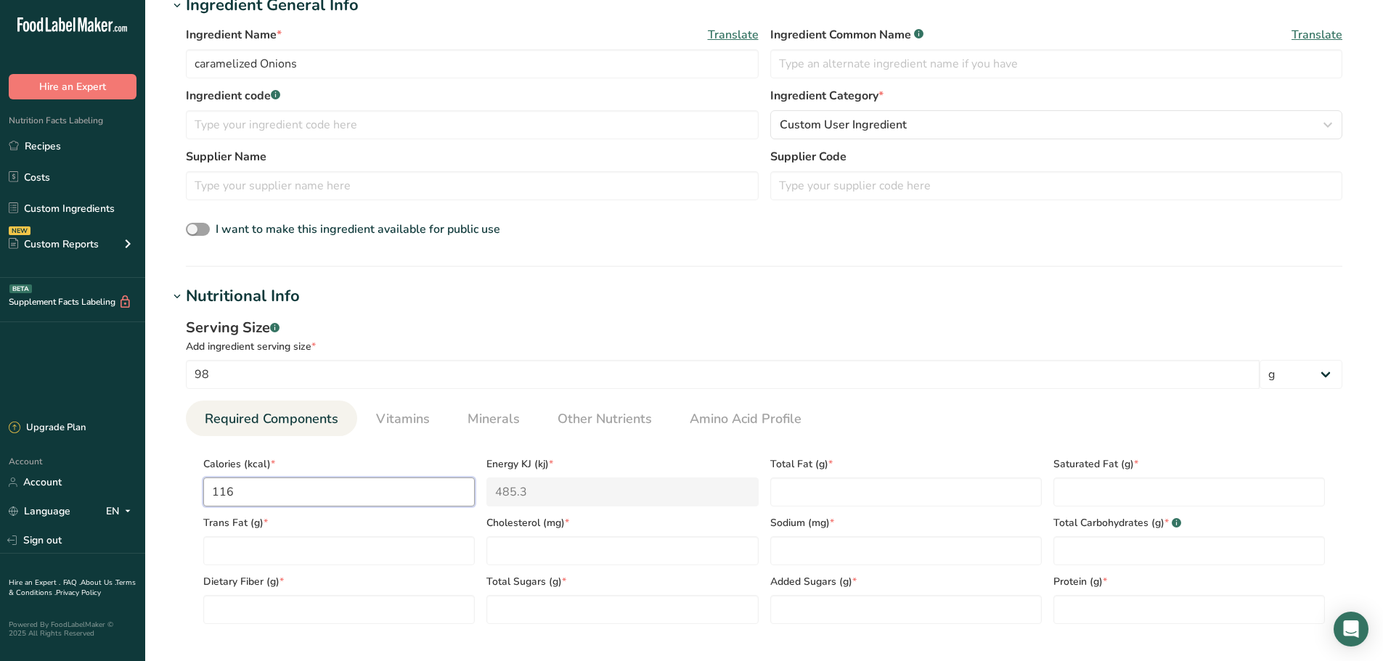
type input "116"
click at [802, 481] on Fat "number" at bounding box center [906, 492] width 272 height 29
type Fat "8.8"
click at [1084, 489] on Fat "number" at bounding box center [1190, 492] width 272 height 29
type Fat "5.5"
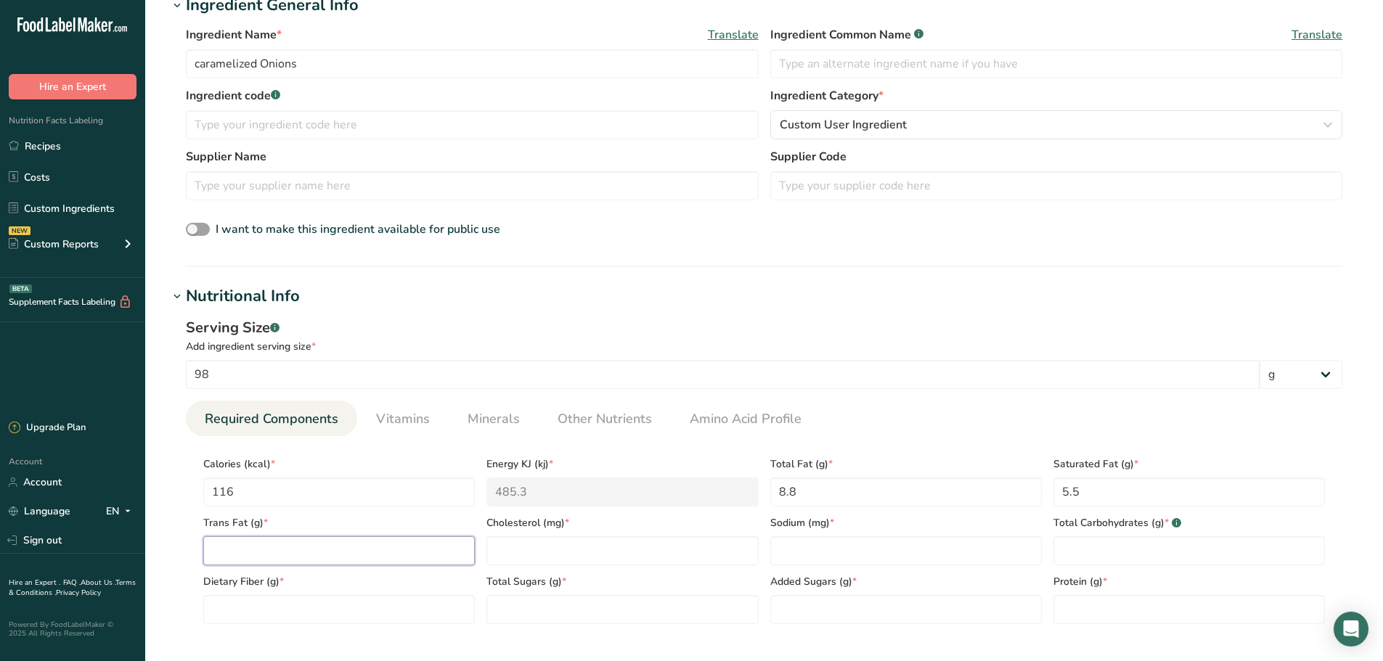
click at [229, 547] on Fat "number" at bounding box center [339, 551] width 272 height 29
type Fat "0.4"
click at [524, 553] on input "number" at bounding box center [622, 551] width 272 height 29
type input "23"
click at [822, 553] on input "number" at bounding box center [906, 551] width 272 height 29
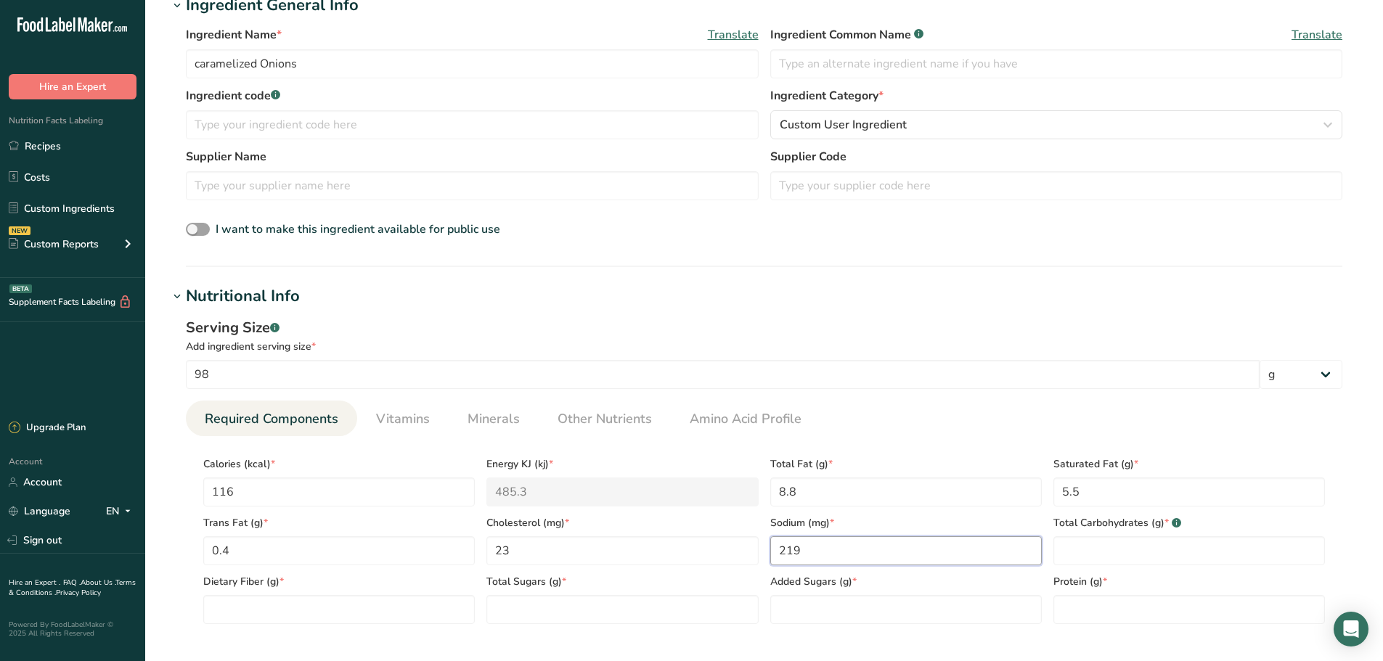
type input "219"
click at [1121, 550] on Carbohydrates "number" at bounding box center [1190, 551] width 272 height 29
type Carbohydrates "9.1"
click at [302, 614] on Fiber "number" at bounding box center [339, 609] width 272 height 29
type Fiber "1.2"
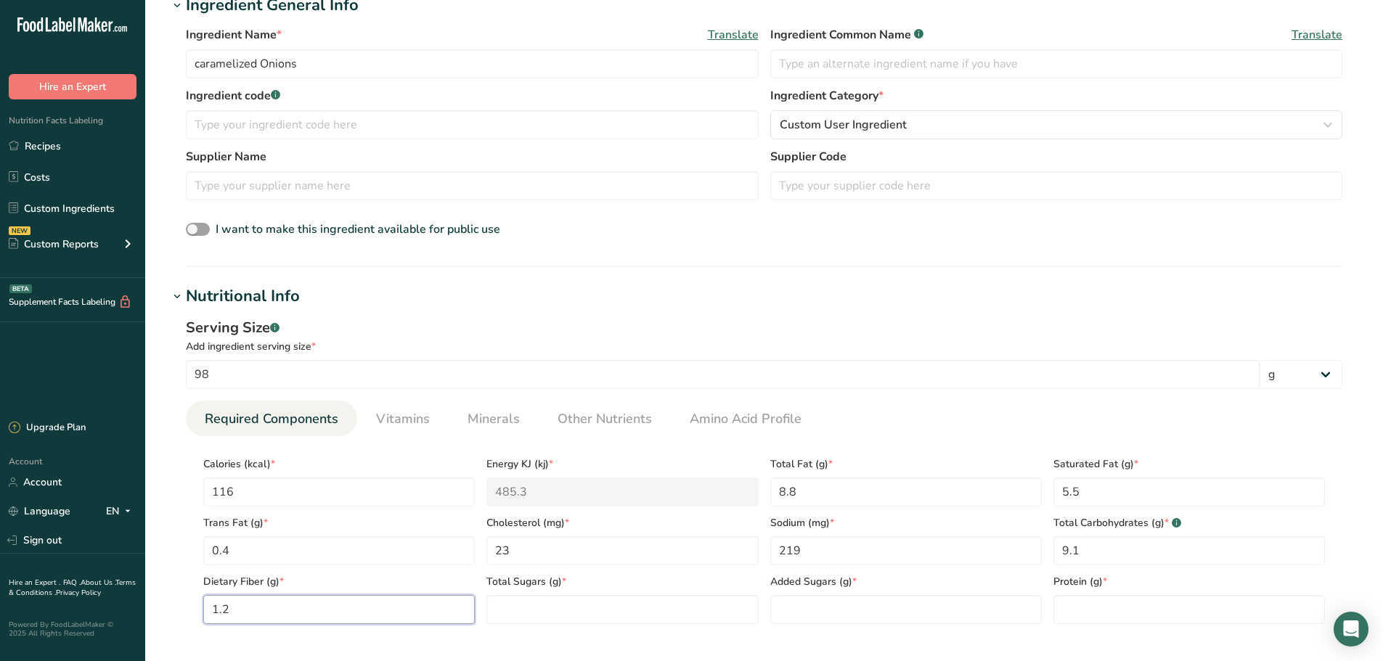
scroll to position [363, 0]
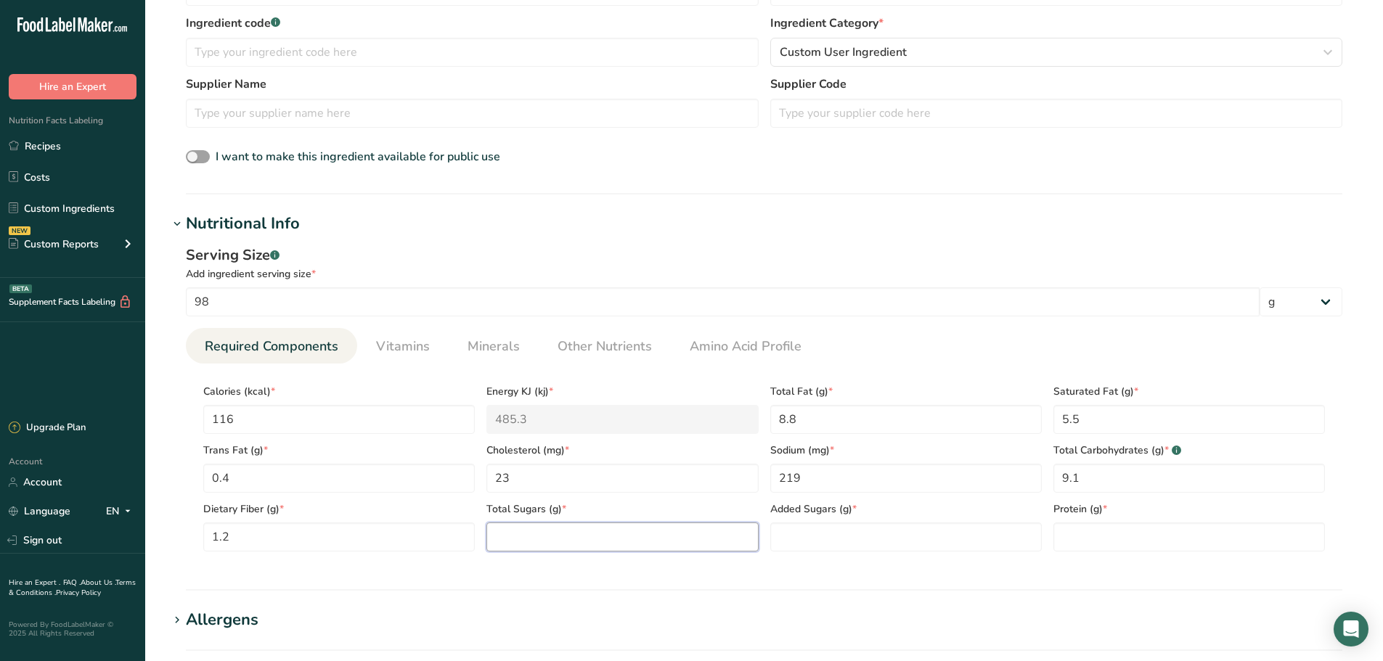
click at [524, 542] on Sugars "number" at bounding box center [622, 537] width 272 height 29
type Sugars "4.5"
click at [1080, 537] on input "number" at bounding box center [1190, 537] width 272 height 29
type input "1.2"
click at [798, 522] on div "Added Sugars (g) *" at bounding box center [906, 522] width 283 height 59
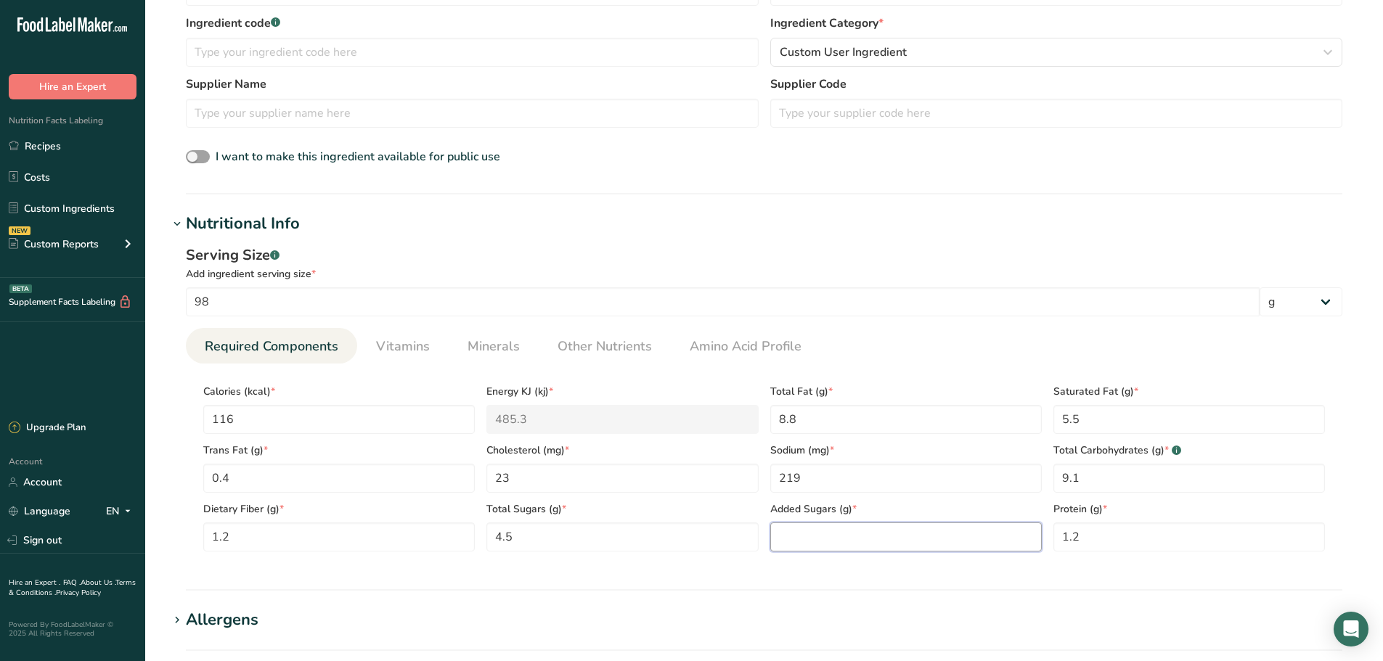
click at [798, 531] on Sugars "number" at bounding box center [906, 537] width 272 height 29
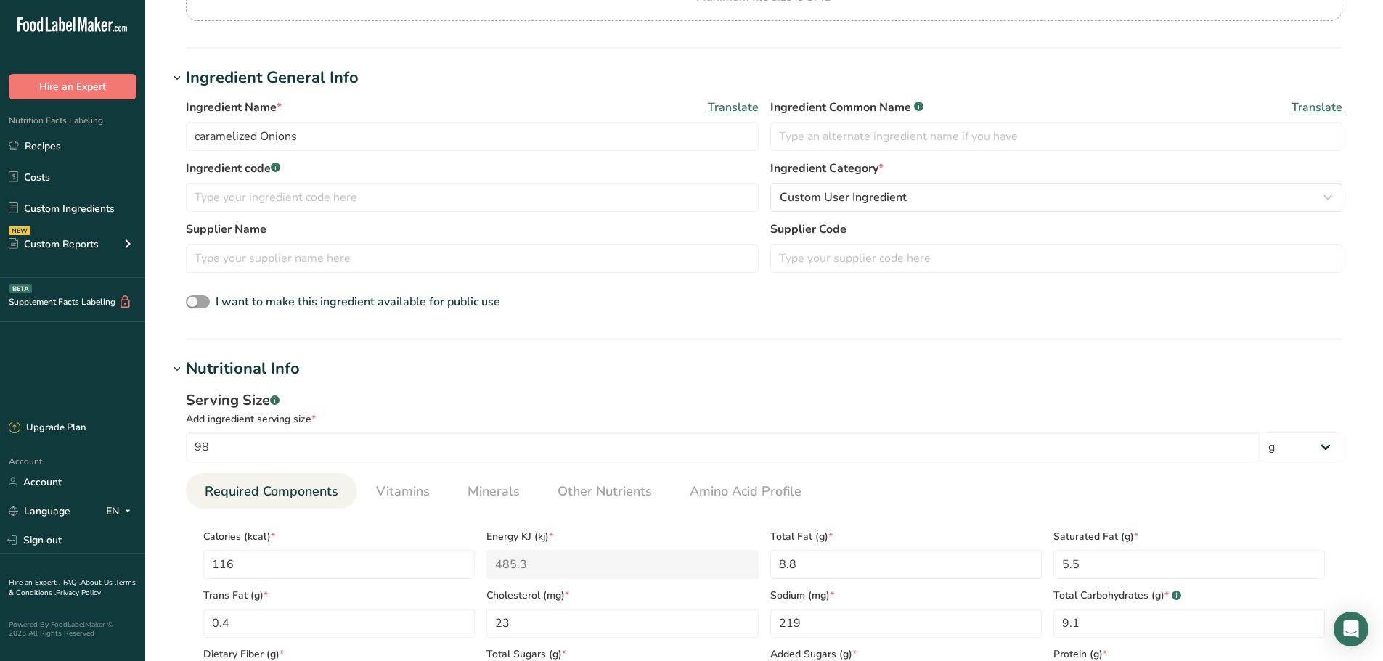
scroll to position [0, 0]
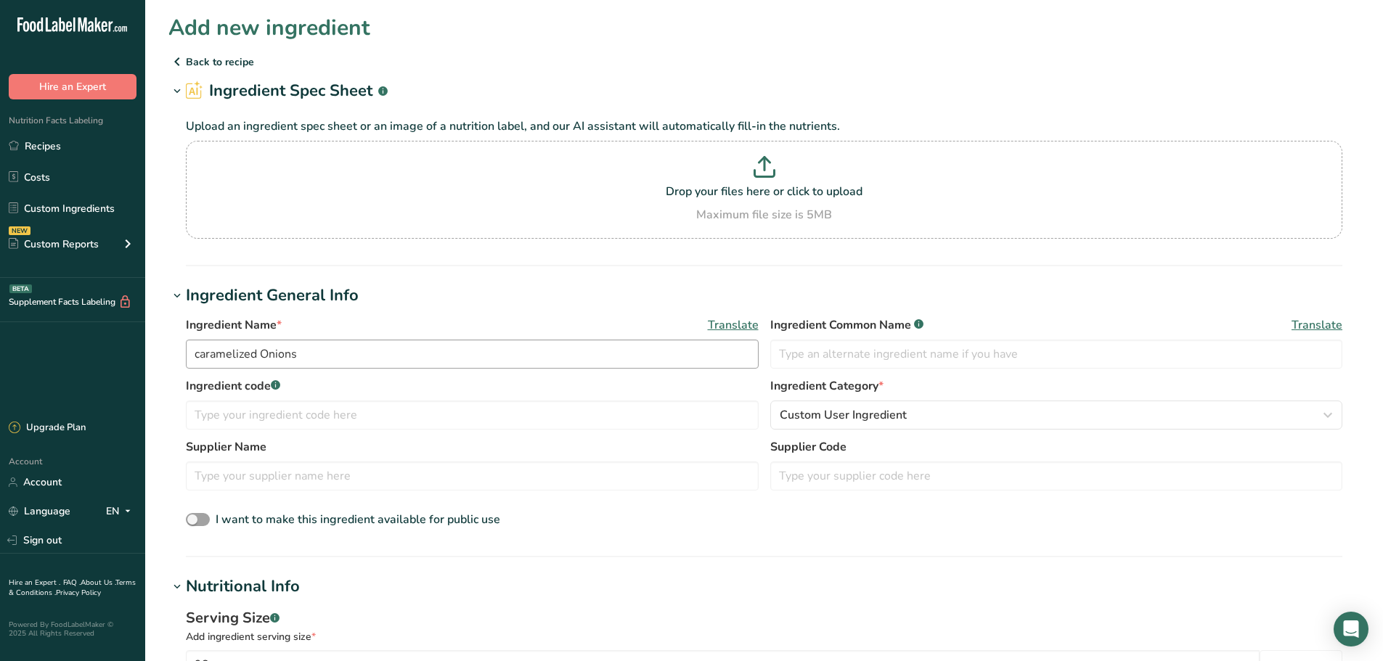
type Sugars "0"
click at [329, 362] on input "caramelized Onions" at bounding box center [472, 354] width 573 height 29
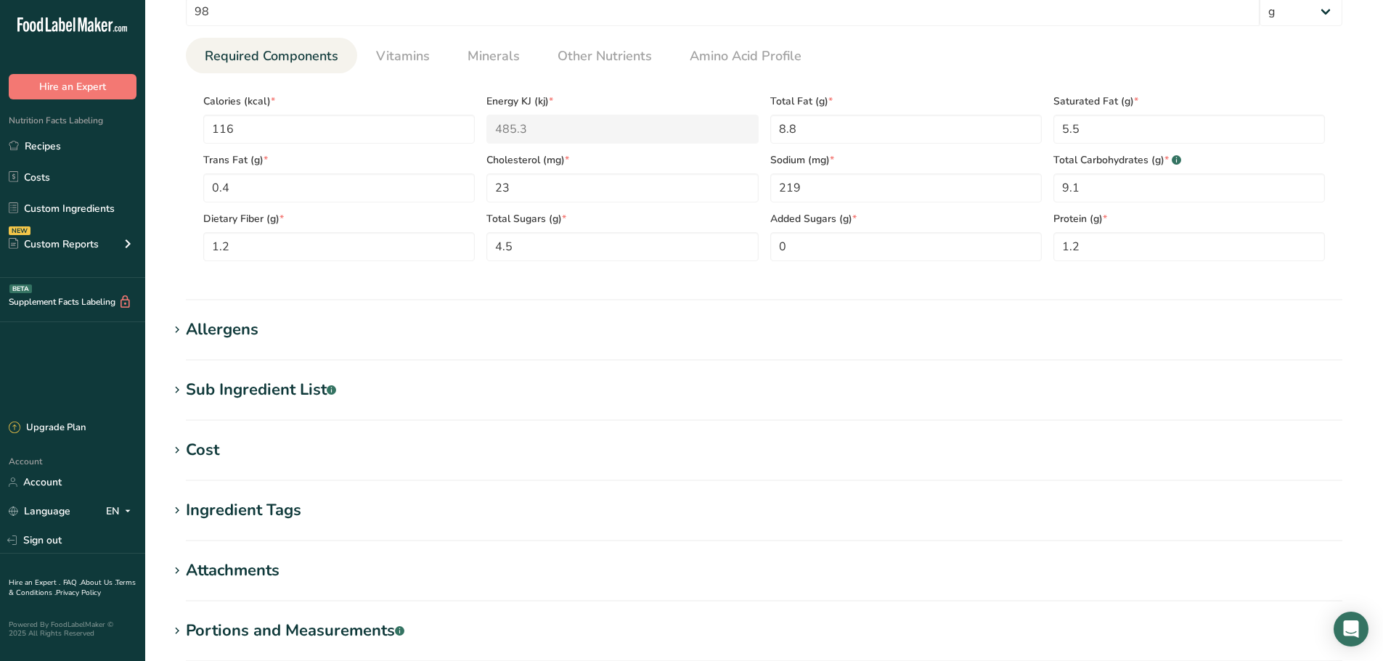
scroll to position [830, 0]
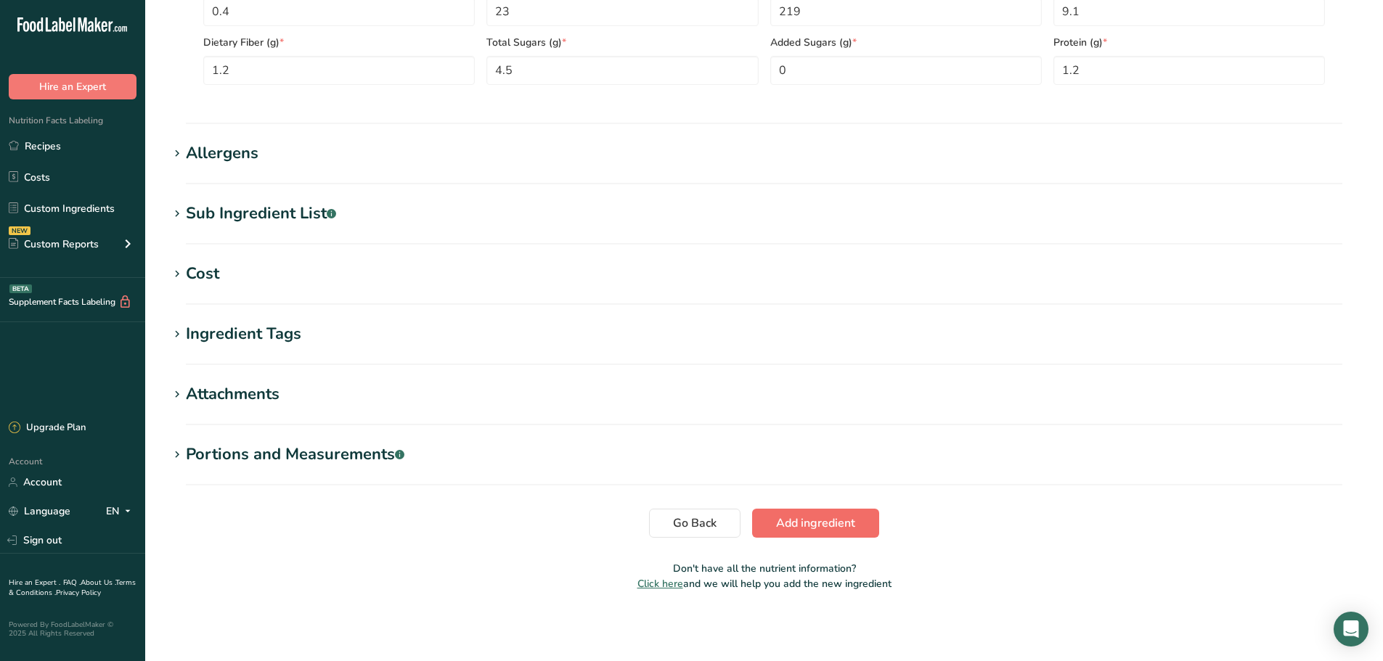
type input "caramelized Onions ([PERSON_NAME]'s)"
click at [828, 528] on span "Add ingredient" at bounding box center [815, 523] width 79 height 17
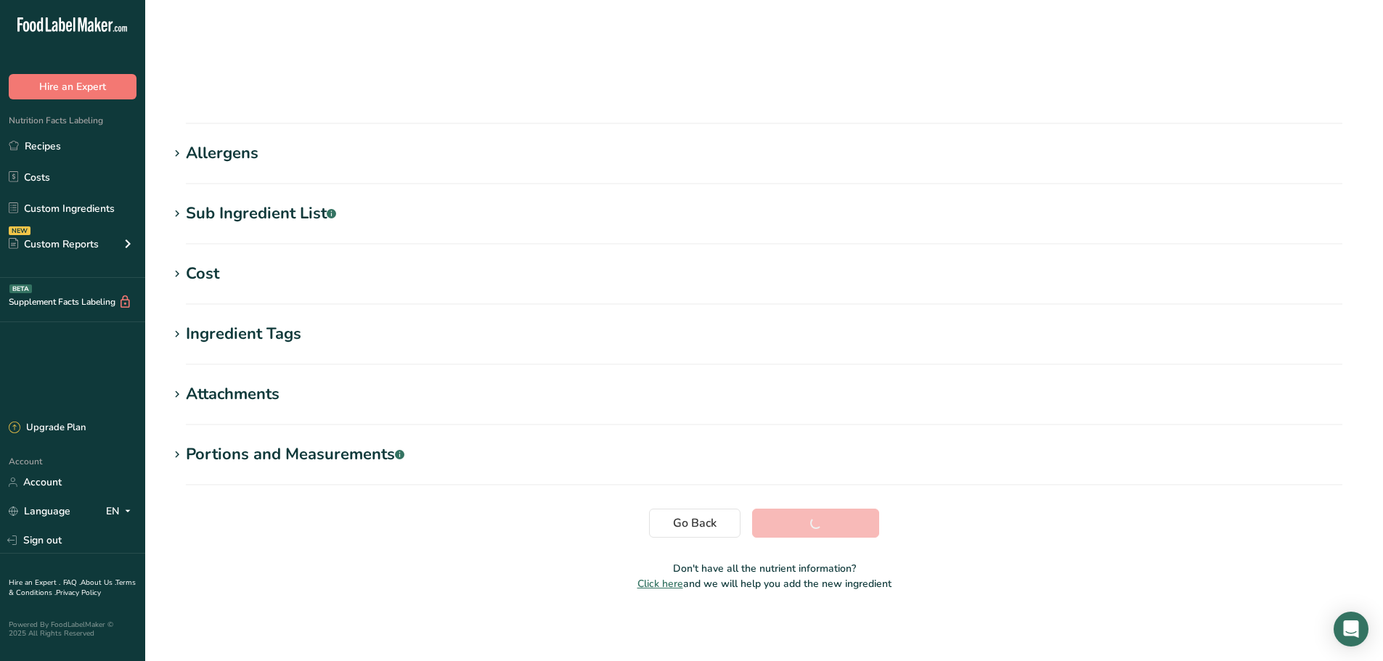
scroll to position [118, 0]
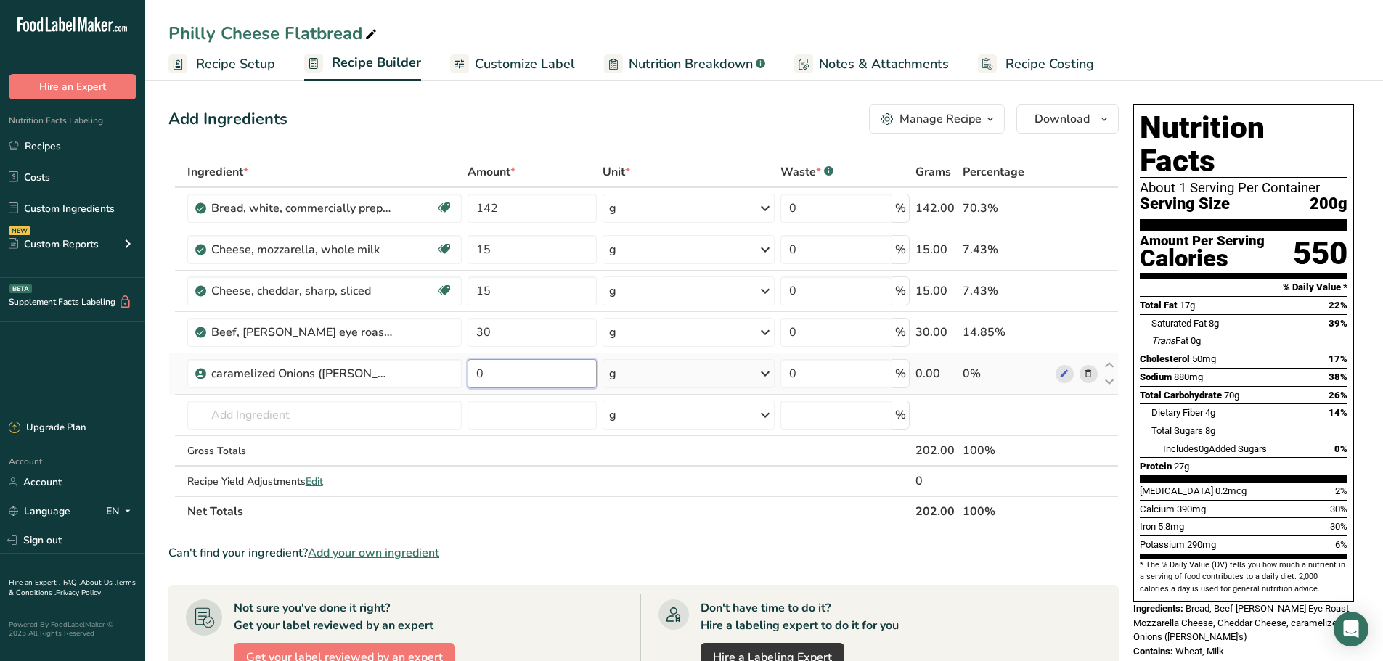
drag, startPoint x: 484, startPoint y: 381, endPoint x: 462, endPoint y: 387, distance: 23.2
click at [462, 387] on tr "caramelized Onions ([PERSON_NAME]'s) 0 g Weight Units g kg mg See more Volume U…" at bounding box center [643, 374] width 949 height 41
type input "30"
click at [278, 417] on div "Ingredient * Amount * Unit * Waste * .a-a{fill:#347362;}.b-a{fill:#fff;} Grams …" at bounding box center [643, 342] width 950 height 370
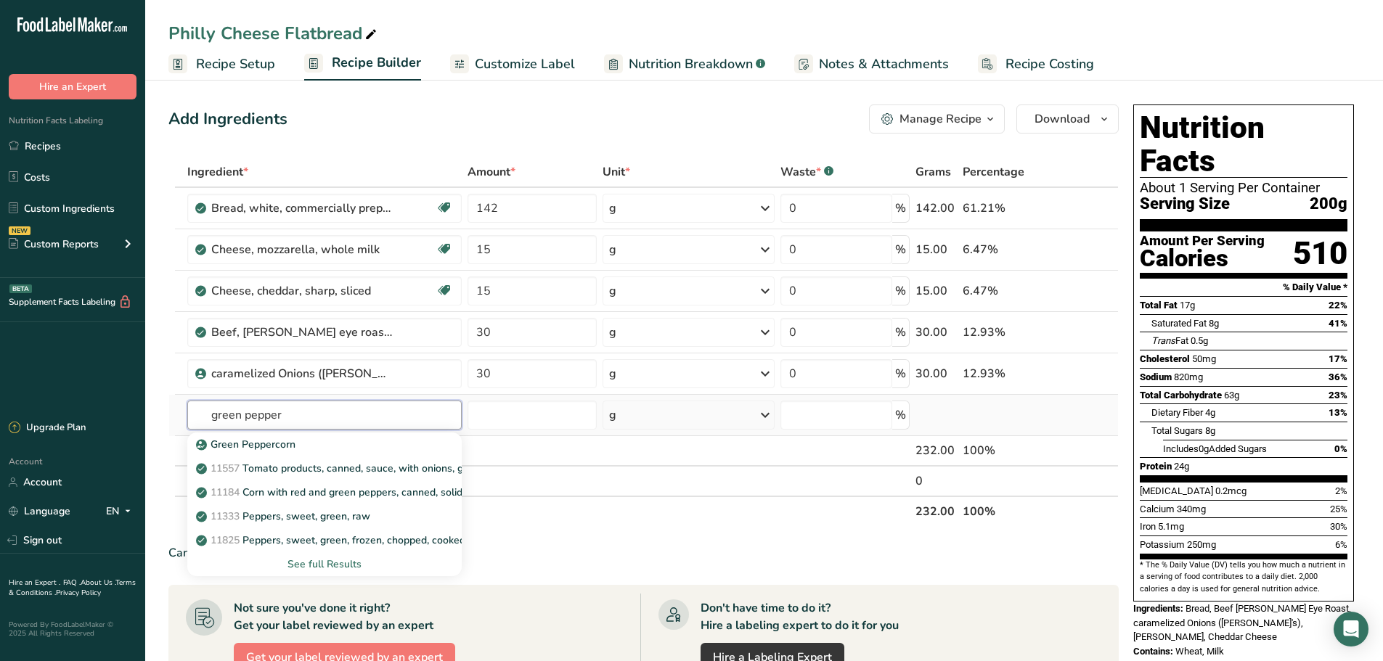
type input "green pepper"
click at [309, 563] on div "See full Results" at bounding box center [325, 564] width 252 height 15
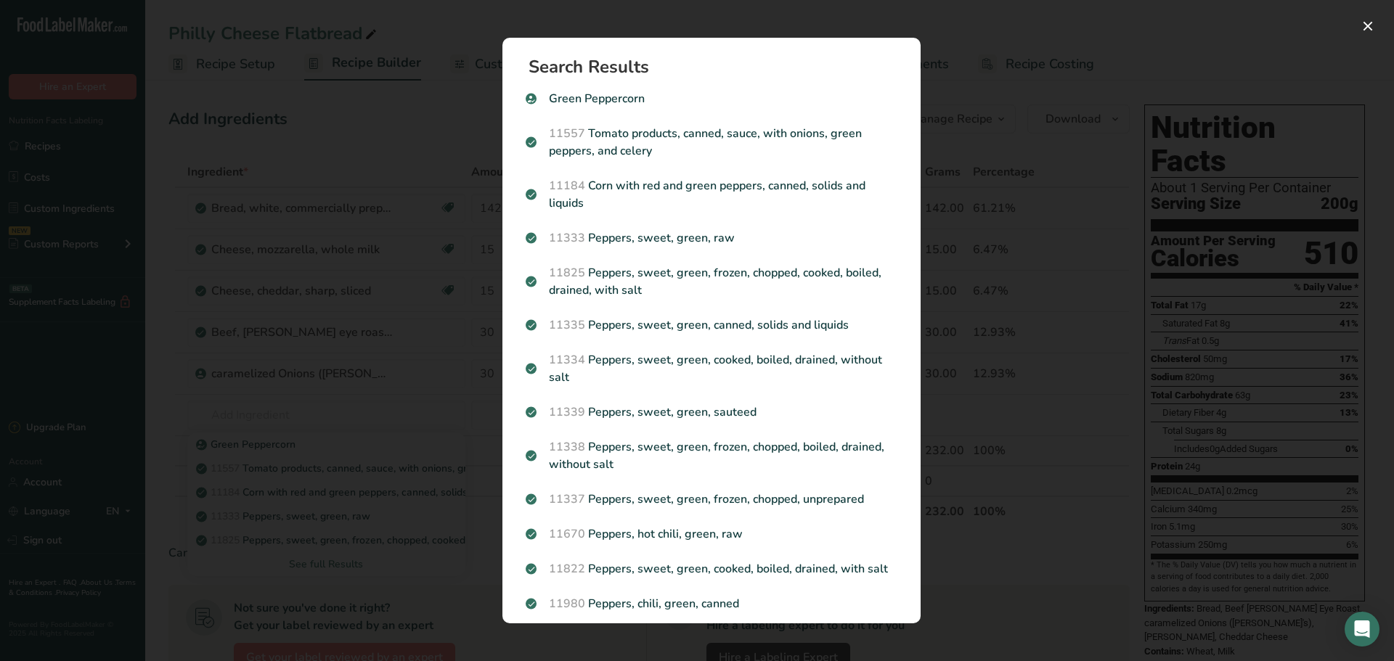
click at [307, 415] on div "Search results modal" at bounding box center [697, 330] width 1394 height 661
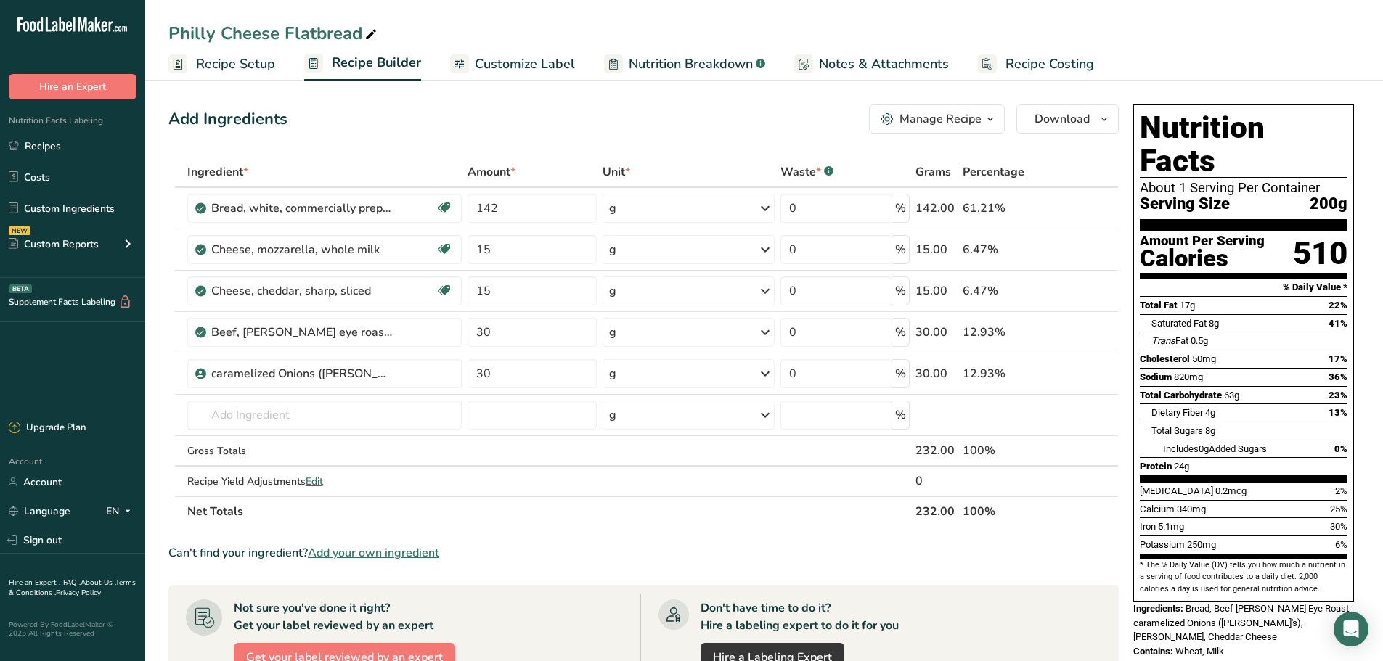
click at [367, 554] on span "Add your own ingredient" at bounding box center [373, 553] width 131 height 17
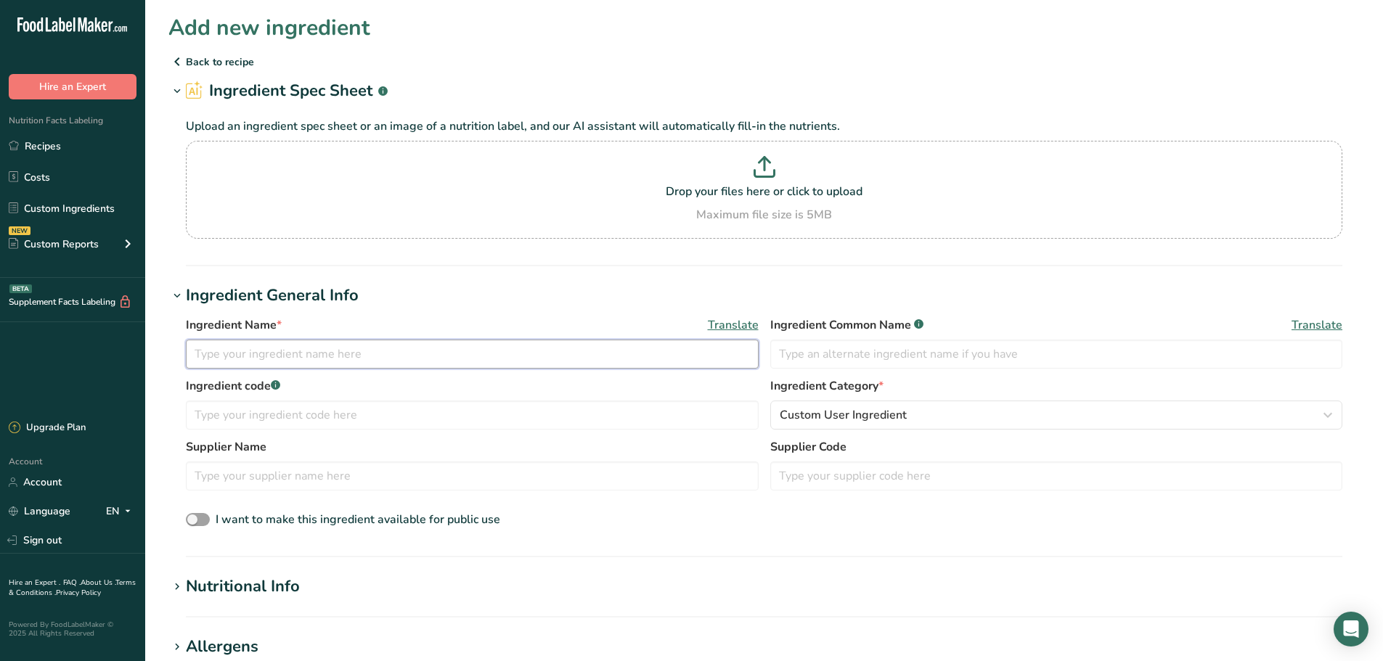
click at [232, 359] on input "text" at bounding box center [472, 354] width 573 height 29
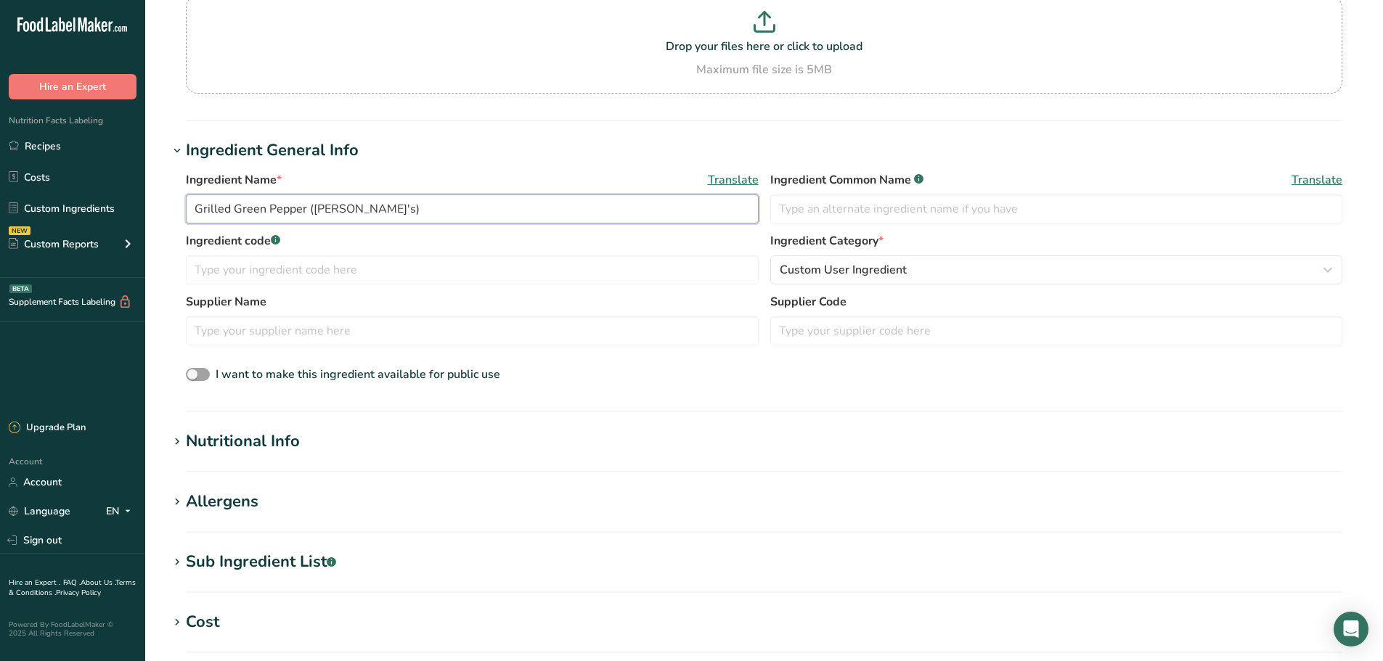
type input "Grilled Green Pepper ([PERSON_NAME]'s)"
click at [302, 436] on h1 "Nutritional Info" at bounding box center [764, 442] width 1192 height 24
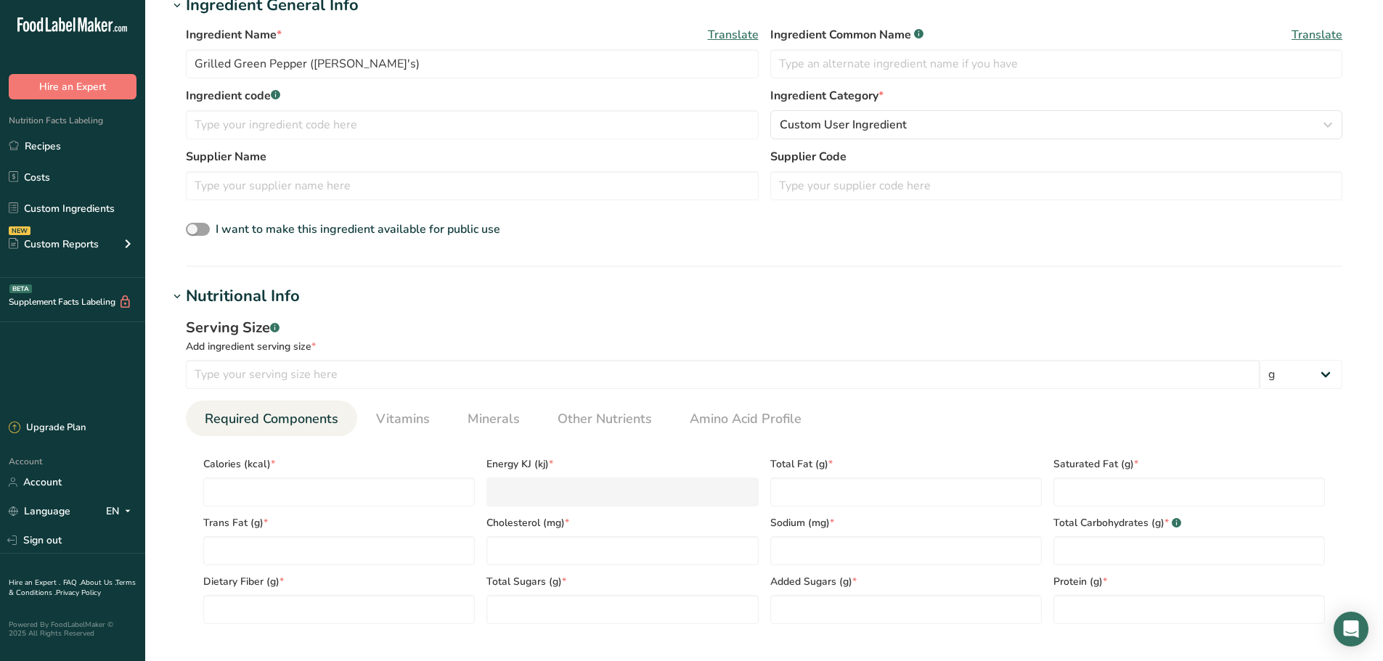
scroll to position [436, 0]
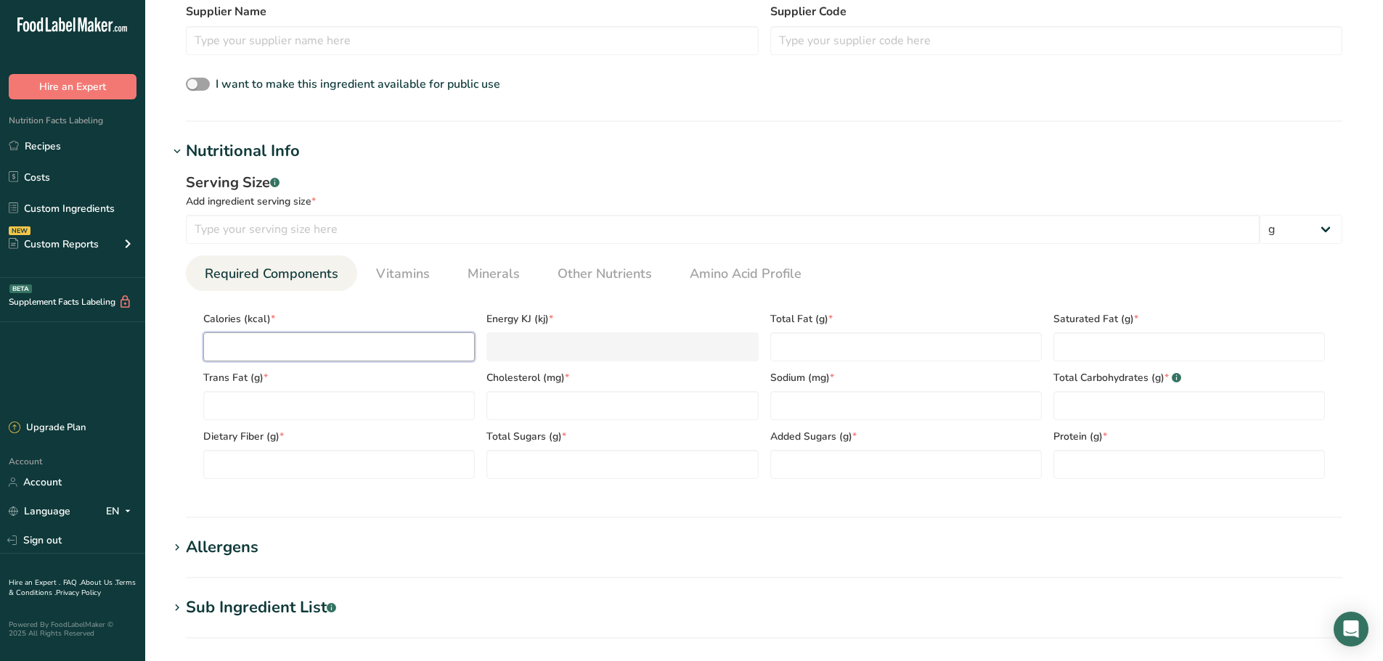
click at [277, 347] on input "number" at bounding box center [339, 347] width 272 height 29
type input "2"
type KJ "8.4"
type input "29"
type KJ "121.3"
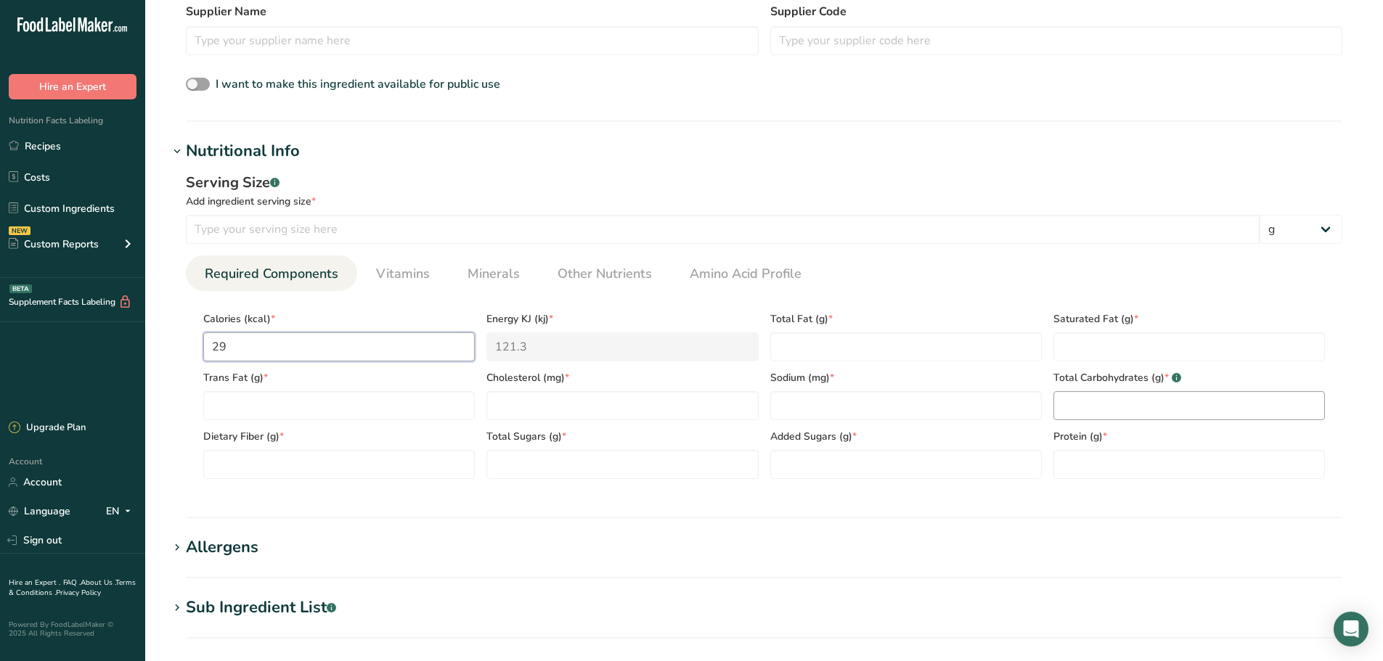
type input "29"
click at [1154, 412] on Carbohydrates "number" at bounding box center [1190, 405] width 272 height 29
type Carbohydrates "6"
click at [245, 458] on Fiber "number" at bounding box center [339, 464] width 272 height 29
type Fiber "21"
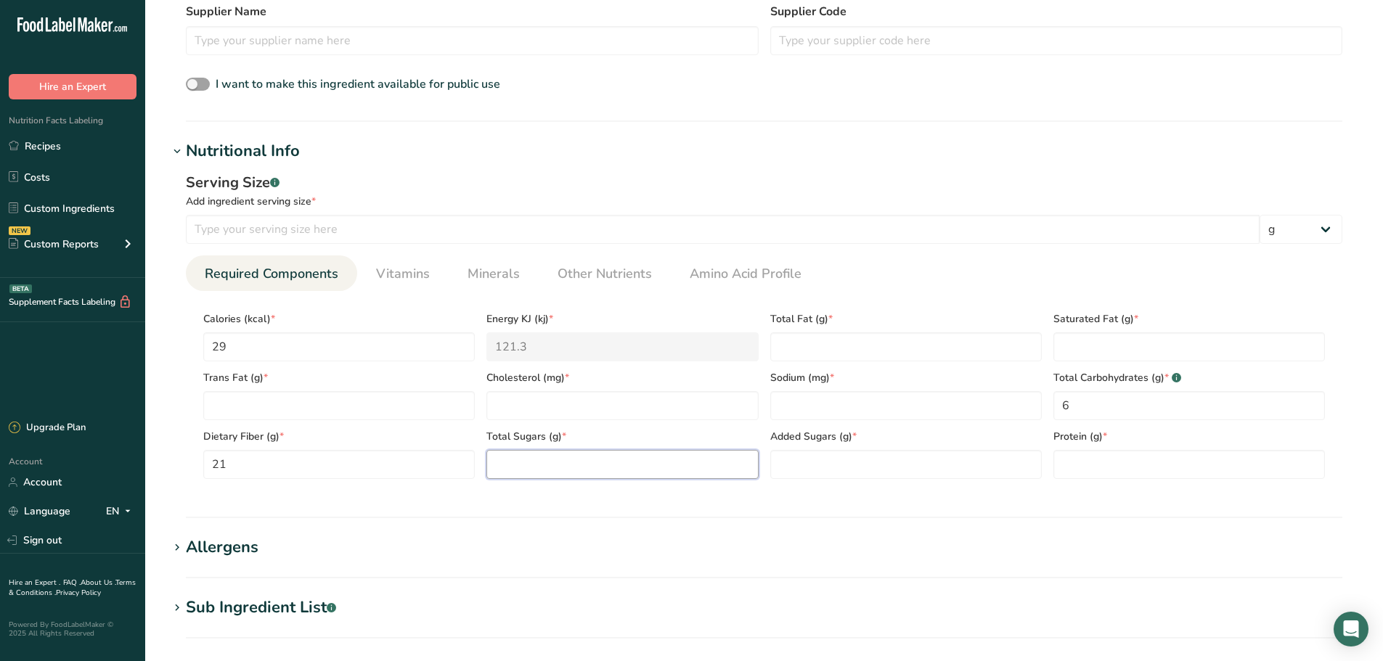
click at [550, 475] on Sugars "number" at bounding box center [622, 464] width 272 height 29
type Sugars "4.2"
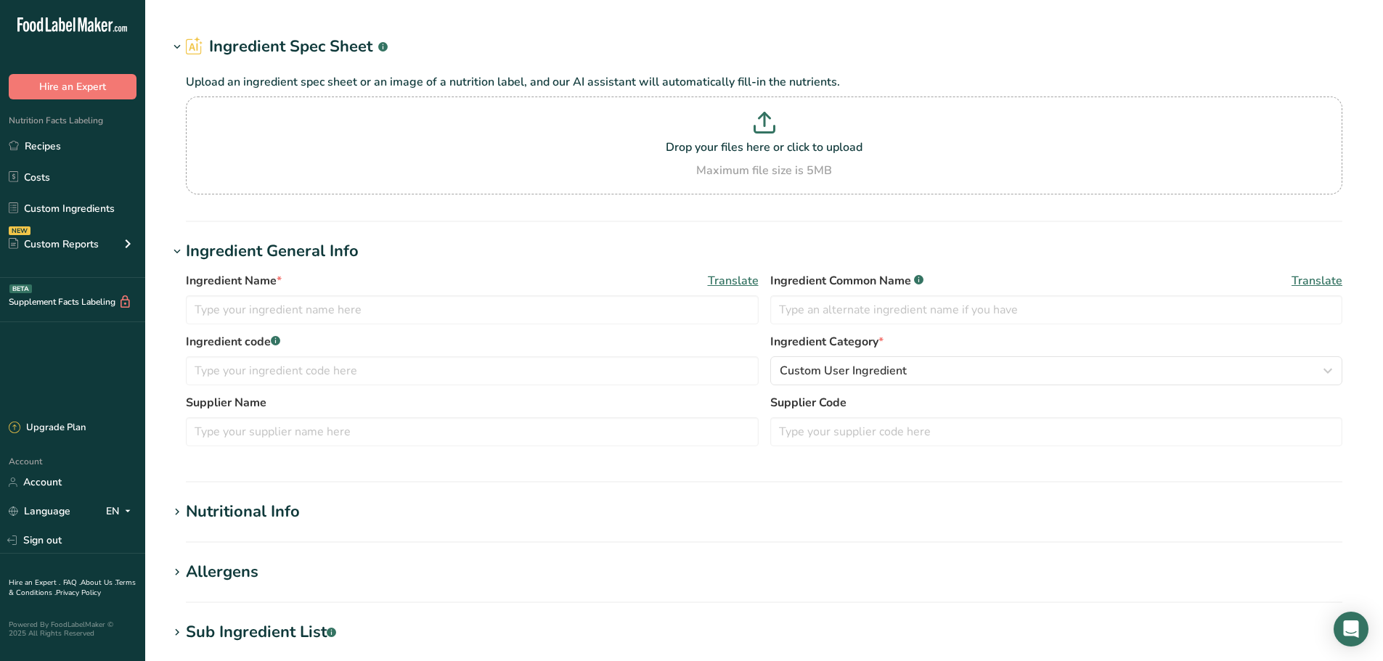
type input "Bread, white, commercially prepared (includes soft bread crumbs)"
type input "Bread"
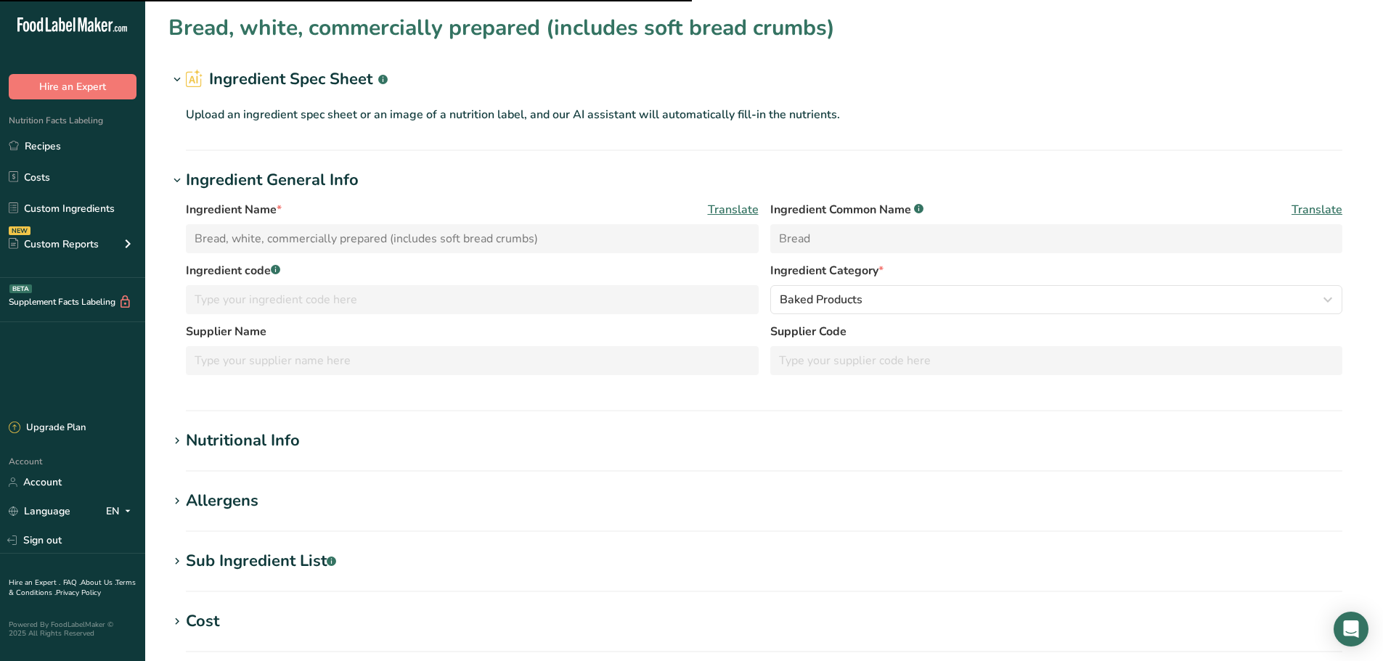
click at [261, 439] on div "Nutritional Info" at bounding box center [243, 441] width 114 height 24
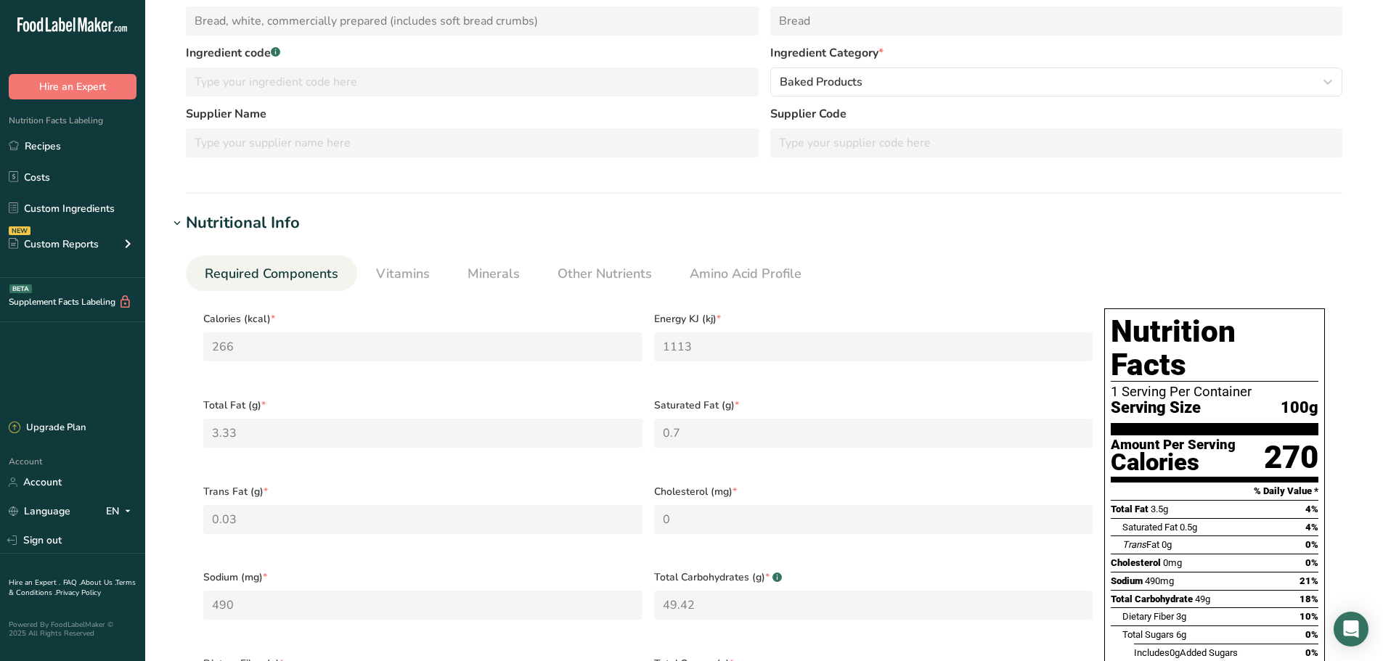
scroll to position [73, 0]
